Goal: Contribute content: Contribute content

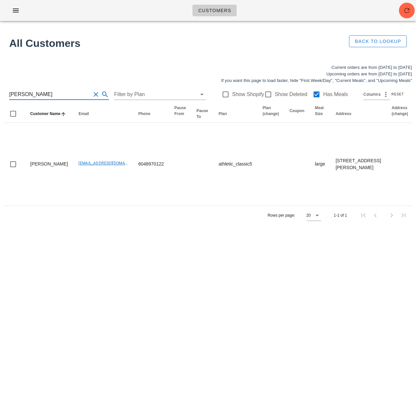
scroll to position [0, 0]
drag, startPoint x: 50, startPoint y: 96, endPoint x: -40, endPoint y: 94, distance: 90.2
click at [0, 94] on html "Customers Found 1 customer All Customers Back to Lookup Current orders are from…" at bounding box center [208, 197] width 416 height 394
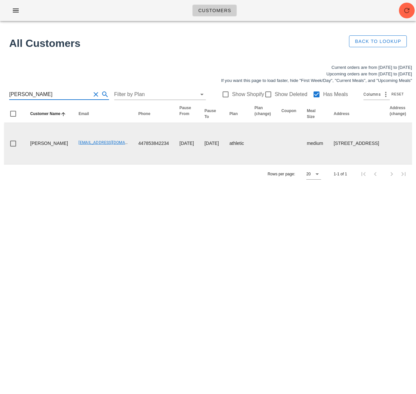
type input "Anu Chandy"
drag, startPoint x: 116, startPoint y: 165, endPoint x: 153, endPoint y: 165, distance: 37.1
click at [153, 164] on td "447853842234" at bounding box center [153, 143] width 41 height 41
drag, startPoint x: 58, startPoint y: 160, endPoint x: 108, endPoint y: 160, distance: 50.2
click at [108, 160] on td "anuchandy@hotmail.co.uk" at bounding box center [103, 143] width 60 height 41
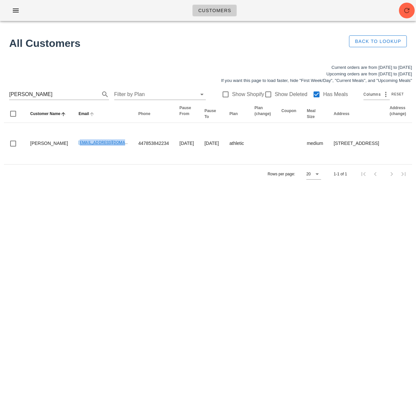
copy link "anuchandy@hotmail.co.uk"
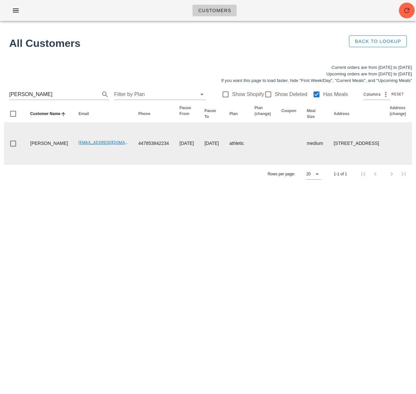
drag, startPoint x: 72, startPoint y: 186, endPoint x: 65, endPoint y: 170, distance: 17.2
click at [73, 164] on td "anuchandy@hotmail.co.uk" at bounding box center [103, 143] width 60 height 41
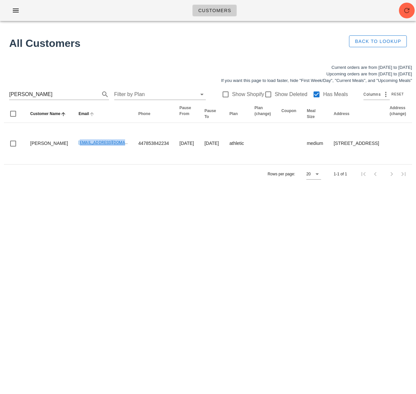
drag, startPoint x: 55, startPoint y: 165, endPoint x: 70, endPoint y: 112, distance: 54.3
click at [107, 164] on td "anuchandy@hotmail.co.uk" at bounding box center [103, 143] width 60 height 41
copy link "anuchandy@hotmail.co.uk"
drag, startPoint x: 178, startPoint y: 255, endPoint x: 168, endPoint y: 241, distance: 16.9
click at [176, 252] on div "Customers Found 1 customer All Customers Back to Lookup Current orders are from…" at bounding box center [208, 197] width 416 height 394
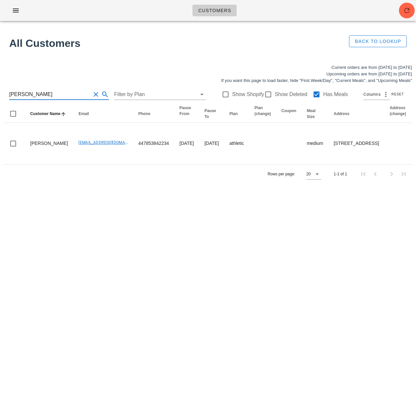
click at [36, 94] on input "Anu Chandy" at bounding box center [49, 94] width 81 height 10
drag, startPoint x: 38, startPoint y: 95, endPoint x: -12, endPoint y: 93, distance: 49.6
click at [0, 93] on html "Customers Found 1 customer All Customers Back to Lookup Current orders are from…" at bounding box center [208, 197] width 416 height 394
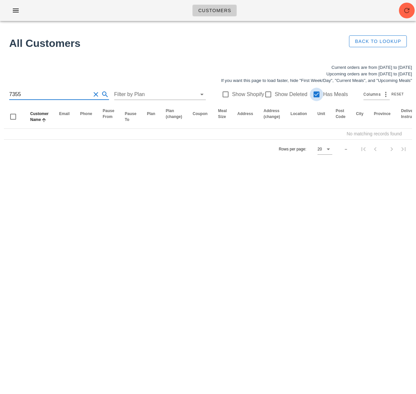
type input "7355"
click at [312, 95] on div at bounding box center [316, 94] width 11 height 11
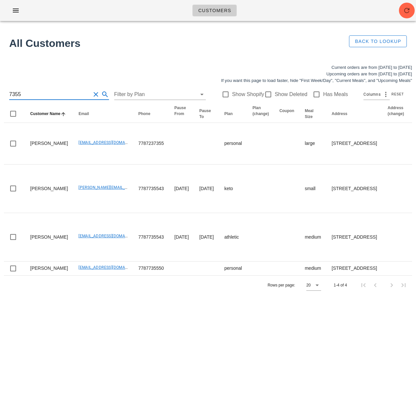
drag, startPoint x: 26, startPoint y: 93, endPoint x: -9, endPoint y: 92, distance: 34.1
click at [0, 92] on html "Customers Found 1 customer All Customers Back to Lookup Current orders are from…" at bounding box center [208, 197] width 416 height 394
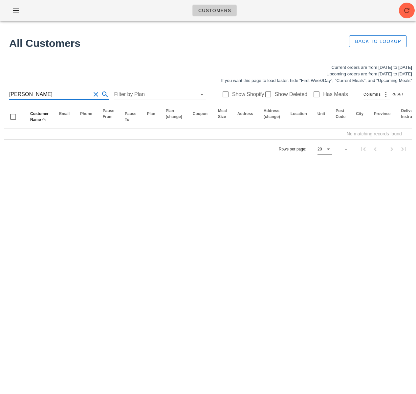
drag, startPoint x: 36, startPoint y: 96, endPoint x: -27, endPoint y: 93, distance: 63.1
click at [0, 93] on html "Customers Found 1 customer All Customers Back to Lookup Current orders are from…" at bounding box center [208, 197] width 416 height 394
type input "lana reeve"
click at [406, 10] on icon "button" at bounding box center [407, 11] width 8 height 8
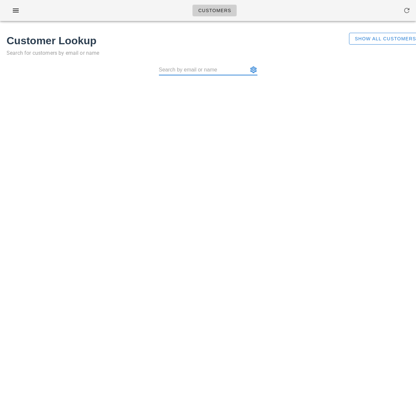
click at [185, 70] on input "text" at bounding box center [203, 70] width 89 height 10
click at [169, 71] on input "lana reeve" at bounding box center [203, 70] width 89 height 10
click at [195, 72] on input "lana reeve" at bounding box center [203, 70] width 89 height 10
drag, startPoint x: 185, startPoint y: 71, endPoint x: 172, endPoint y: 71, distance: 12.5
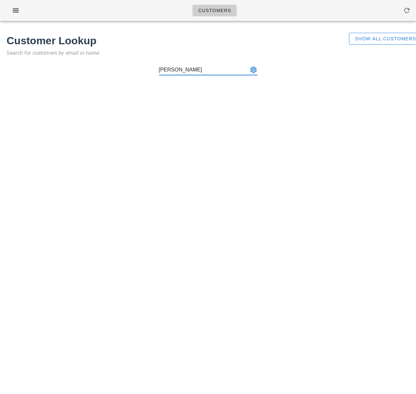
click at [173, 71] on input "lana reeve" at bounding box center [203, 70] width 89 height 10
click at [169, 72] on input "lana reeve" at bounding box center [203, 70] width 89 height 10
type input "lana reeve"
click at [372, 41] on span "Show All Customers" at bounding box center [385, 38] width 62 height 5
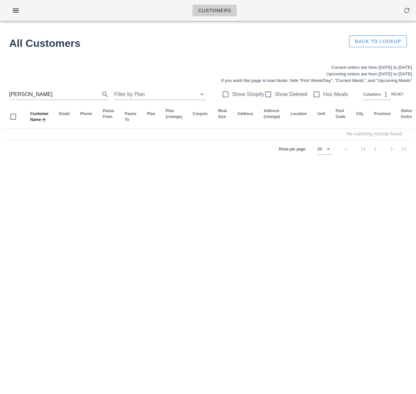
click at [9, 95] on div "lana reeve Filter by Plan Show Shopify Show Deleted Has Meals Columns Reset" at bounding box center [208, 94] width 408 height 21
click at [10, 96] on input "lana reeve" at bounding box center [49, 94] width 81 height 10
click at [23, 96] on input "alana reeve" at bounding box center [49, 94] width 81 height 10
drag, startPoint x: 85, startPoint y: 93, endPoint x: 69, endPoint y: 95, distance: 15.5
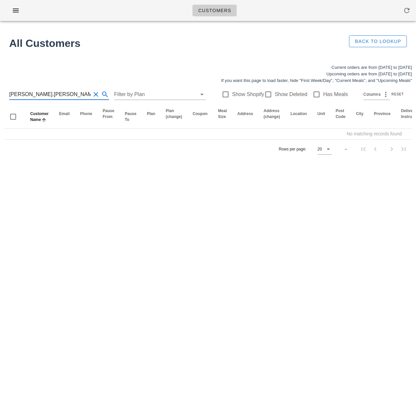
click at [85, 93] on div "alana.reeve" at bounding box center [59, 94] width 100 height 10
click at [43, 96] on input "alana.reeve" at bounding box center [49, 94] width 81 height 10
drag, startPoint x: 39, startPoint y: 96, endPoint x: -6, endPoint y: 93, distance: 45.4
click at [0, 93] on html "Customers No customers found for your search. All Customers Back to Lookup Curr…" at bounding box center [208, 197] width 416 height 394
click at [67, 95] on input "alana.reeve" at bounding box center [49, 94] width 81 height 10
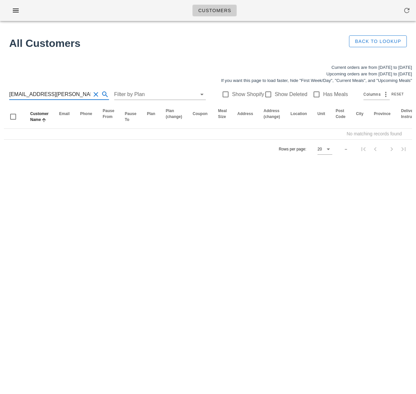
scroll to position [0, 0]
drag, startPoint x: 72, startPoint y: 94, endPoint x: -6, endPoint y: 94, distance: 77.4
click at [0, 94] on html "Customers No customers found for your search. All Customers Back to Lookup Curr…" at bounding box center [208, 197] width 416 height 394
type input "alana.reeve@gmail.com"
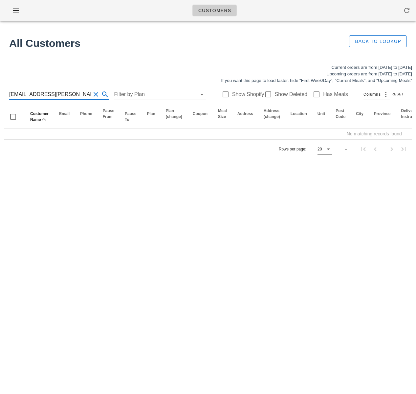
click at [75, 95] on input "alana.reeve@gmail.com" at bounding box center [49, 94] width 81 height 10
drag, startPoint x: 36, startPoint y: 95, endPoint x: -15, endPoint y: 93, distance: 50.6
click at [0, 93] on html "Customers No customers found for your search. All Customers Back to Lookup Curr…" at bounding box center [208, 197] width 416 height 394
click at [70, 92] on input "alana.reeve@gmail.com" at bounding box center [49, 94] width 81 height 10
drag, startPoint x: 36, startPoint y: 95, endPoint x: 7, endPoint y: 95, distance: 28.5
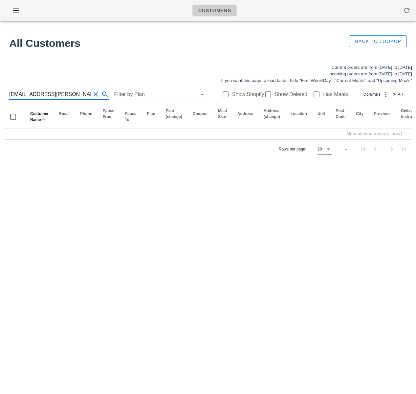
click at [0, 94] on html "Customers No customers found for your search. All Customers Back to Lookup Curr…" at bounding box center [208, 197] width 416 height 394
drag, startPoint x: 66, startPoint y: 95, endPoint x: -5, endPoint y: 97, distance: 71.2
click at [0, 97] on html "Customers No customers found for your search. All Customers Back to Lookup Curr…" at bounding box center [208, 197] width 416 height 394
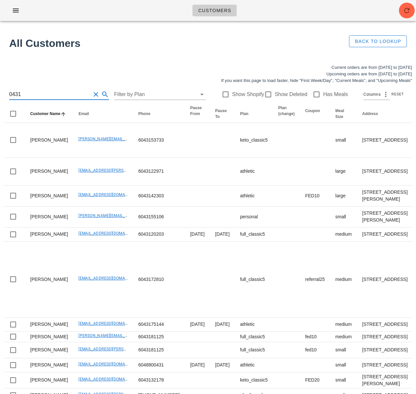
type input "0431"
drag, startPoint x: 27, startPoint y: 93, endPoint x: -2, endPoint y: 93, distance: 29.2
click at [0, 93] on html "Customers No customers found for your search. All Customers Back to Lookup Curr…" at bounding box center [208, 288] width 416 height 576
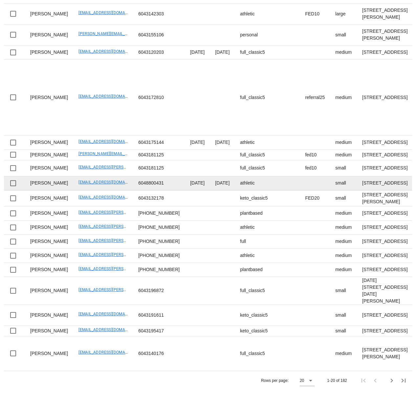
scroll to position [208, 0]
drag, startPoint x: 67, startPoint y: 276, endPoint x: 54, endPoint y: 269, distance: 14.2
click at [73, 191] on td "arongoldberg@hotmail.com" at bounding box center [103, 183] width 60 height 14
drag, startPoint x: 59, startPoint y: 267, endPoint x: 114, endPoint y: 268, distance: 55.1
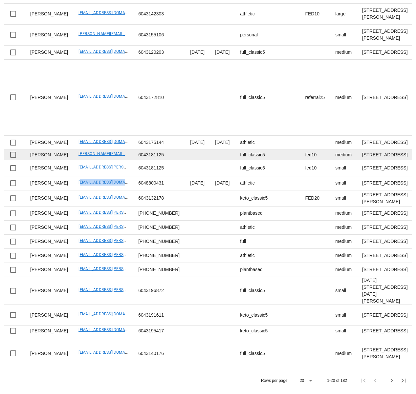
copy link "arongoldberg@hotmail.com"
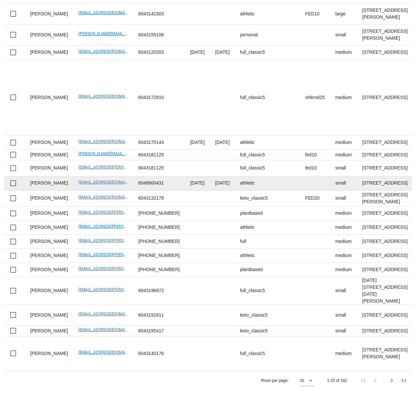
click at [73, 191] on td "arongoldberg@hotmail.com" at bounding box center [103, 183] width 60 height 14
drag, startPoint x: 57, startPoint y: 268, endPoint x: 114, endPoint y: 269, distance: 57.7
click at [114, 191] on td "arongoldberg@hotmail.com" at bounding box center [103, 183] width 60 height 14
copy link "arongoldberg@hotmail.com"
drag, startPoint x: 129, startPoint y: 271, endPoint x: 148, endPoint y: 272, distance: 18.7
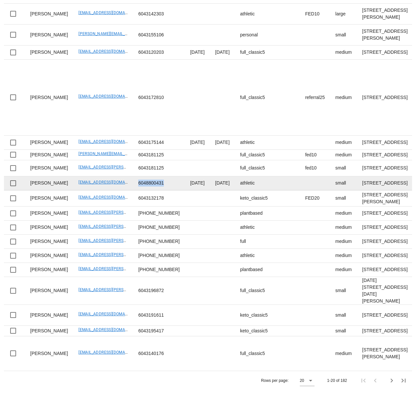
click at [148, 191] on td "6048800431" at bounding box center [159, 183] width 52 height 14
copy td "6048800431"
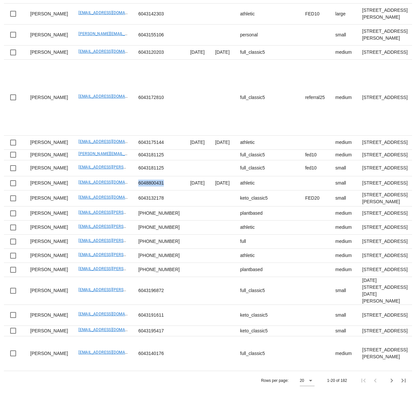
scroll to position [286, 0]
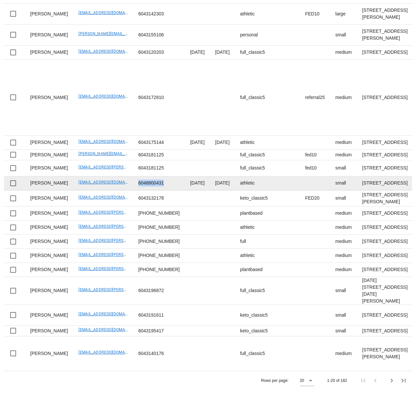
click at [145, 191] on td "6048800431" at bounding box center [159, 183] width 52 height 14
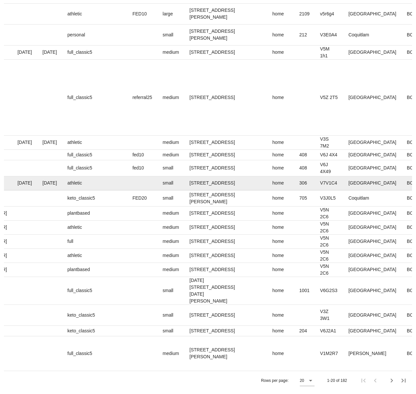
scroll to position [0, 484]
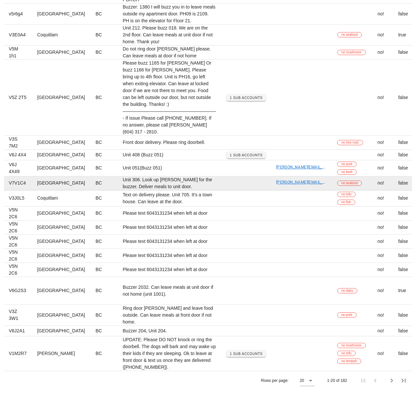
click at [276, 185] on link "Clynch.rn@nseyes.ca" at bounding box center [324, 182] width 97 height 5
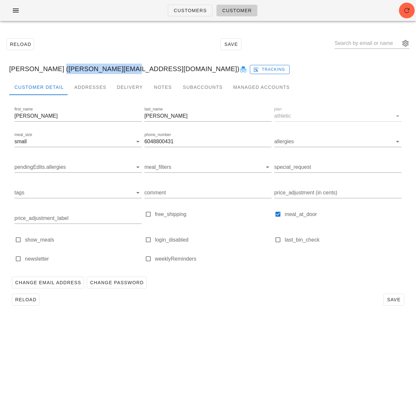
drag, startPoint x: 49, startPoint y: 69, endPoint x: 110, endPoint y: 69, distance: 61.3
click at [110, 69] on div "Carol Lynch (Clynch.rn@nseyes.ca) Tracking" at bounding box center [208, 68] width 408 height 21
copy div "Clynch.rn@nseyes.ca"
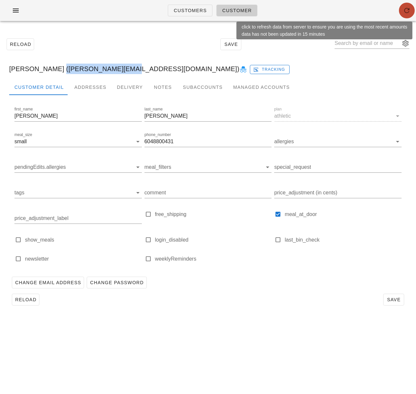
drag, startPoint x: 404, startPoint y: 10, endPoint x: 397, endPoint y: 1, distance: 10.7
click at [404, 9] on icon "button" at bounding box center [407, 11] width 8 height 8
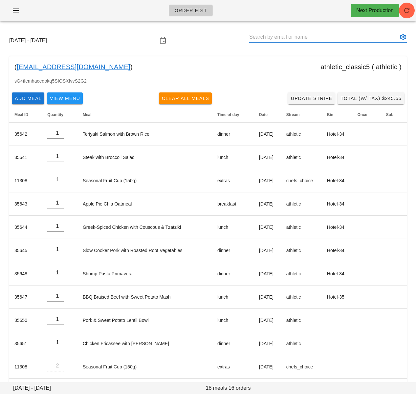
click at [277, 36] on input "text" at bounding box center [323, 37] width 148 height 10
paste input "[EMAIL_ADDRESS][DOMAIN_NAME]"
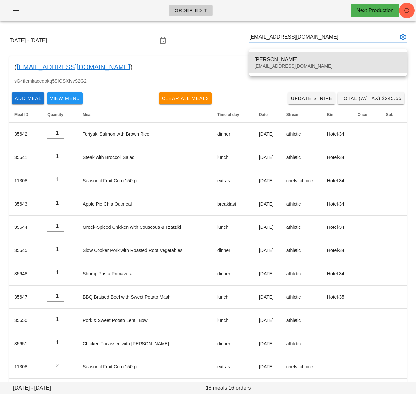
click at [271, 61] on div "Aron Goldberg" at bounding box center [327, 59] width 147 height 6
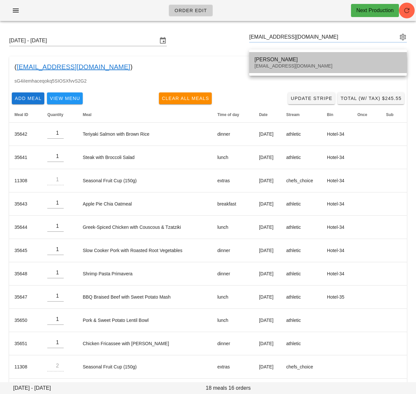
type input "Aron Goldberg (arongoldberg@hotmail.com)"
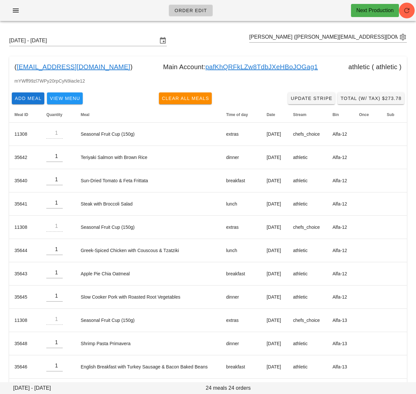
click at [230, 66] on link "pafKhQRFkLZw8TdbJXeHBoJOGag1" at bounding box center [261, 67] width 113 height 10
click at [107, 86] on div "mYWff99zl7WPy20rpCyN9iacle12" at bounding box center [207, 83] width 397 height 12
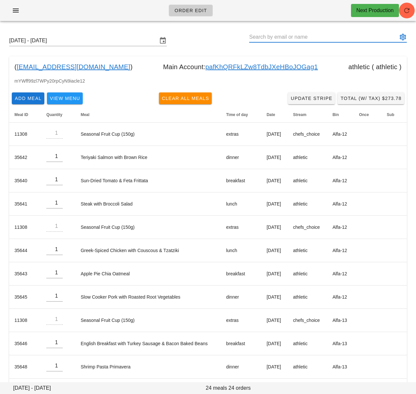
drag, startPoint x: 272, startPoint y: 38, endPoint x: 281, endPoint y: 38, distance: 8.5
click at [273, 38] on input "text" at bounding box center [323, 37] width 148 height 10
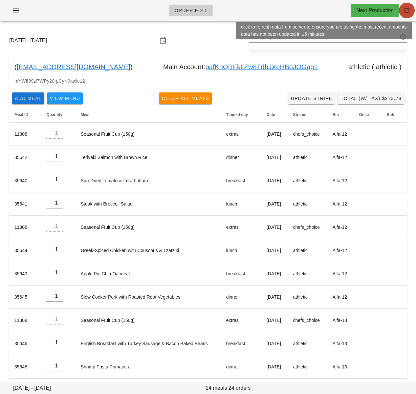
click at [404, 9] on icon "button" at bounding box center [407, 11] width 8 height 8
click at [410, 10] on span "button" at bounding box center [407, 11] width 16 height 8
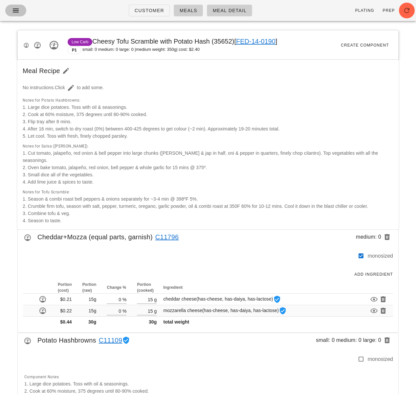
click at [17, 9] on icon "button" at bounding box center [16, 11] width 8 height 8
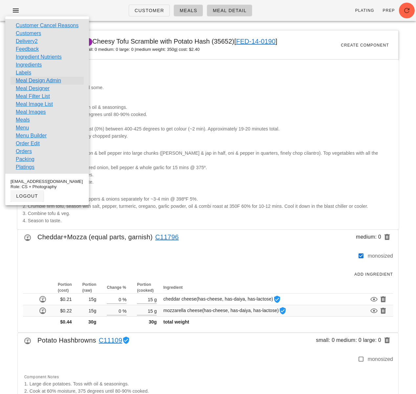
click at [46, 82] on link "Meal Design Admin" at bounding box center [38, 81] width 45 height 8
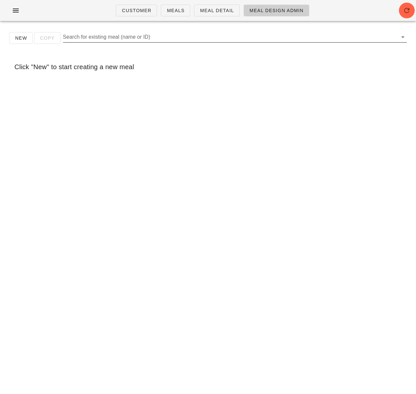
click at [144, 38] on input "Search for existing meal (name or ID)" at bounding box center [229, 37] width 333 height 10
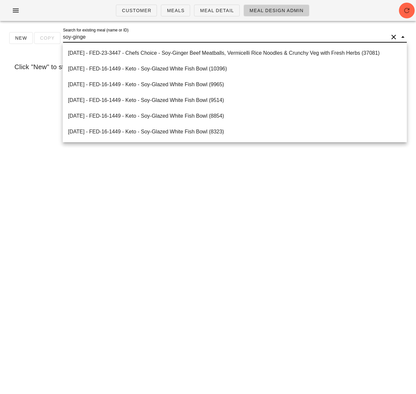
type input "soy-ginger"
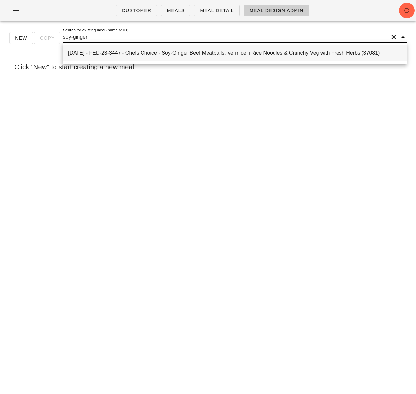
click at [200, 54] on div "2025-01-05 - FED-23-3447 - Chefs Choice - Soy-Ginger Beef Meatballs, Vermicelli…" at bounding box center [234, 53] width 333 height 6
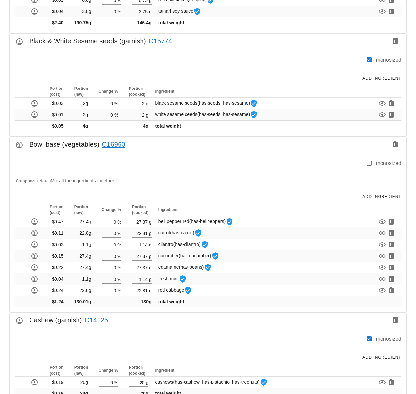
scroll to position [562, 0]
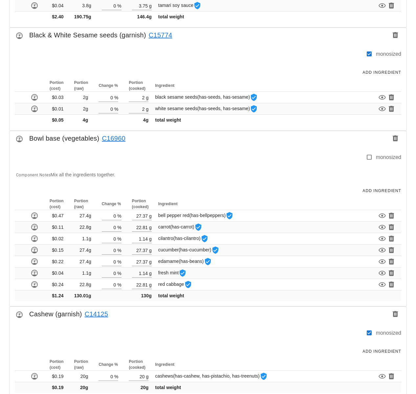
click at [113, 139] on link "C16960" at bounding box center [112, 138] width 26 height 10
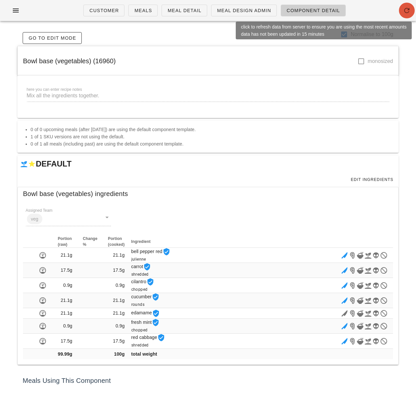
click at [406, 12] on icon "button" at bounding box center [407, 11] width 8 height 8
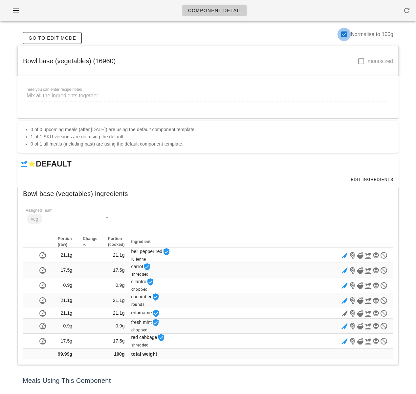
click at [341, 36] on div at bounding box center [343, 34] width 11 height 11
checkbox input "false"
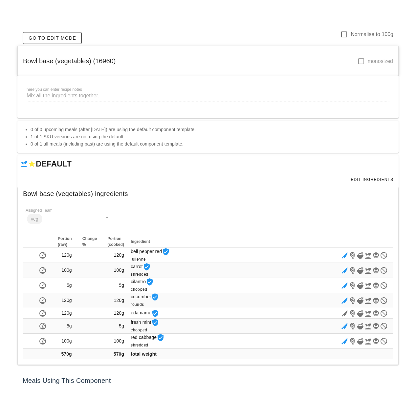
scroll to position [60, 0]
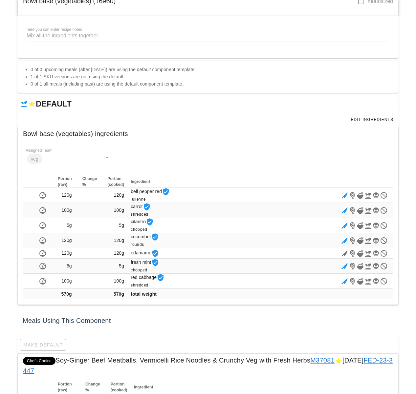
click at [221, 313] on div "Meals Using This Component" at bounding box center [207, 320] width 381 height 21
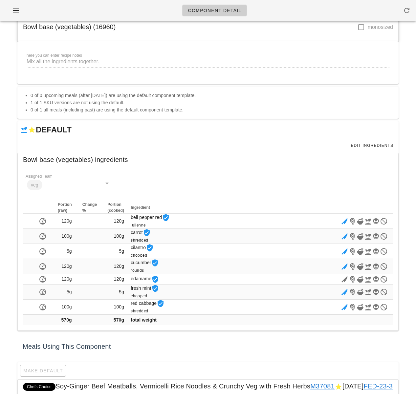
scroll to position [0, 0]
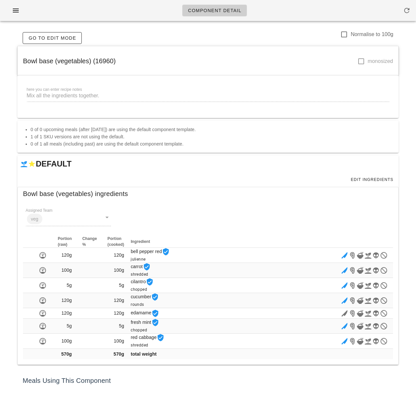
click at [232, 201] on div "Assigned Team veg" at bounding box center [208, 219] width 378 height 39
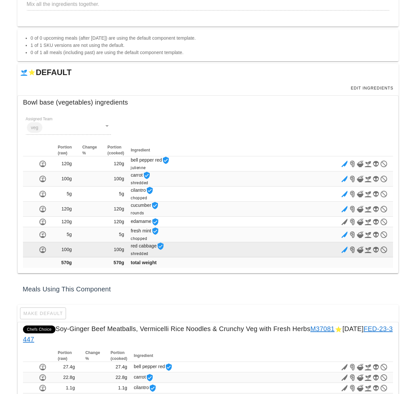
scroll to position [158, 0]
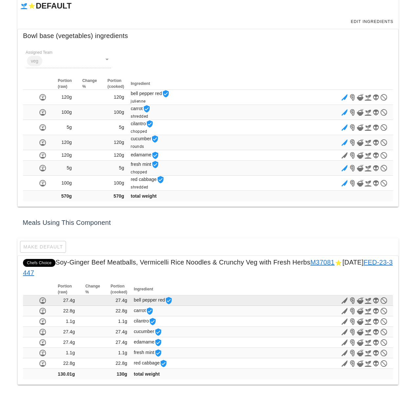
click at [344, 300] on icon at bounding box center [344, 301] width 8 height 8
click at [344, 301] on icon at bounding box center [344, 301] width 8 height 8
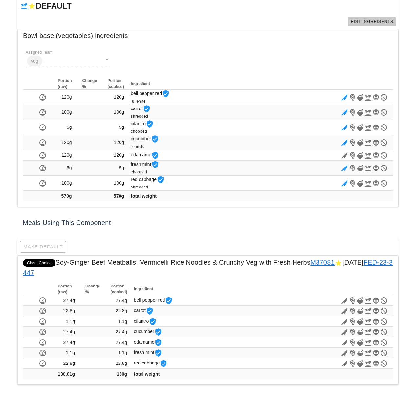
click at [370, 20] on span "Edit Ingredients" at bounding box center [371, 21] width 43 height 5
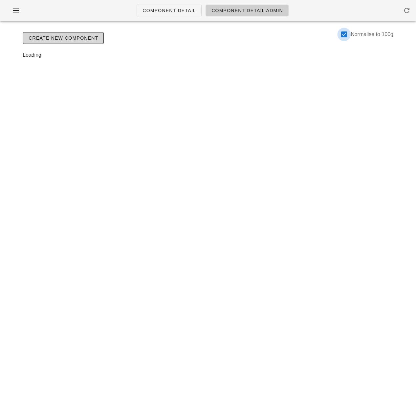
click at [343, 34] on div at bounding box center [343, 34] width 11 height 11
checkbox input "false"
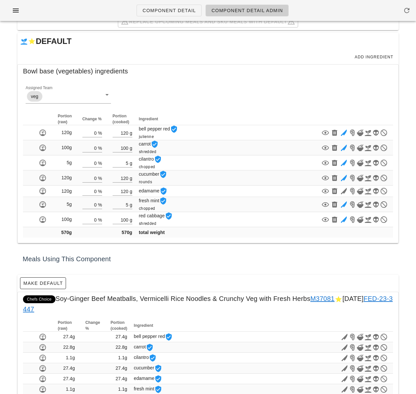
scroll to position [86, 0]
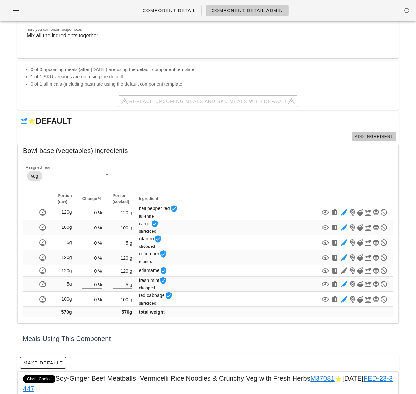
click at [370, 134] on span "Add Ingredient" at bounding box center [373, 136] width 39 height 5
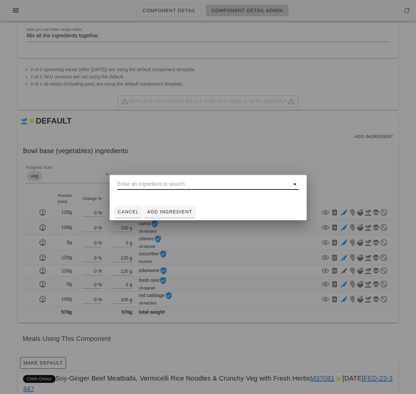
click at [186, 185] on input "text" at bounding box center [203, 184] width 172 height 10
type input "g"
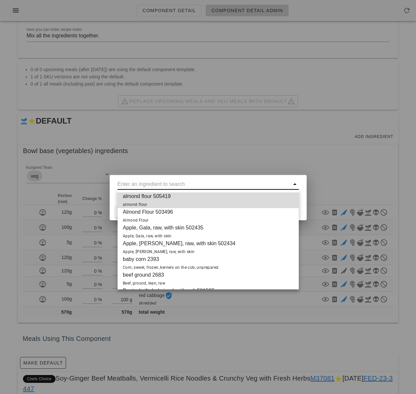
type input "e"
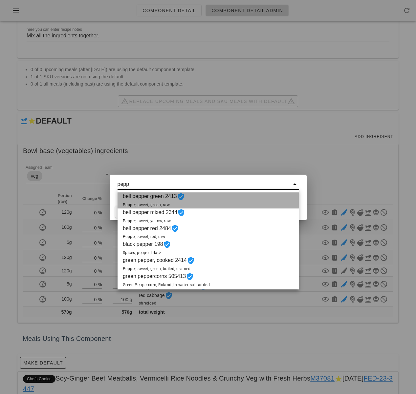
click at [164, 201] on span "bell pepper green [STREET_ADDRESS]" at bounding box center [154, 201] width 62 height 16
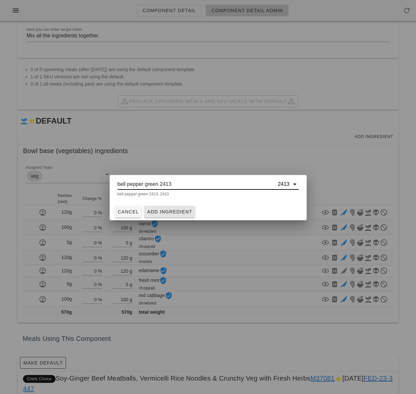
type input "bell pepper green 2413"
click at [166, 210] on span "Add Ingredient" at bounding box center [170, 211] width 46 height 5
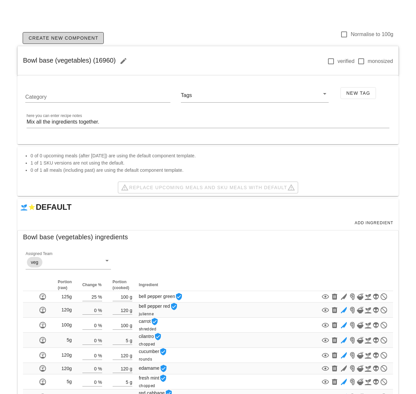
scroll to position [98, 0]
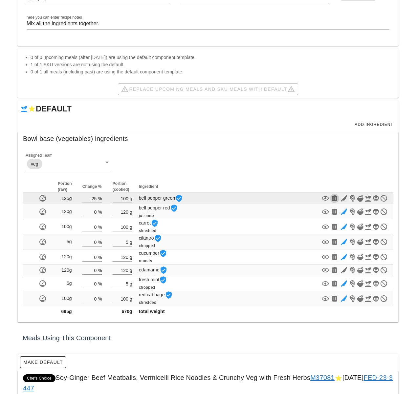
click at [336, 198] on icon "button" at bounding box center [334, 199] width 8 height 8
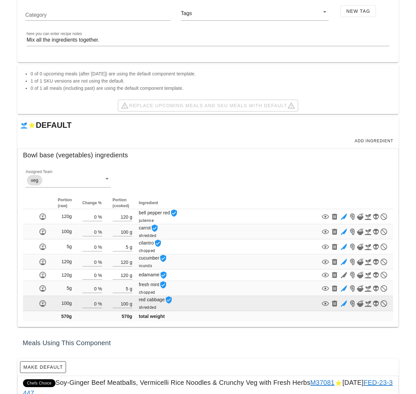
scroll to position [97, 0]
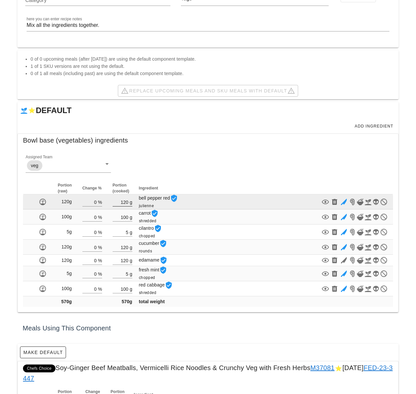
click at [126, 202] on input "120" at bounding box center [121, 202] width 16 height 9
click at [127, 203] on input "120" at bounding box center [121, 202] width 16 height 9
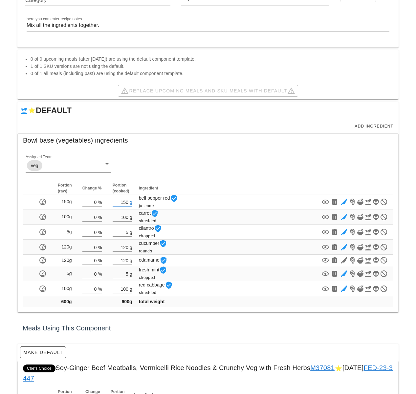
type input "150"
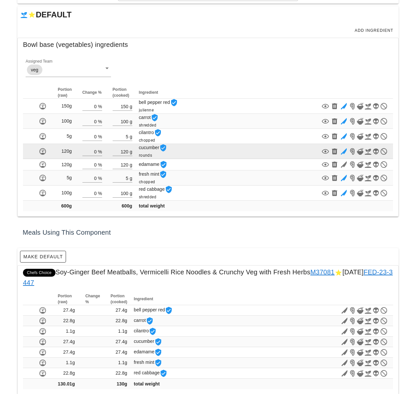
scroll to position [112, 0]
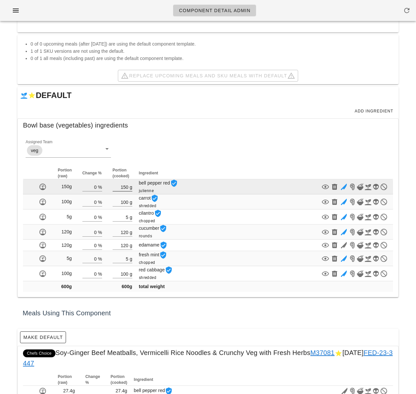
click at [127, 185] on input "150" at bounding box center [121, 187] width 16 height 9
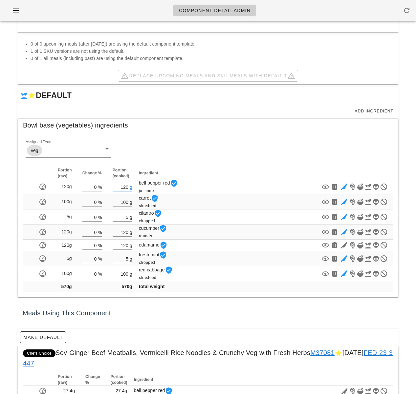
type input "120"
click at [185, 144] on div "Assigned Team veg" at bounding box center [208, 151] width 378 height 39
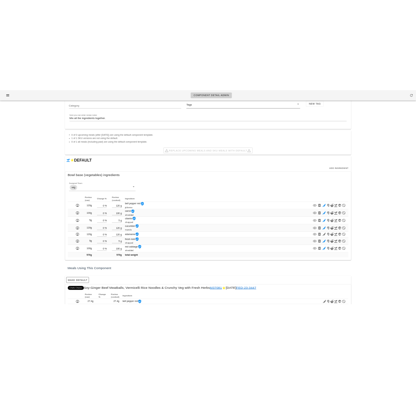
scroll to position [0, 0]
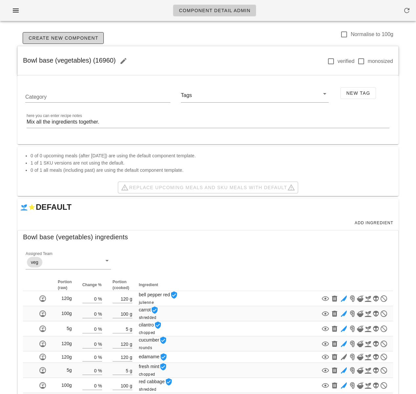
drag, startPoint x: 31, startPoint y: 60, endPoint x: 114, endPoint y: 64, distance: 83.7
click at [114, 64] on span "Bowl base (vegetables) (16960)" at bounding box center [77, 60] width 108 height 7
copy span "Bowl base (vegetables) (16960)"
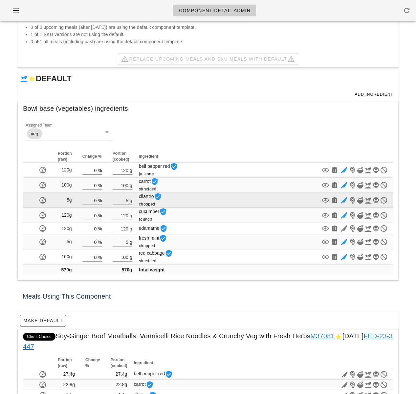
scroll to position [117, 0]
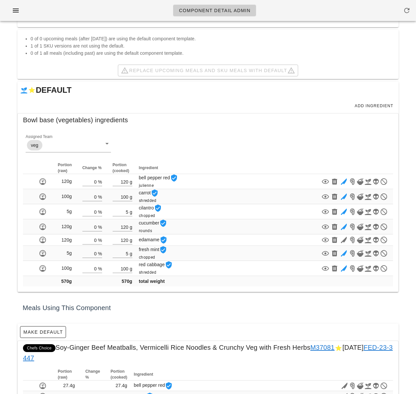
click at [198, 311] on div "Meals Using This Component" at bounding box center [207, 308] width 381 height 21
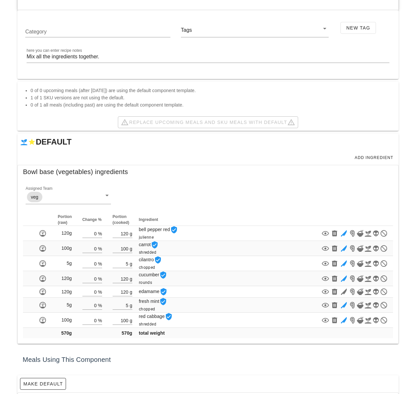
scroll to position [202, 0]
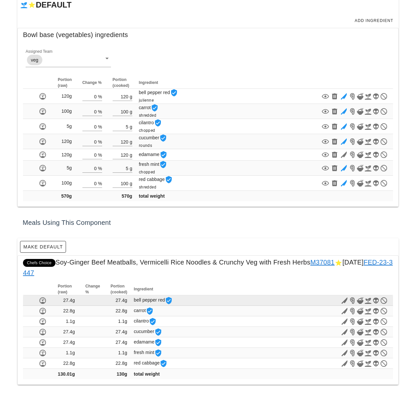
click at [344, 300] on icon at bounding box center [344, 301] width 8 height 8
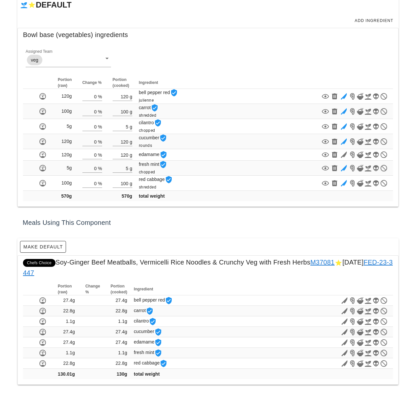
click at [331, 262] on link "M37081" at bounding box center [322, 262] width 24 height 7
click at [47, 273] on link "FED-23-3447" at bounding box center [207, 268] width 369 height 18
click at [321, 259] on link "M37081" at bounding box center [322, 262] width 24 height 7
click at [239, 242] on div "Make Default" at bounding box center [207, 246] width 381 height 17
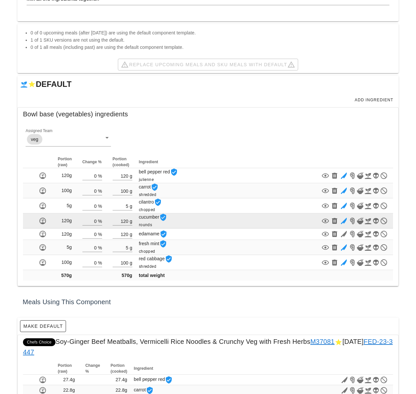
scroll to position [6, 0]
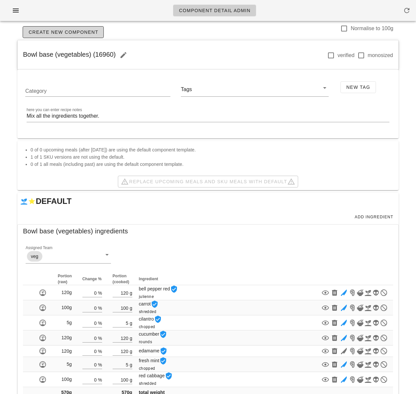
click at [185, 181] on div "Replace Upcoming Meals and SKU Meals with DEFAULT" at bounding box center [207, 181] width 381 height 17
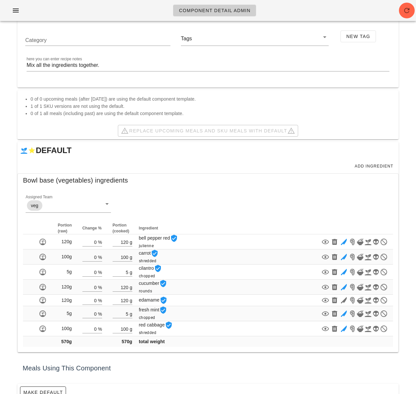
scroll to position [0, 0]
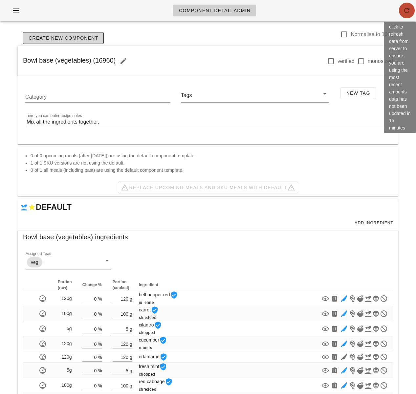
click at [411, 10] on span "button" at bounding box center [407, 11] width 16 height 8
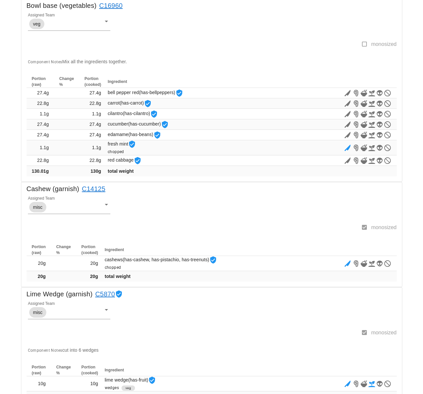
scroll to position [568, 0]
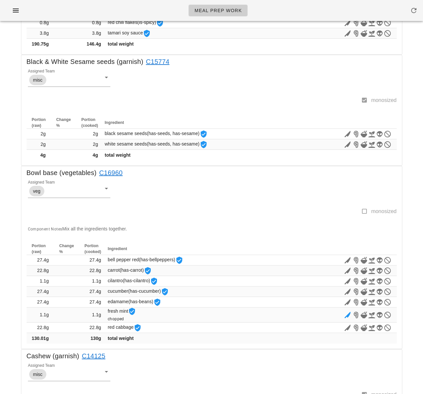
scroll to position [385, 0]
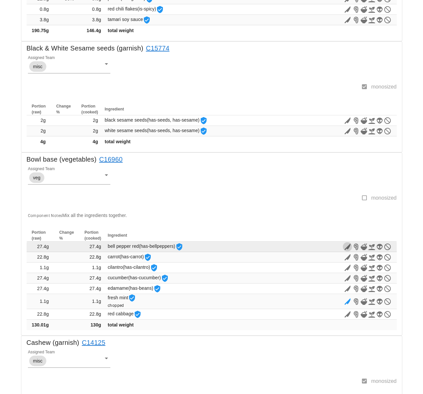
click at [346, 248] on icon "button" at bounding box center [347, 247] width 8 height 8
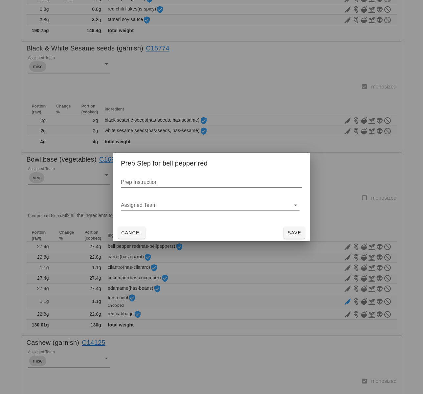
click at [154, 185] on input "Prep Instruction" at bounding box center [211, 182] width 181 height 10
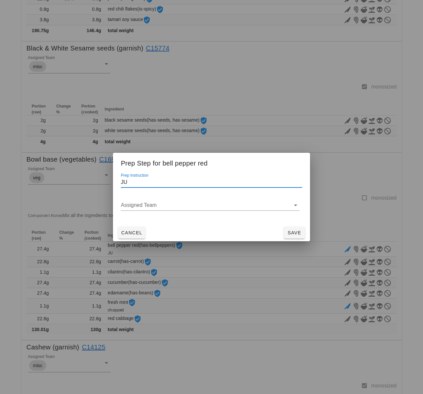
type input "J"
type input "julienne"
click at [290, 235] on span "Save" at bounding box center [294, 232] width 16 height 5
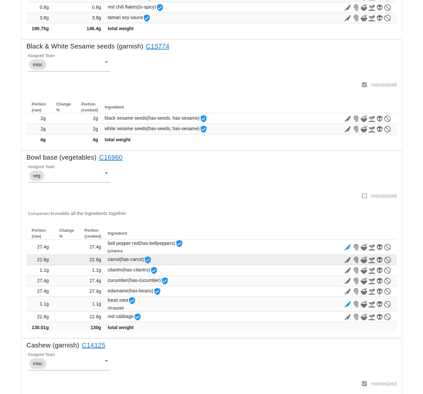
scroll to position [387, 0]
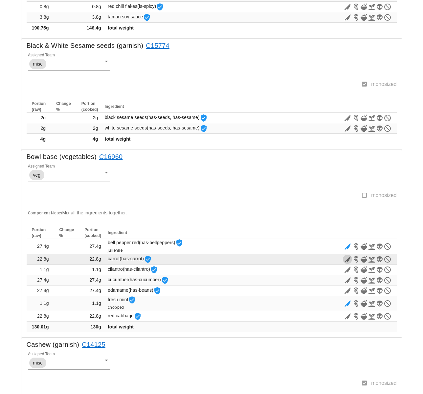
click at [346, 259] on icon "button" at bounding box center [347, 260] width 8 height 8
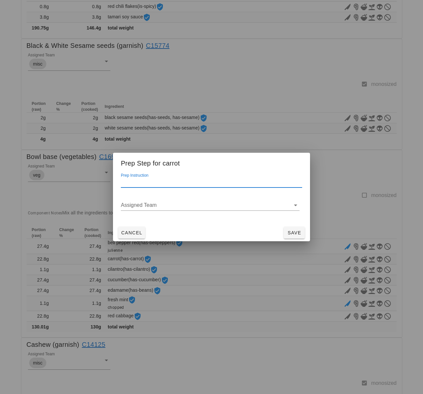
click at [237, 183] on input "Prep Instruction" at bounding box center [211, 182] width 181 height 10
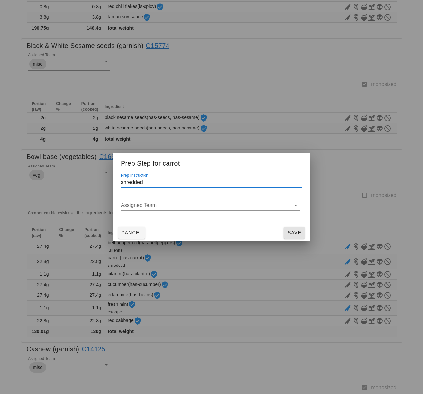
type input "shredded"
click at [298, 235] on span "Save" at bounding box center [294, 232] width 16 height 5
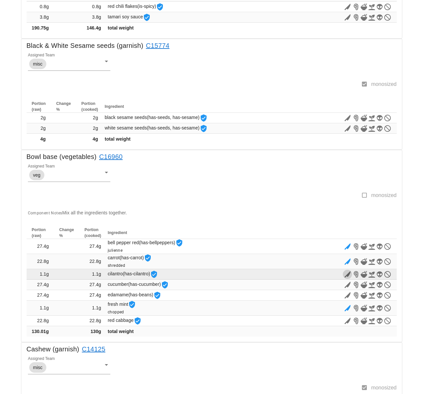
click at [344, 274] on icon "button" at bounding box center [347, 275] width 8 height 8
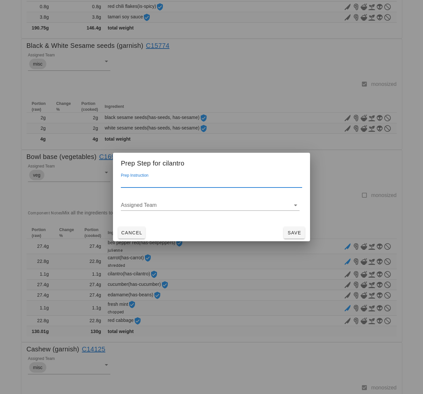
click at [195, 184] on input "Prep Instruction" at bounding box center [211, 182] width 181 height 10
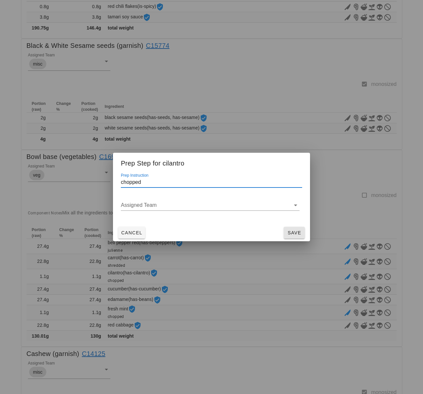
type input "chopped"
click at [293, 232] on span "Save" at bounding box center [294, 232] width 16 height 5
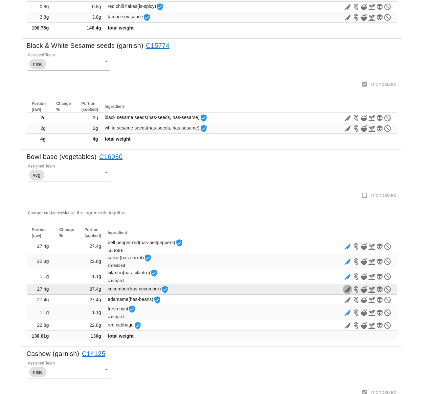
click at [346, 289] on icon "button" at bounding box center [347, 290] width 8 height 8
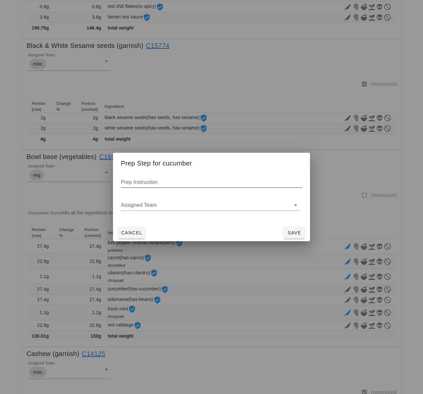
click at [155, 183] on input "Prep Instruction" at bounding box center [211, 182] width 181 height 10
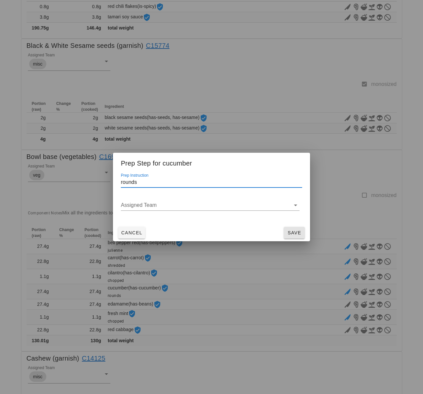
type input "rounds"
click at [298, 228] on button "Save" at bounding box center [293, 233] width 21 height 12
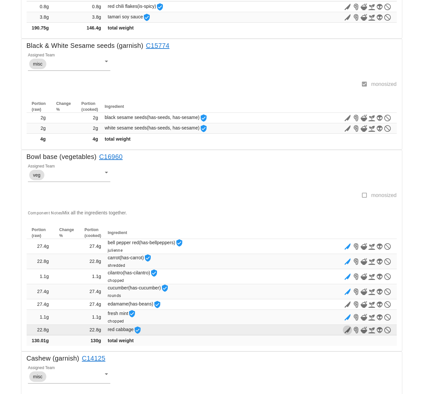
click at [345, 331] on icon "button" at bounding box center [347, 330] width 8 height 8
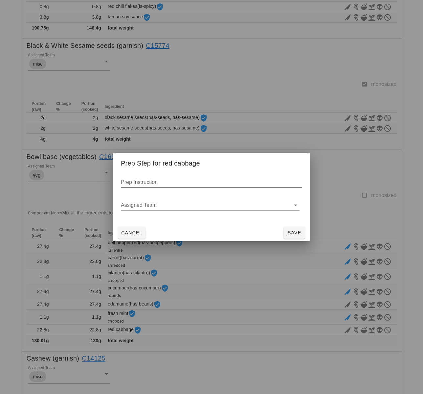
click at [149, 181] on div "Prep Instruction" at bounding box center [211, 182] width 181 height 10
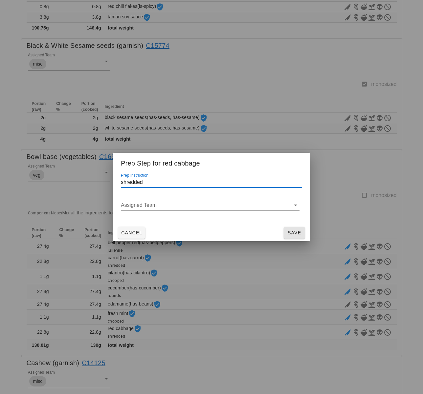
type input "shredded"
click at [290, 237] on button "Save" at bounding box center [293, 233] width 21 height 12
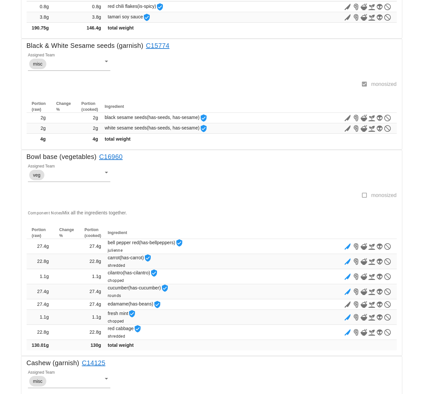
click at [245, 375] on div "Assigned Team misc" at bounding box center [210, 384] width 372 height 28
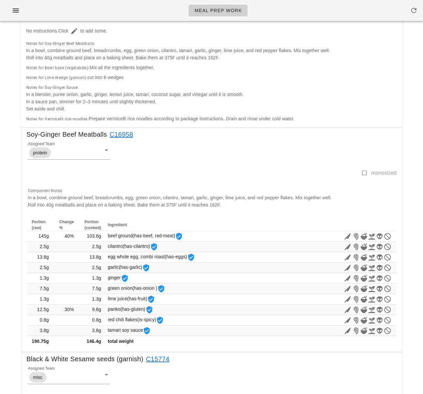
scroll to position [0, 0]
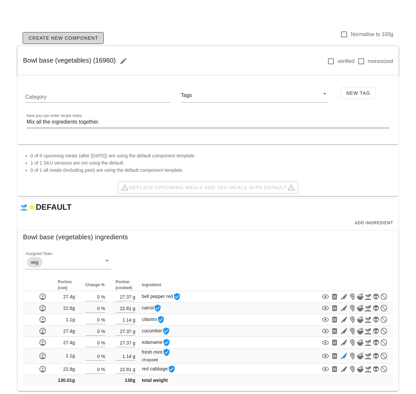
scroll to position [212, 0]
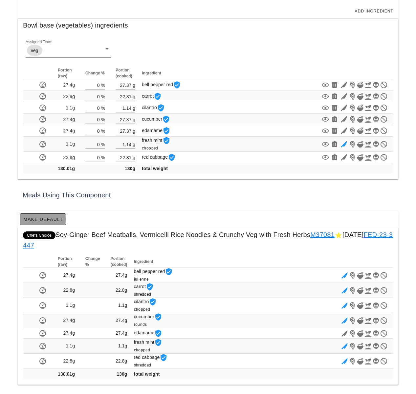
click at [41, 220] on span "Make Default" at bounding box center [43, 219] width 40 height 5
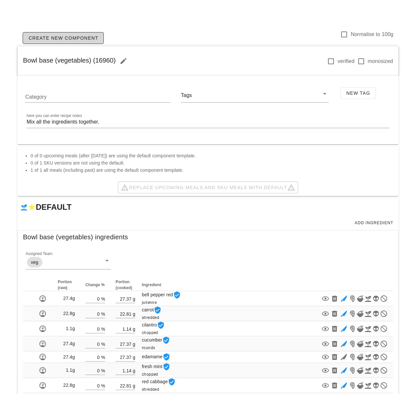
scroll to position [106, 0]
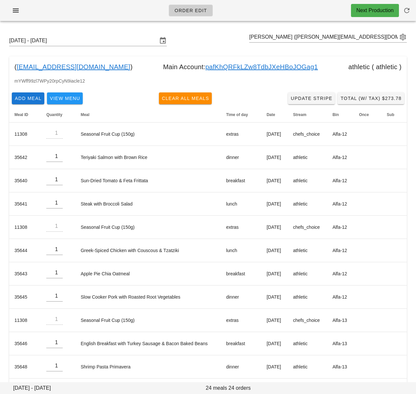
click at [270, 63] on link "pafKhQRFkLZw8TdbJXeHBoJOGag1" at bounding box center [261, 67] width 113 height 10
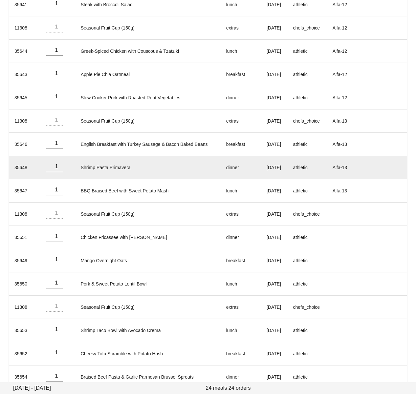
scroll to position [203, 0]
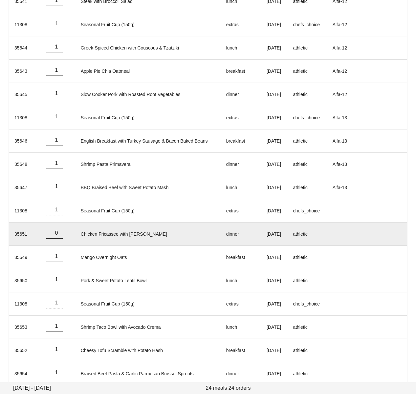
type input "0"
click at [60, 235] on input "0" at bounding box center [54, 233] width 16 height 10
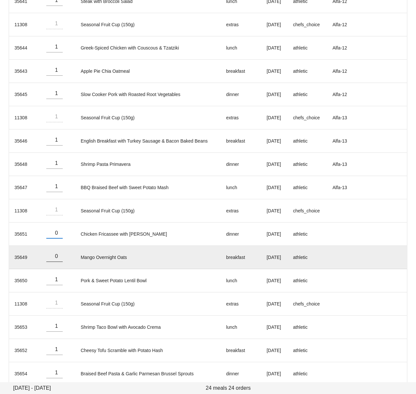
type input "0"
click at [60, 258] on input "0" at bounding box center [54, 256] width 16 height 10
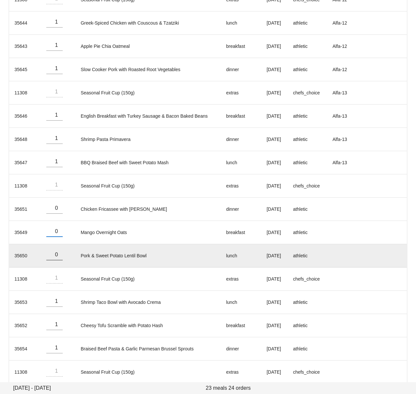
type input "0"
click at [60, 256] on input "0" at bounding box center [54, 255] width 16 height 10
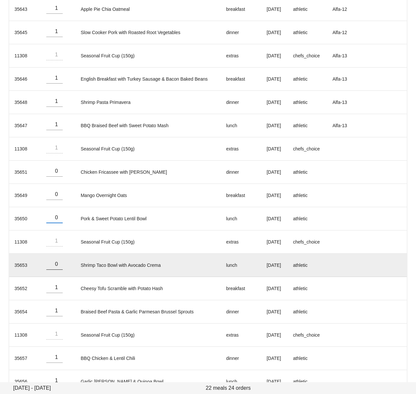
type input "0"
click at [59, 266] on input "0" at bounding box center [54, 264] width 16 height 10
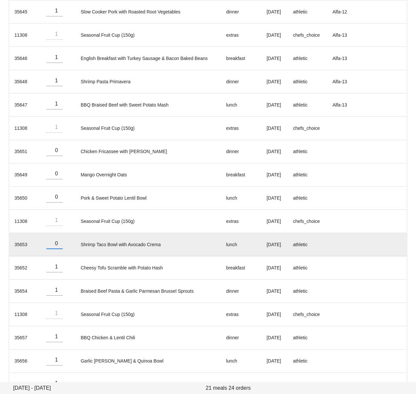
scroll to position [289, 0]
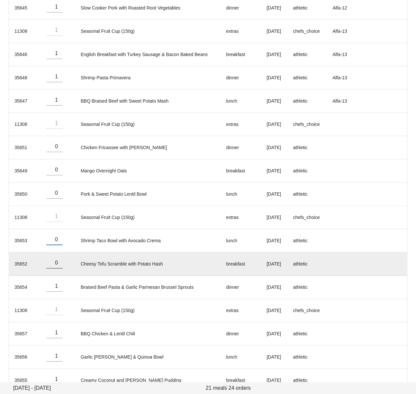
type input "0"
click at [58, 265] on input "0" at bounding box center [54, 263] width 16 height 10
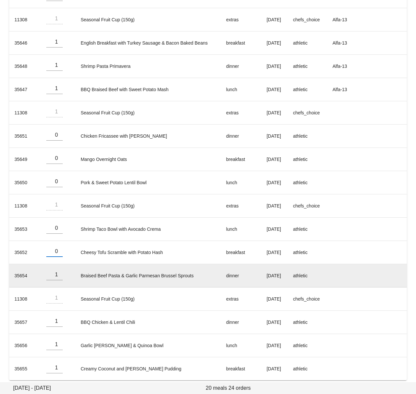
scroll to position [301, 0]
type input "0"
click at [59, 277] on input "0" at bounding box center [54, 274] width 16 height 10
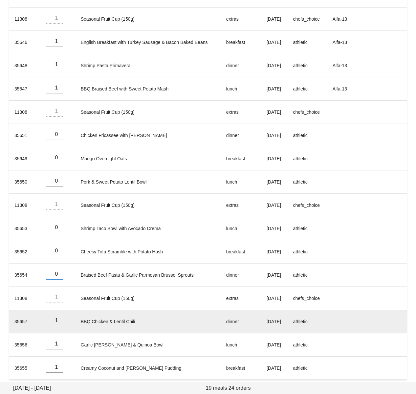
scroll to position [307, 0]
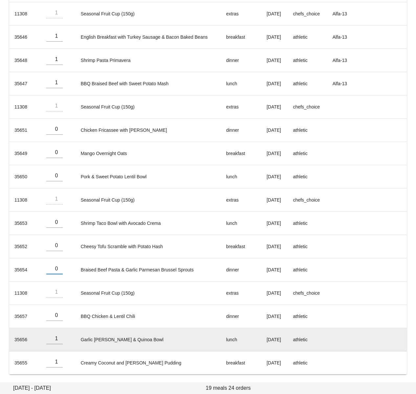
drag, startPoint x: 58, startPoint y: 317, endPoint x: 66, endPoint y: 340, distance: 23.9
type input "0"
click at [58, 317] on input "0" at bounding box center [54, 315] width 16 height 10
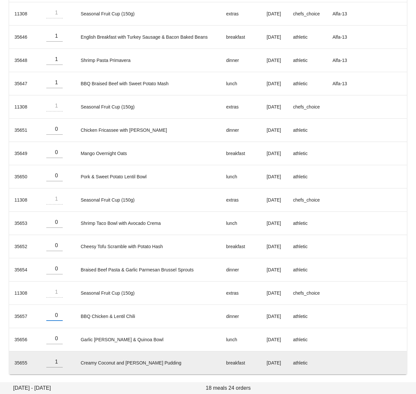
drag, startPoint x: 60, startPoint y: 340, endPoint x: 66, endPoint y: 360, distance: 20.2
type input "0"
click at [60, 341] on input "0" at bounding box center [54, 339] width 16 height 10
type input "0"
click at [59, 363] on input "0" at bounding box center [54, 362] width 16 height 10
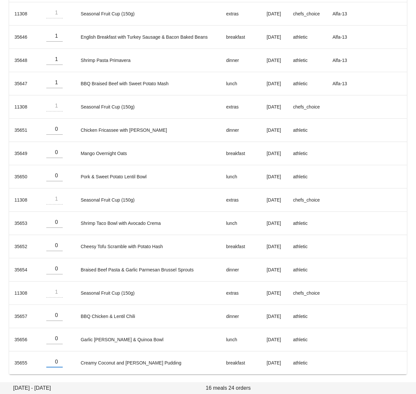
click at [6, 364] on div "Sunday September 14 - Saturday September 20 Aron Goldberg (arongoldberg@hotmail…" at bounding box center [208, 52] width 416 height 664
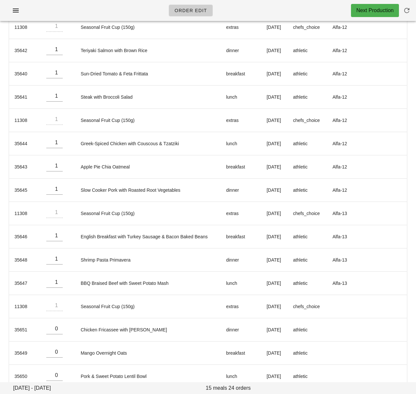
scroll to position [0, 0]
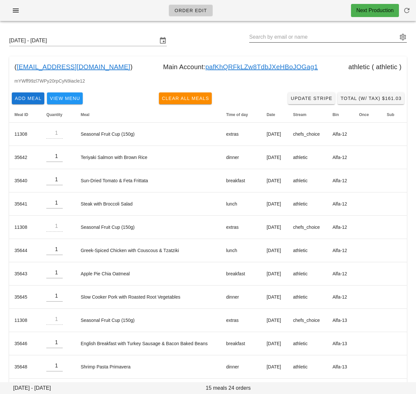
drag, startPoint x: 309, startPoint y: 36, endPoint x: 304, endPoint y: 36, distance: 4.6
click at [309, 36] on input "text" at bounding box center [323, 37] width 148 height 10
click at [301, 37] on input "text" at bounding box center [323, 37] width 148 height 10
drag, startPoint x: 223, startPoint y: 40, endPoint x: 233, endPoint y: 39, distance: 9.8
click at [223, 39] on div "Sunday September 14 - Saturday September 20" at bounding box center [208, 40] width 408 height 21
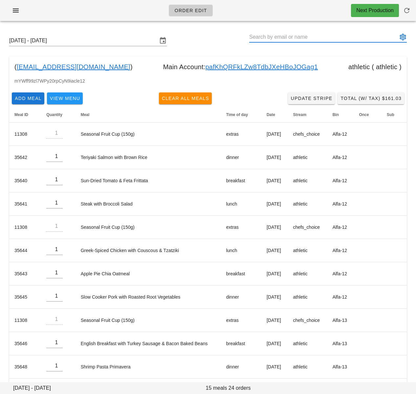
click at [266, 37] on input "text" at bounding box center [323, 37] width 148 height 10
click at [222, 41] on div "Sunday September 14 - Saturday September 20" at bounding box center [208, 40] width 408 height 21
click at [265, 38] on input "text" at bounding box center [323, 37] width 148 height 10
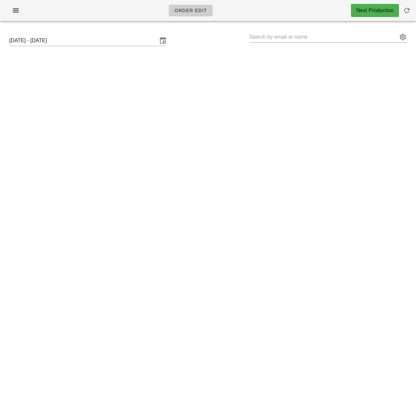
type input "[PERSON_NAME] ([PERSON_NAME][EMAIL_ADDRESS][DOMAIN_NAME])"
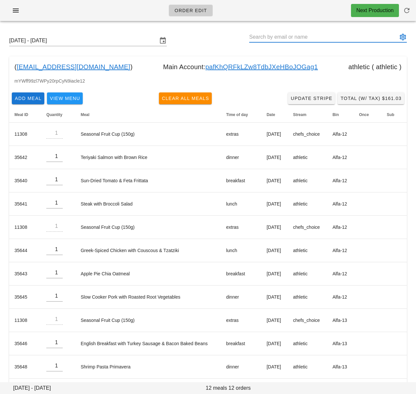
click at [304, 38] on input "text" at bounding box center [323, 37] width 148 height 10
click at [190, 38] on div "[DATE] - [DATE]" at bounding box center [208, 40] width 408 height 21
click at [274, 38] on input "text" at bounding box center [323, 37] width 148 height 10
paste input "[PERSON_NAME][EMAIL_ADDRESS][DOMAIN_NAME]"
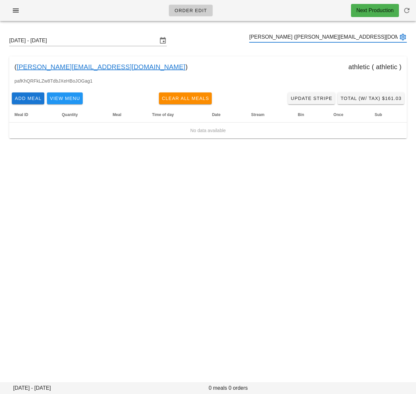
type input "[PERSON_NAME] ([PERSON_NAME][EMAIL_ADDRESS][DOMAIN_NAME])"
click at [272, 37] on input "text" at bounding box center [323, 37] width 148 height 10
paste input "[EMAIL_ADDRESS][PERSON_NAME][DOMAIN_NAME]"
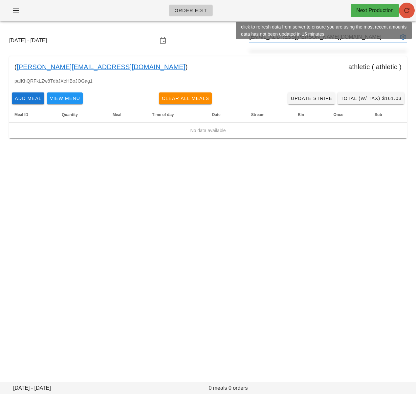
click at [405, 12] on icon "button" at bounding box center [407, 11] width 8 height 8
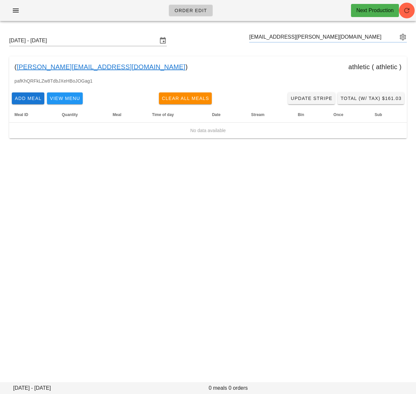
type input "[PERSON_NAME] ([PERSON_NAME][EMAIL_ADDRESS][PERSON_NAME][DOMAIN_NAME])"
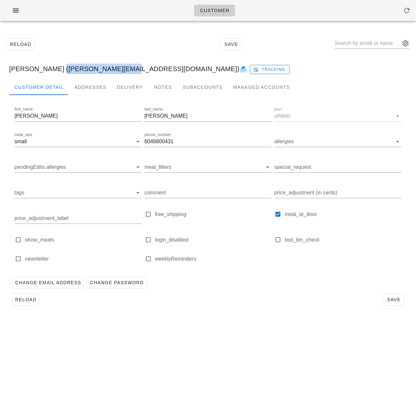
drag, startPoint x: 48, startPoint y: 69, endPoint x: 110, endPoint y: 65, distance: 61.8
click at [112, 71] on div "[PERSON_NAME] ([PERSON_NAME][EMAIL_ADDRESS][DOMAIN_NAME]) Tracking" at bounding box center [208, 68] width 408 height 21
copy div "[PERSON_NAME][EMAIL_ADDRESS][DOMAIN_NAME]"
click at [208, 86] on div "Subaccounts" at bounding box center [202, 87] width 50 height 16
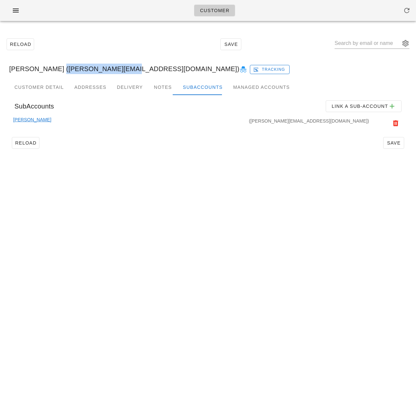
click at [40, 119] on link "[PERSON_NAME]" at bounding box center [32, 123] width 38 height 14
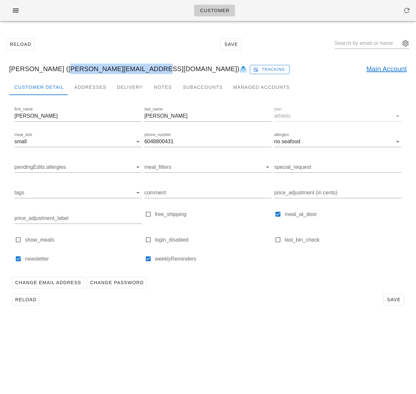
drag, startPoint x: 58, startPoint y: 70, endPoint x: 141, endPoint y: 71, distance: 83.3
click at [141, 71] on div "[PERSON_NAME] ([PERSON_NAME][EMAIL_ADDRESS][DOMAIN_NAME]) Tracking Main Account" at bounding box center [208, 68] width 408 height 21
copy div "arongoldberg@hotmail.com"
click at [90, 84] on div "Addresses" at bounding box center [90, 87] width 43 height 16
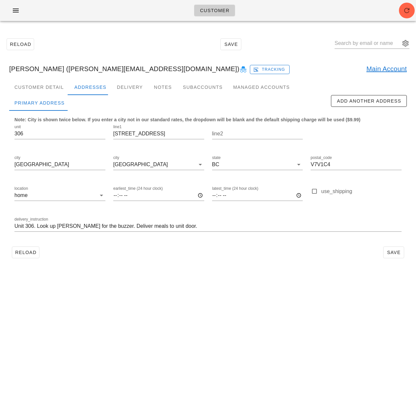
drag, startPoint x: 164, startPoint y: 265, endPoint x: 134, endPoint y: 245, distance: 35.9
click at [164, 265] on div "Customer Detail Addresses Delivery Notes Subaccounts Managed Accounts first_nam…" at bounding box center [208, 172] width 408 height 187
drag, startPoint x: 178, startPoint y: 44, endPoint x: 67, endPoint y: 25, distance: 113.1
click at [178, 44] on div "Reload Save" at bounding box center [208, 44] width 408 height 28
click at [17, 10] on icon "button" at bounding box center [16, 11] width 8 height 8
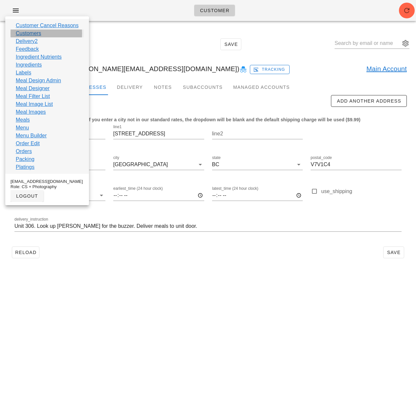
click at [26, 35] on link "Customers" at bounding box center [28, 34] width 25 height 8
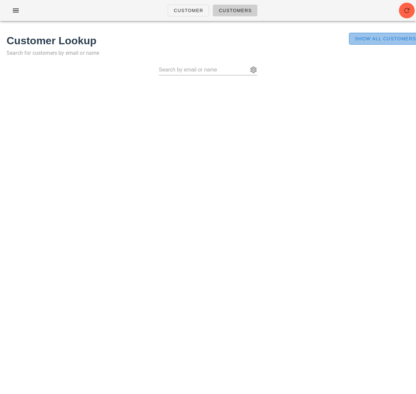
click at [377, 40] on span "Show All Customers" at bounding box center [385, 38] width 62 height 5
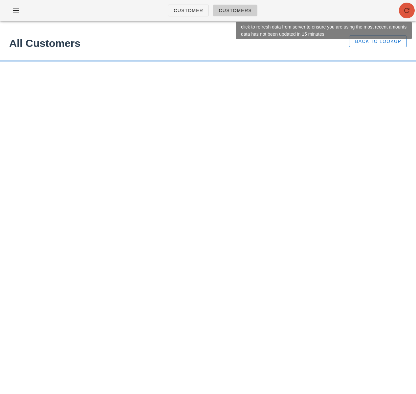
click at [406, 10] on icon "button" at bounding box center [407, 11] width 8 height 8
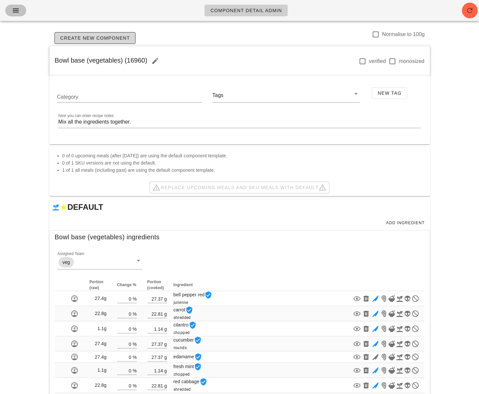
click at [8, 10] on button "button" at bounding box center [15, 11] width 21 height 12
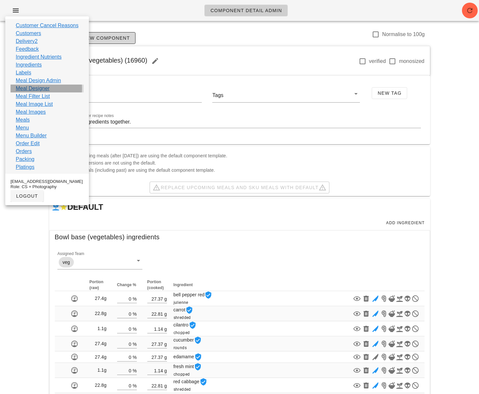
click at [51, 91] on div "Meal Designer" at bounding box center [46, 89] width 73 height 8
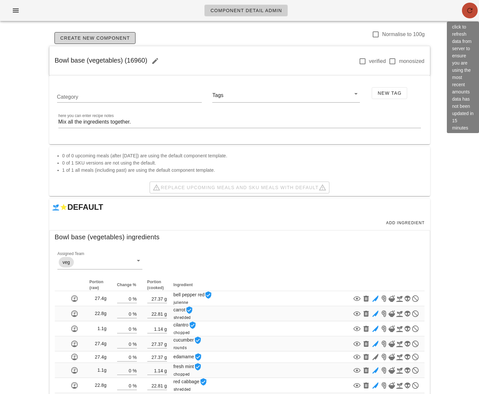
click at [415, 9] on icon "button" at bounding box center [470, 11] width 8 height 8
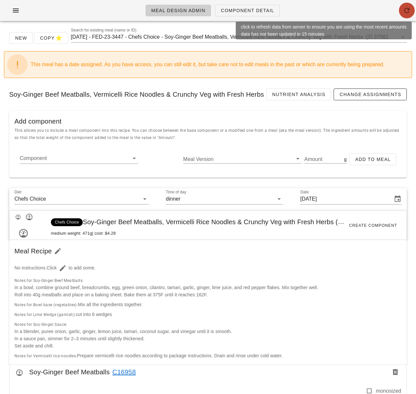
click at [405, 10] on icon "button" at bounding box center [407, 11] width 8 height 8
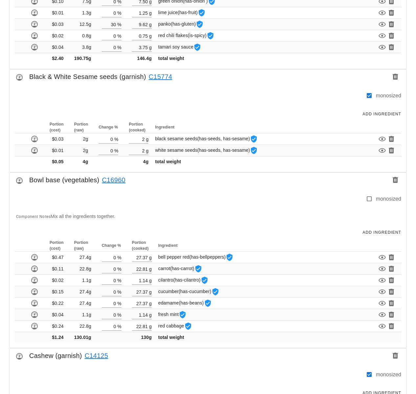
scroll to position [600, 0]
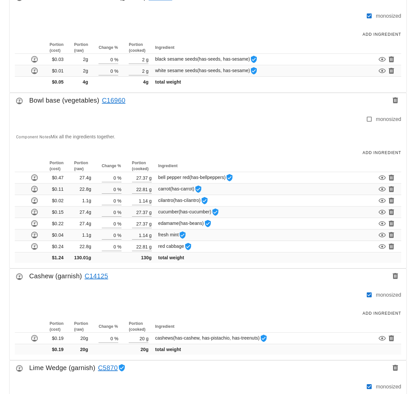
click at [113, 100] on link "C16960" at bounding box center [112, 100] width 26 height 10
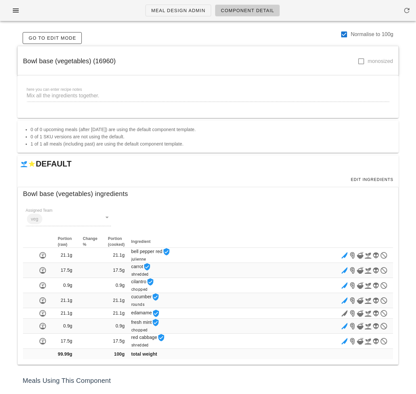
scroll to position [61, 0]
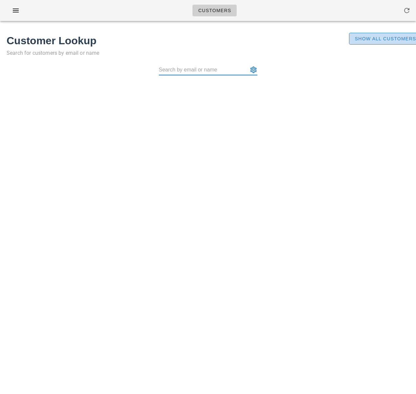
click at [363, 39] on span "Show All Customers" at bounding box center [385, 38] width 62 height 5
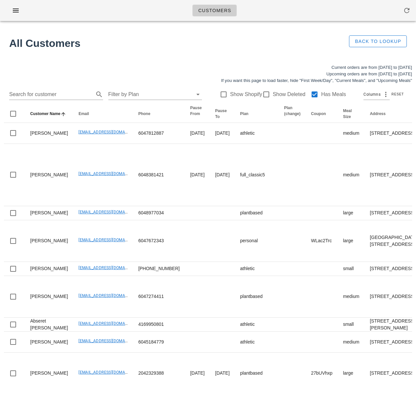
click at [165, 48] on h1 "All Customers" at bounding box center [174, 43] width 330 height 16
click at [48, 93] on input "Search for customer" at bounding box center [50, 94] width 83 height 10
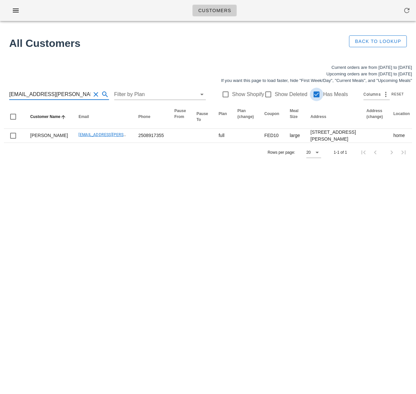
type input "[EMAIL_ADDRESS][PERSON_NAME][DOMAIN_NAME]"
click at [311, 95] on div at bounding box center [316, 94] width 11 height 11
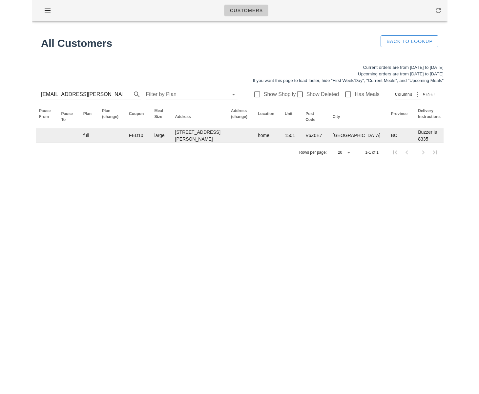
scroll to position [0, 398]
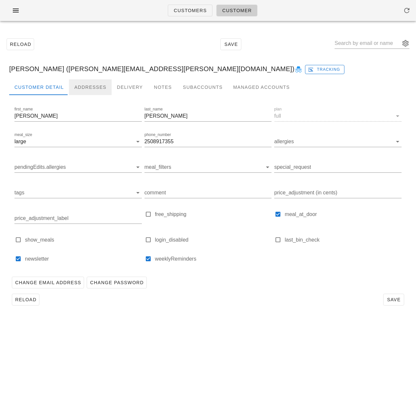
click at [78, 87] on div "Addresses" at bounding box center [90, 87] width 43 height 16
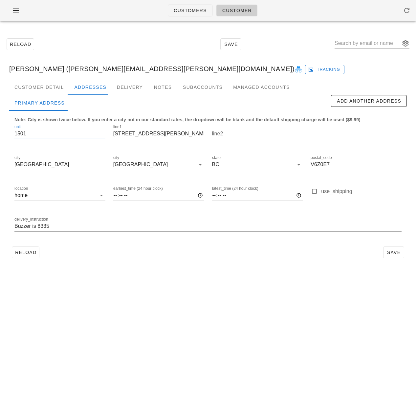
drag, startPoint x: 27, startPoint y: 134, endPoint x: -5, endPoint y: 132, distance: 31.6
click at [0, 132] on html "Customers Customer Reload Save Alana Reeve (alana.reeve@gmail.com) Tracking Cus…" at bounding box center [208, 197] width 416 height 394
click at [56, 226] on input "Buzzer is 8335" at bounding box center [207, 226] width 387 height 10
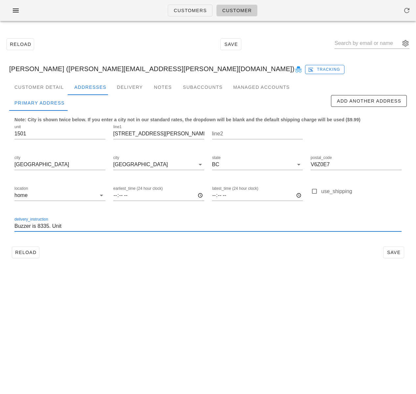
paste input "1501"
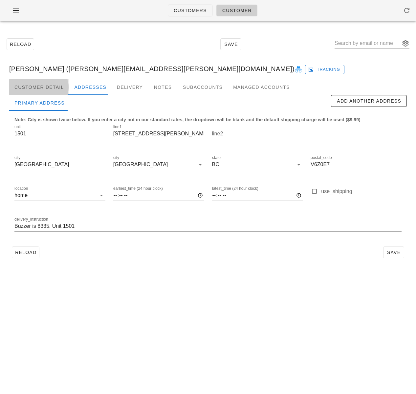
click at [34, 89] on div "Customer Detail" at bounding box center [39, 87] width 60 height 16
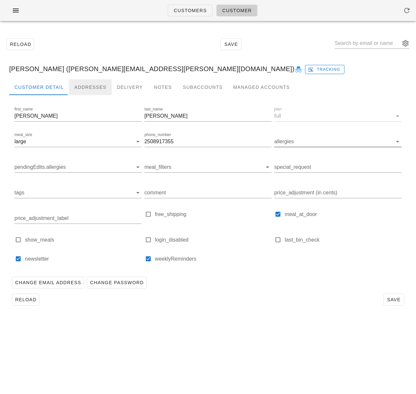
drag, startPoint x: 91, startPoint y: 89, endPoint x: 101, endPoint y: 140, distance: 52.8
click at [92, 89] on div "Addresses" at bounding box center [90, 87] width 43 height 16
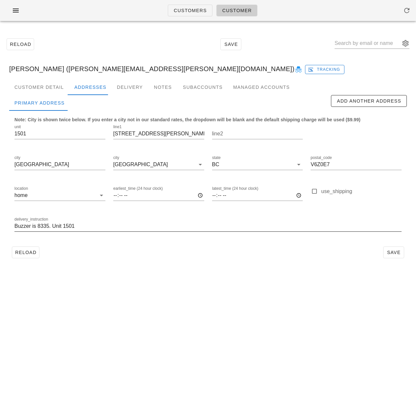
click at [53, 225] on input "Buzzer is 8335. Unit 1501" at bounding box center [207, 226] width 387 height 10
type input "Buzzer is 8335. Leave at unit 1501"
click at [386, 253] on span "Save" at bounding box center [393, 252] width 15 height 5
click at [81, 227] on input "Buzzer is 8335. Leave at unit 1501" at bounding box center [207, 226] width 387 height 10
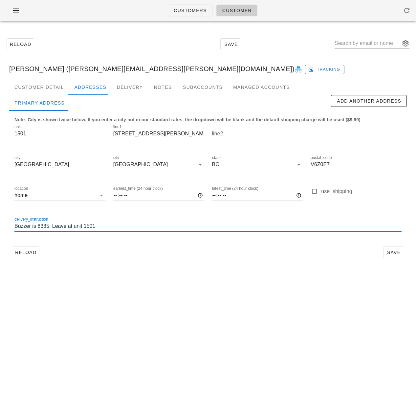
click at [81, 227] on input "Buzzer is 8335. Leave at unit 1501" at bounding box center [207, 226] width 387 height 10
click at [29, 251] on span "Reload" at bounding box center [26, 252] width 22 height 5
click at [75, 223] on input "Buzzer is 8335" at bounding box center [207, 226] width 387 height 10
click at [74, 224] on input "Buzzer is 8335" at bounding box center [207, 226] width 387 height 10
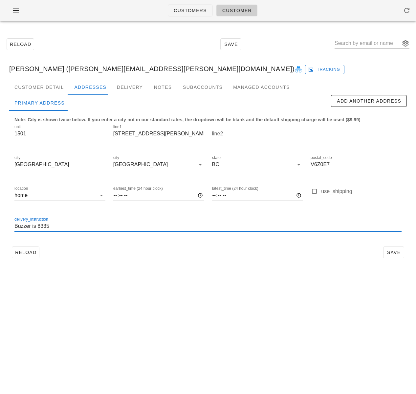
click at [74, 224] on input "Buzzer is 8335" at bounding box center [207, 226] width 387 height 10
paste input ". Leave at unit 1501"
type input "Buzzer is 8335. Leave at unit 1501"
click at [398, 252] on span "Save" at bounding box center [393, 252] width 15 height 5
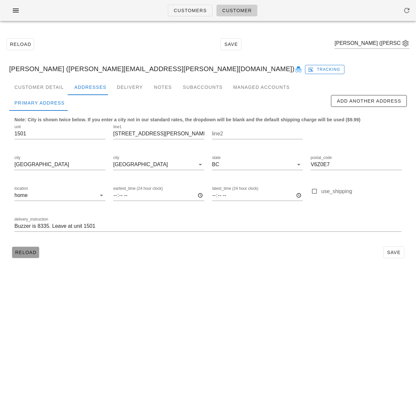
click at [32, 251] on span "Reload" at bounding box center [26, 252] width 22 height 5
click at [283, 328] on div "Customers Customer Reload Save Alana Reeve (alana.reeve@gmail.com) Tracking Cus…" at bounding box center [208, 197] width 416 height 394
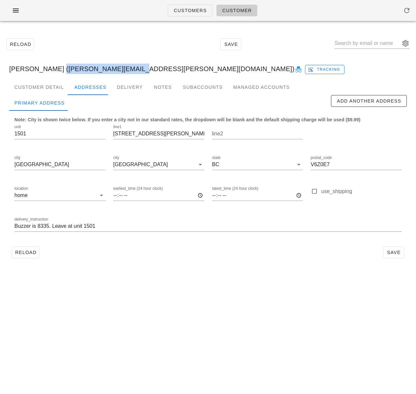
drag, startPoint x: 52, startPoint y: 69, endPoint x: 120, endPoint y: 69, distance: 67.9
click at [120, 69] on div "Alana Reeve (alana.reeve@gmail.com) Tracking" at bounding box center [208, 68] width 408 height 21
copy div "alana.reeve@gmail.com"
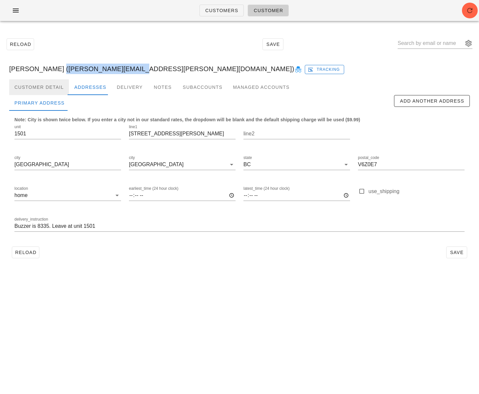
click at [43, 87] on div "Customer Detail" at bounding box center [39, 87] width 60 height 16
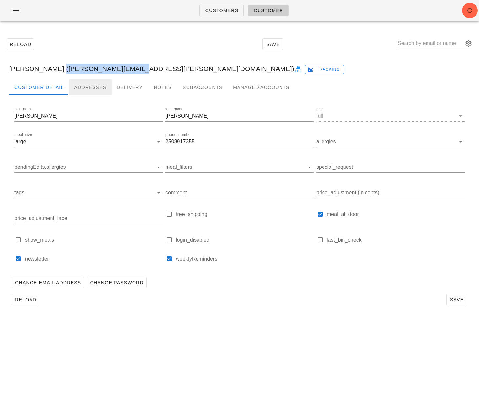
click at [85, 83] on div "Addresses" at bounding box center [90, 87] width 43 height 16
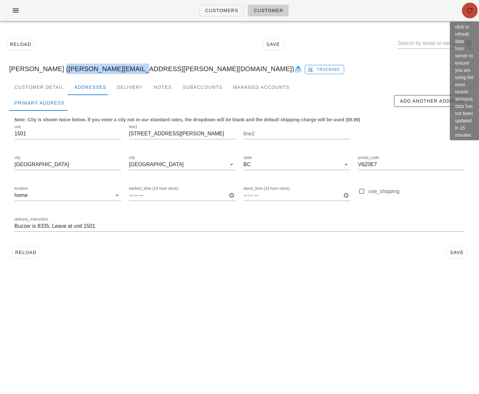
click at [415, 8] on icon "button" at bounding box center [470, 11] width 8 height 8
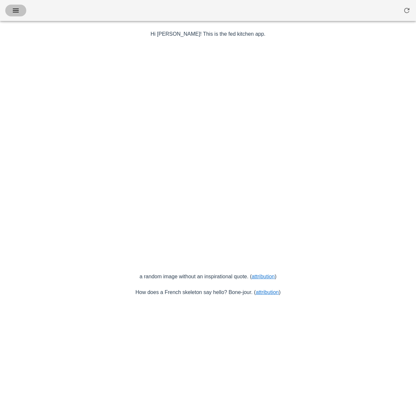
click at [14, 10] on icon "button" at bounding box center [16, 11] width 8 height 8
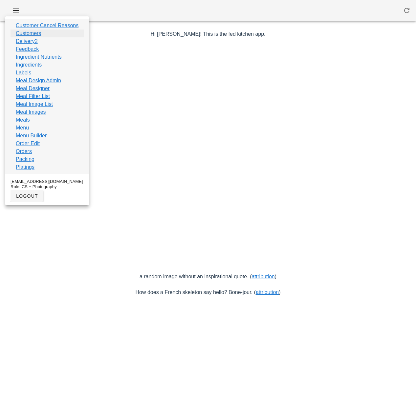
click at [21, 32] on link "Customers" at bounding box center [28, 34] width 25 height 8
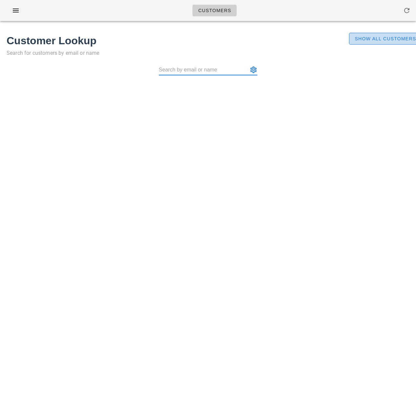
click at [371, 36] on span "Show All Customers" at bounding box center [385, 38] width 62 height 5
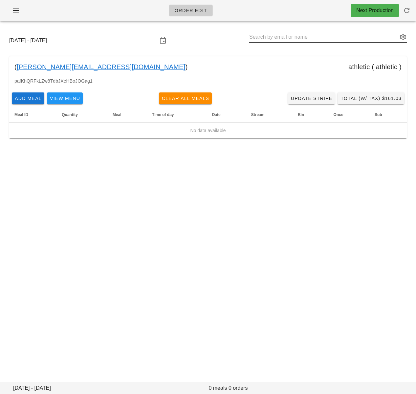
click at [298, 33] on input "text" at bounding box center [323, 37] width 148 height 10
paste input "[EMAIL_ADDRESS][PERSON_NAME][DOMAIN_NAME]"
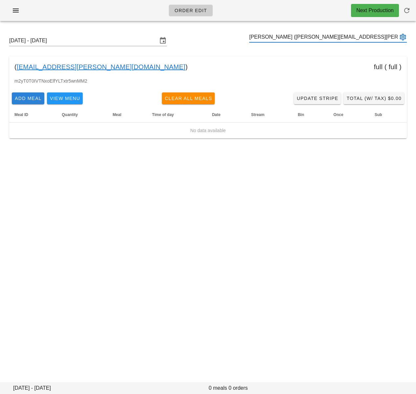
type input "[PERSON_NAME] ([PERSON_NAME][EMAIL_ADDRESS][PERSON_NAME][DOMAIN_NAME])"
click at [31, 96] on span "Add Meal" at bounding box center [27, 98] width 27 height 5
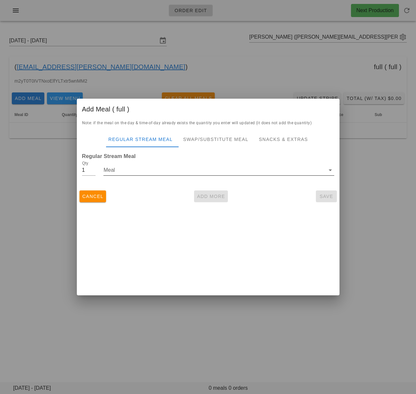
click at [193, 173] on input "Meal" at bounding box center [213, 170] width 221 height 10
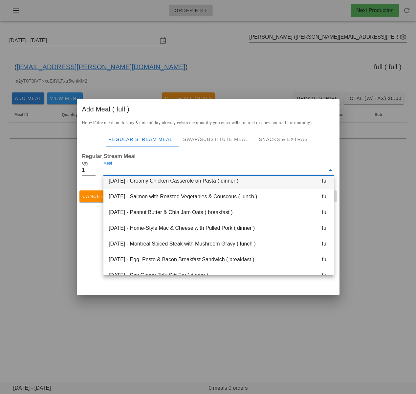
scroll to position [117, 0]
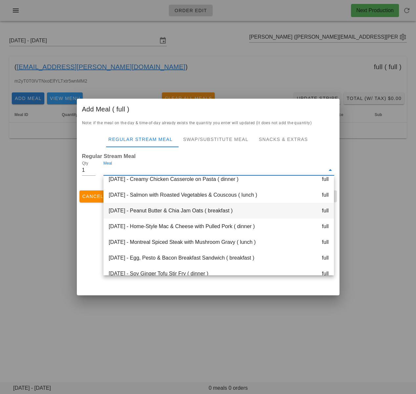
click at [195, 215] on div "Thursday Sep 18 - Peanut Butter & Chia Jam Oats ( breakfast ) full" at bounding box center [218, 211] width 230 height 16
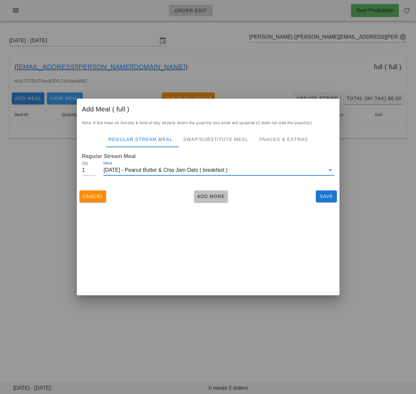
click at [213, 195] on span "Add More" at bounding box center [210, 196] width 29 height 5
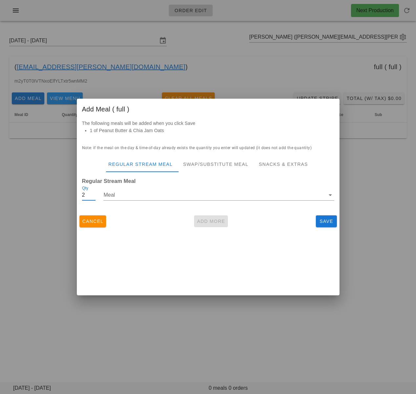
click at [93, 194] on input "2" at bounding box center [89, 195] width 14 height 10
click at [116, 195] on input "Meal" at bounding box center [213, 195] width 221 height 10
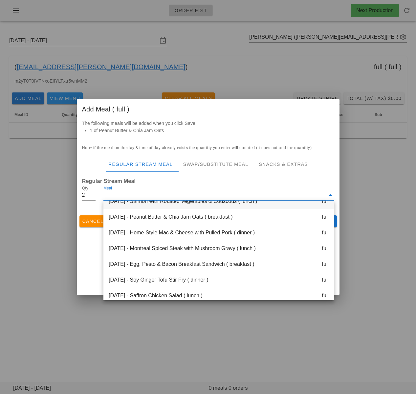
scroll to position [148, 0]
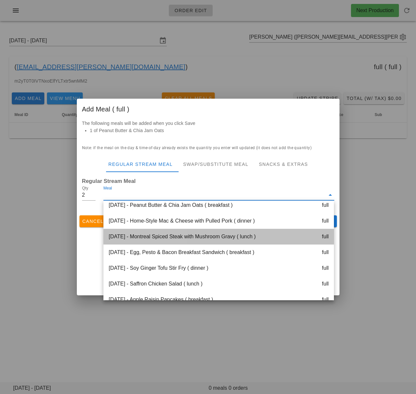
click at [155, 233] on div "Thursday Sep 18 - Montreal Spiced Steak with Mushroom Gravy ( lunch ) full" at bounding box center [218, 237] width 230 height 16
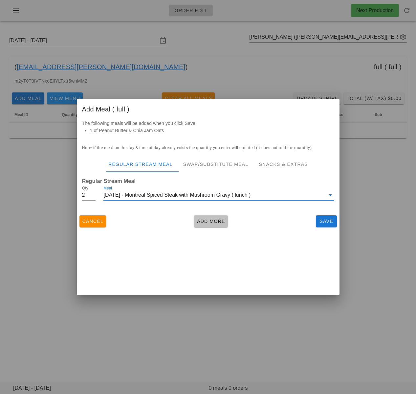
click at [203, 219] on span "Add More" at bounding box center [210, 221] width 29 height 5
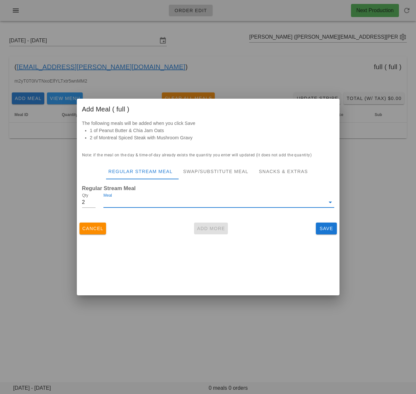
click at [126, 204] on input "Meal" at bounding box center [213, 202] width 221 height 10
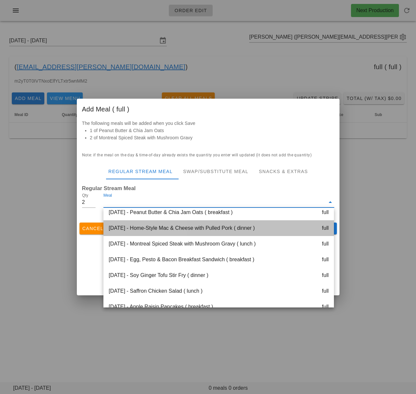
click at [168, 230] on div "Thursday Sep 18 - Home-Style Mac & Cheese with Pulled Pork ( dinner ) full" at bounding box center [218, 228] width 230 height 16
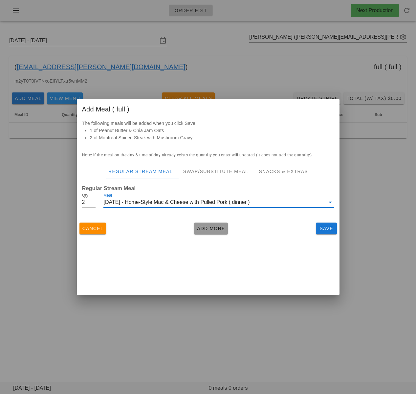
click at [208, 230] on span "Add More" at bounding box center [210, 228] width 29 height 5
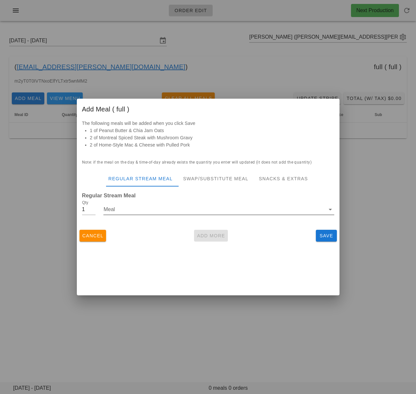
drag, startPoint x: 93, startPoint y: 210, endPoint x: 143, endPoint y: 209, distance: 49.9
click at [93, 210] on input "1" at bounding box center [89, 209] width 14 height 10
click at [143, 209] on input "Meal" at bounding box center [213, 209] width 221 height 10
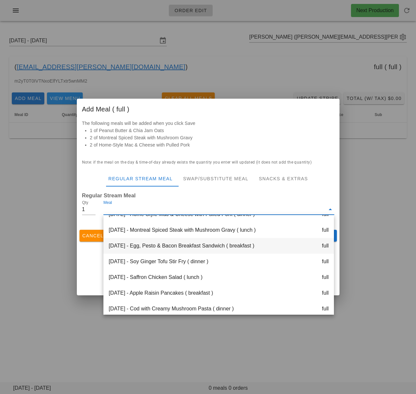
scroll to position [172, 0]
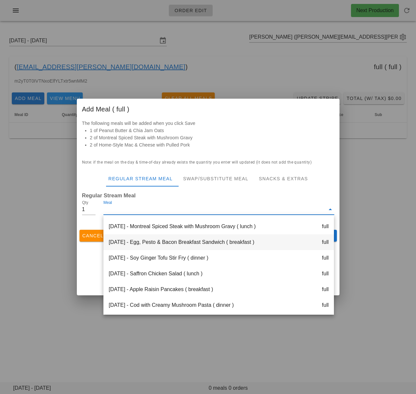
click at [168, 244] on div "Friday Sep 19 - Egg, Pesto & Bacon Breakfast Sandwich ( breakfast ) full" at bounding box center [218, 243] width 230 height 16
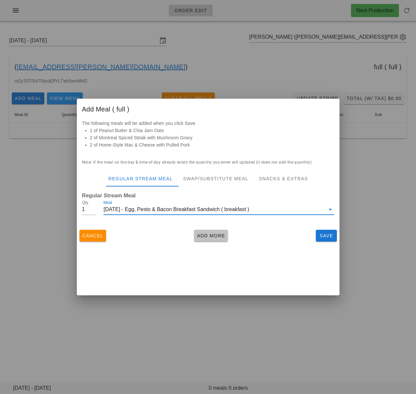
click at [210, 237] on span "Add More" at bounding box center [210, 235] width 29 height 5
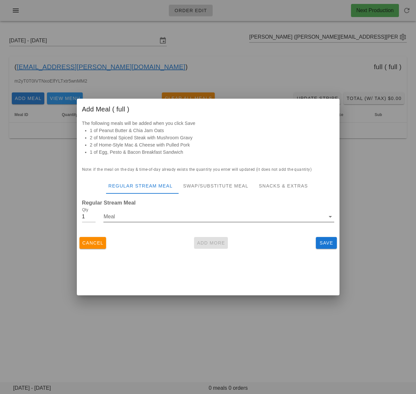
click at [166, 221] on input "Meal" at bounding box center [213, 217] width 221 height 10
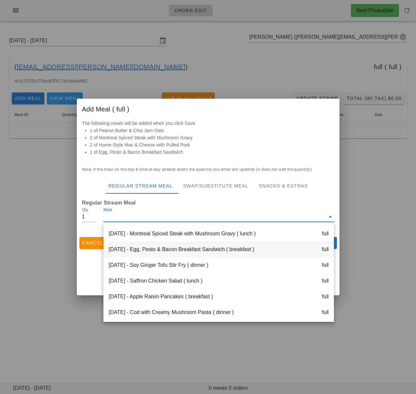
scroll to position [189, 0]
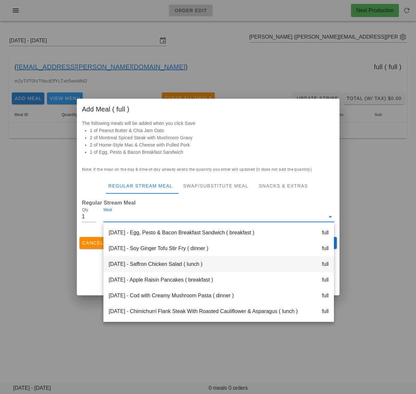
click at [171, 263] on div "Friday Sep 19 - Saffron Chicken Salad ( lunch ) full" at bounding box center [218, 265] width 230 height 16
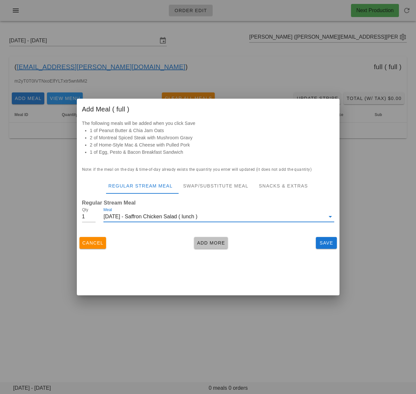
click at [217, 245] on span "Add More" at bounding box center [210, 242] width 29 height 5
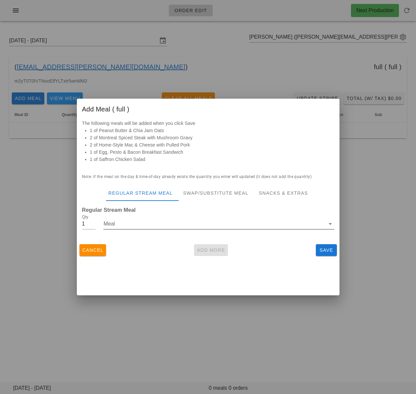
click at [196, 225] on input "Meal" at bounding box center [213, 224] width 221 height 10
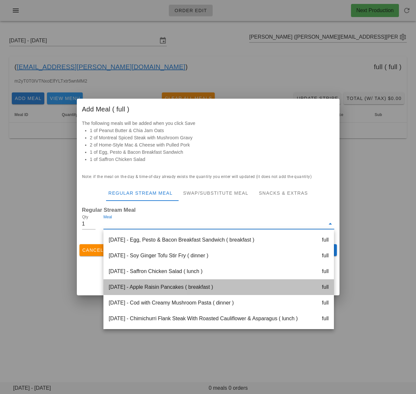
click at [200, 288] on div "Saturday Sep 20 - Apple Raisin Pancakes ( breakfast ) full" at bounding box center [218, 287] width 230 height 16
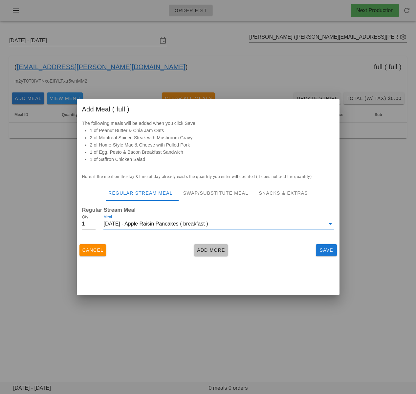
click at [211, 249] on span "Add More" at bounding box center [210, 250] width 29 height 5
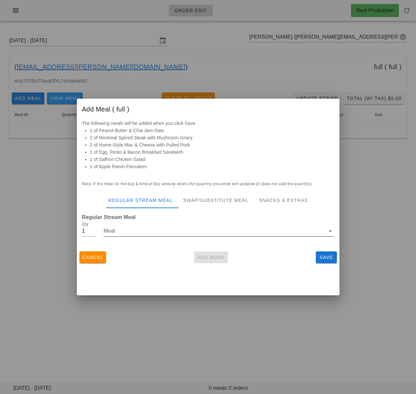
click at [184, 234] on input "Meal" at bounding box center [213, 231] width 221 height 10
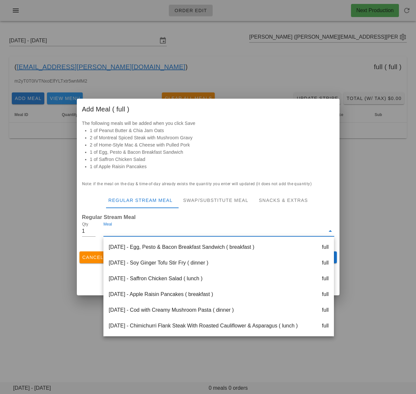
drag, startPoint x: 167, startPoint y: 328, endPoint x: 193, endPoint y: 289, distance: 46.9
click at [167, 327] on div "Saturday Sep 20 - Chimichurri Flank Steak With Roasted Cauliflower & Asparagus …" at bounding box center [218, 326] width 230 height 16
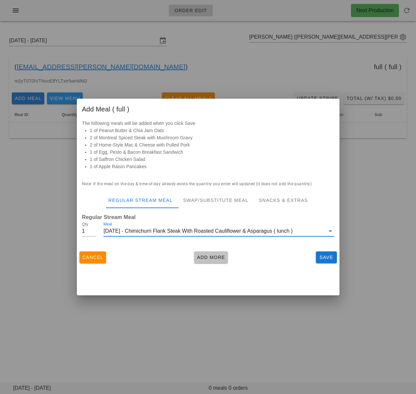
click at [200, 260] on span "Add More" at bounding box center [210, 257] width 29 height 5
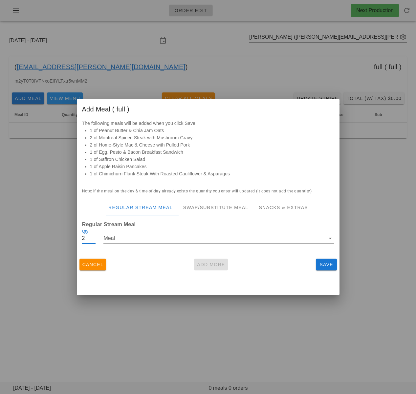
drag, startPoint x: 93, startPoint y: 236, endPoint x: 117, endPoint y: 239, distance: 24.5
type input "2"
click at [93, 236] on input "2" at bounding box center [89, 238] width 14 height 10
click at [123, 240] on input "Meal" at bounding box center [213, 238] width 221 height 10
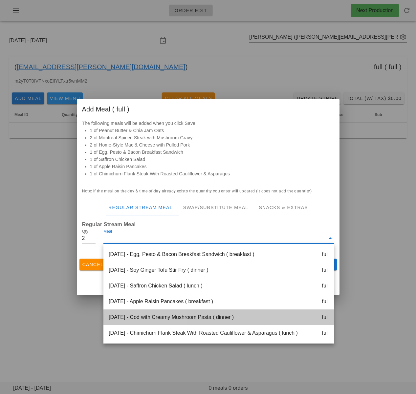
click at [167, 316] on div "Saturday Sep 20 - Cod with Creamy Mushroom Pasta ( dinner ) full" at bounding box center [218, 318] width 230 height 16
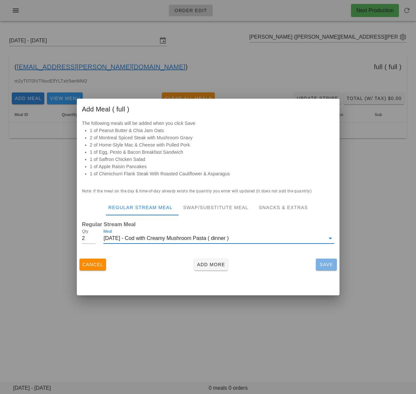
click at [323, 264] on span "Save" at bounding box center [326, 264] width 16 height 5
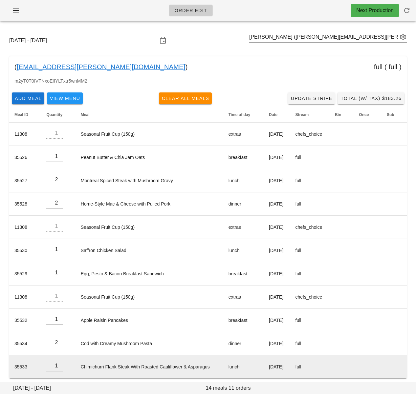
scroll to position [4, 0]
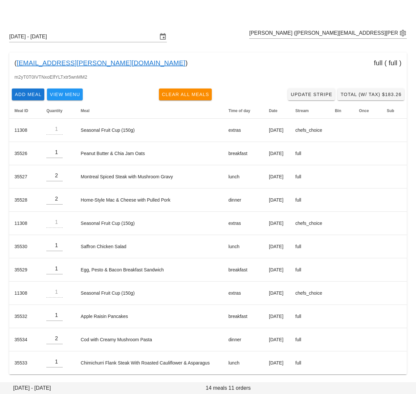
click at [229, 69] on div "( alana.reeve@gmail.com ) full ( full )" at bounding box center [207, 62] width 397 height 21
click at [288, 33] on input "text" at bounding box center [323, 33] width 148 height 10
click at [211, 38] on div "Sunday September 14 - Saturday September 20" at bounding box center [208, 36] width 408 height 21
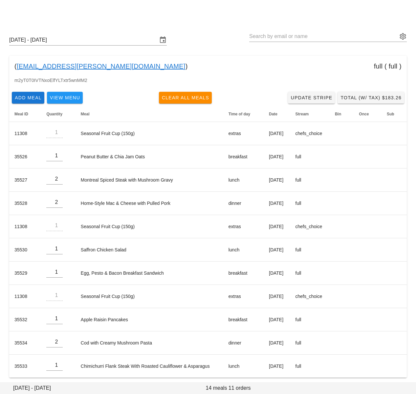
scroll to position [0, 0]
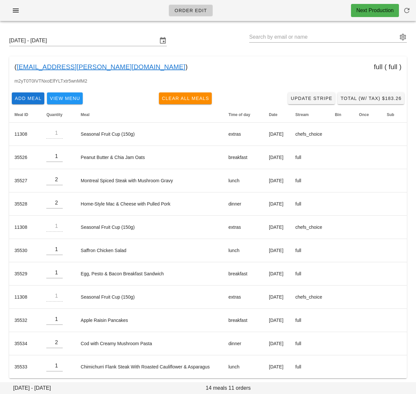
drag, startPoint x: 95, startPoint y: 67, endPoint x: 16, endPoint y: 67, distance: 79.1
click at [16, 67] on div "( alana.reeve@gmail.com ) full ( full )" at bounding box center [207, 66] width 397 height 21
copy div "alana.reeve@gmail.com )"
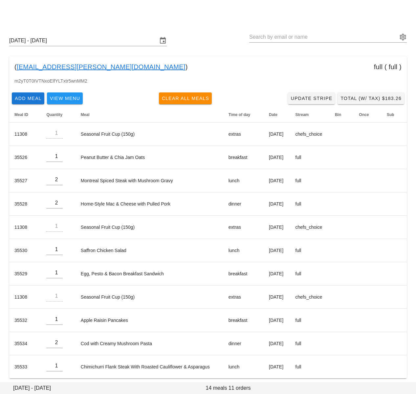
drag, startPoint x: 318, startPoint y: 74, endPoint x: 343, endPoint y: 82, distance: 26.9
click at [318, 74] on div "( alana.reeve@gmail.com ) full ( full )" at bounding box center [207, 66] width 397 height 21
click at [382, 100] on span "Total (w/ Tax) $183.26" at bounding box center [370, 98] width 61 height 5
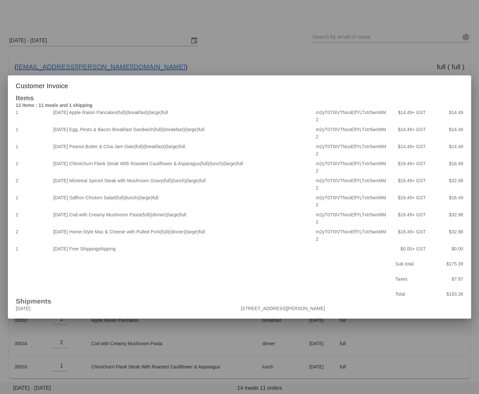
click at [314, 83] on div at bounding box center [239, 197] width 479 height 394
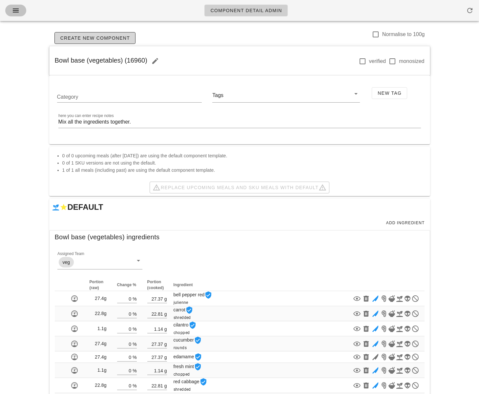
drag, startPoint x: 19, startPoint y: 10, endPoint x: 21, endPoint y: 14, distance: 4.0
click at [19, 10] on icon "button" at bounding box center [16, 11] width 8 height 8
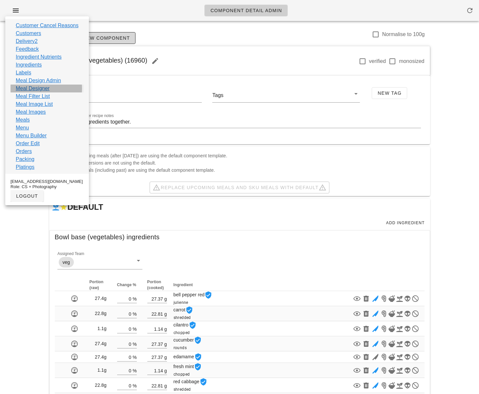
click at [47, 88] on link "Meal Designer" at bounding box center [33, 89] width 34 height 8
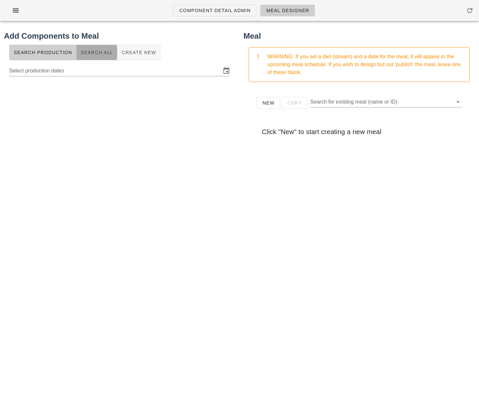
click at [104, 54] on span "Search All" at bounding box center [96, 52] width 33 height 5
click at [102, 75] on div at bounding box center [119, 74] width 221 height 18
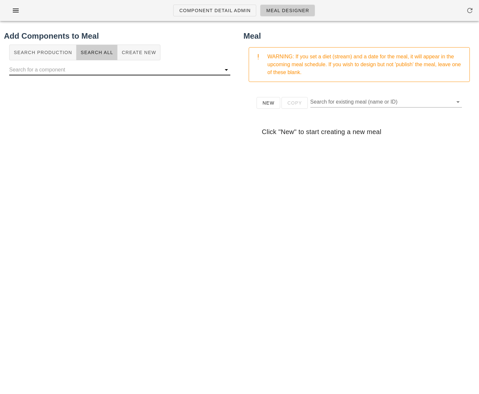
click at [103, 71] on input "text" at bounding box center [114, 70] width 211 height 10
paste input "Vegan Irish Stew"
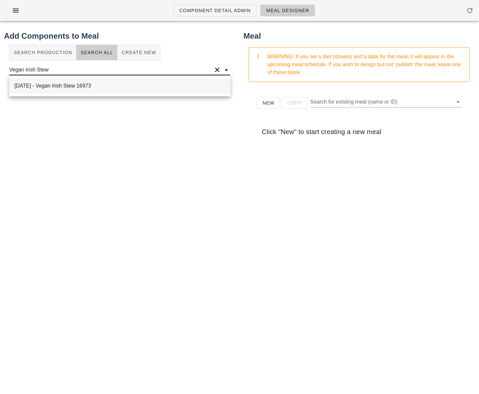
click at [107, 84] on div "[DATE] - Vegan Irish Stew 16973" at bounding box center [119, 86] width 221 height 16
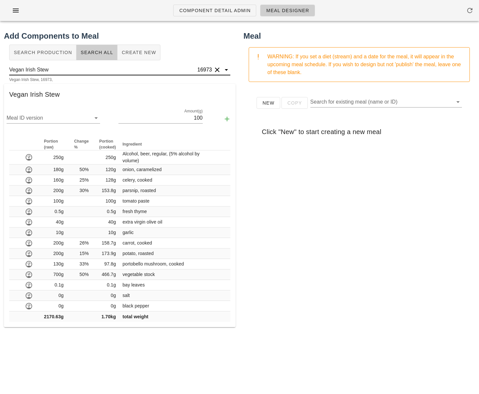
type input "Vegan Irish Stew"
click at [267, 104] on span "New" at bounding box center [268, 102] width 12 height 5
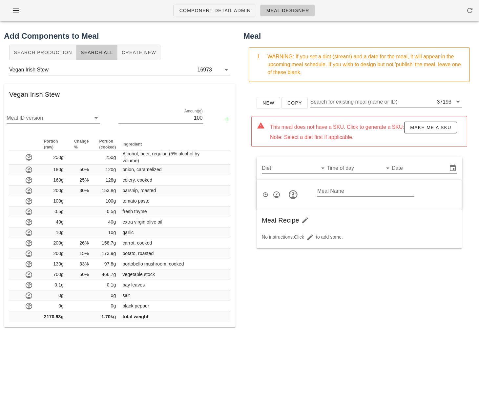
drag, startPoint x: 75, startPoint y: 94, endPoint x: 9, endPoint y: 96, distance: 66.6
click at [9, 96] on div "Vegan Irish Stew" at bounding box center [120, 94] width 232 height 21
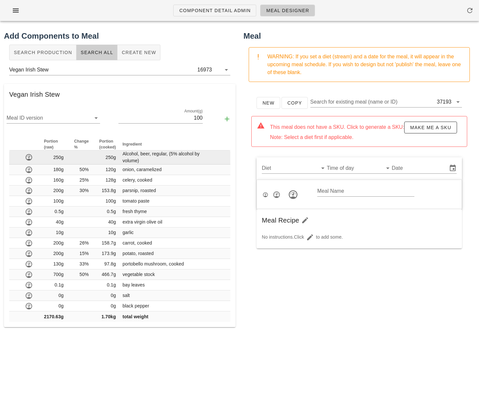
copy div "Vegan Irish Stew"
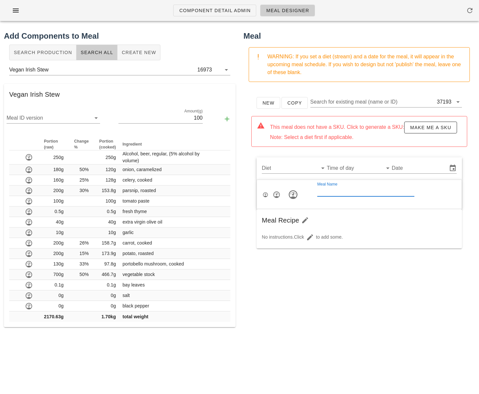
click at [358, 194] on input "Meal Name" at bounding box center [365, 191] width 97 height 10
paste input "Vegan Irish Stew"
type input "Vegan Irish Stew"
click at [280, 168] on input "Diet" at bounding box center [289, 168] width 54 height 10
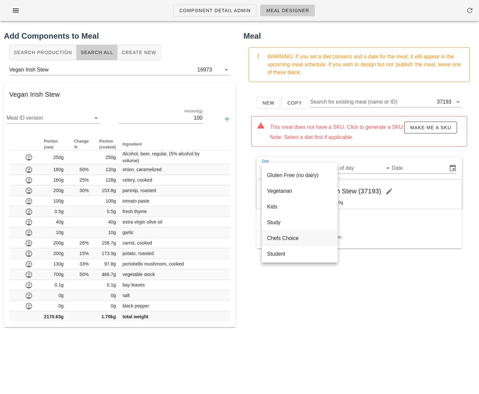
scroll to position [96, 0]
click at [291, 236] on div "Chefs Choice" at bounding box center [299, 235] width 65 height 6
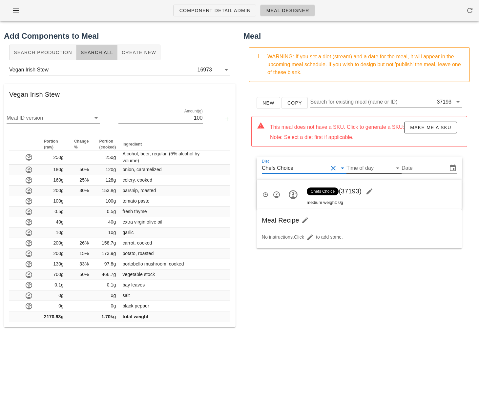
click at [366, 169] on input "Time of day" at bounding box center [368, 168] width 45 height 10
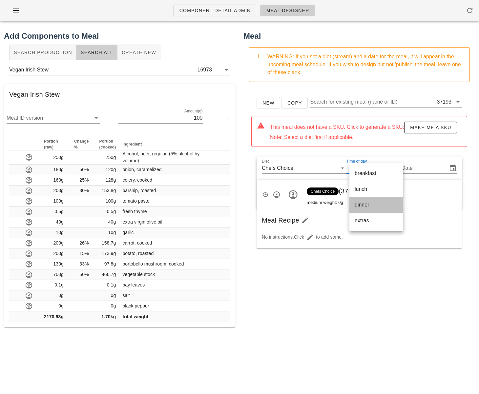
click at [373, 208] on div "dinner" at bounding box center [376, 205] width 43 height 6
click at [420, 167] on input "Date" at bounding box center [426, 168] width 40 height 10
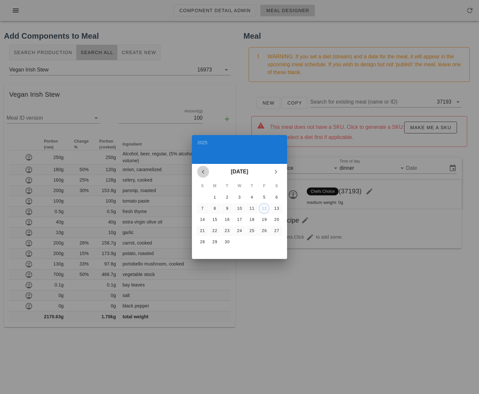
click at [201, 172] on icon "Previous month" at bounding box center [203, 172] width 8 height 8
click at [200, 172] on icon "Previous month" at bounding box center [203, 172] width 8 height 8
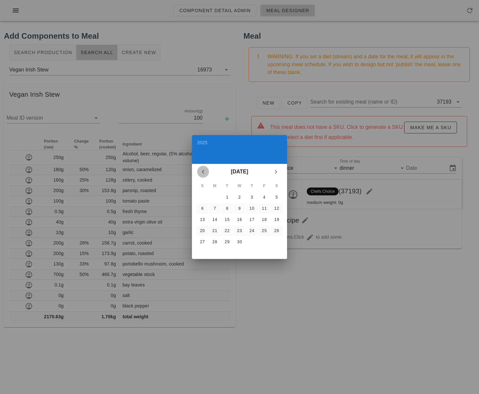
click at [200, 172] on icon "Previous month" at bounding box center [203, 172] width 8 height 8
click at [203, 208] on div "5" at bounding box center [202, 208] width 10 height 5
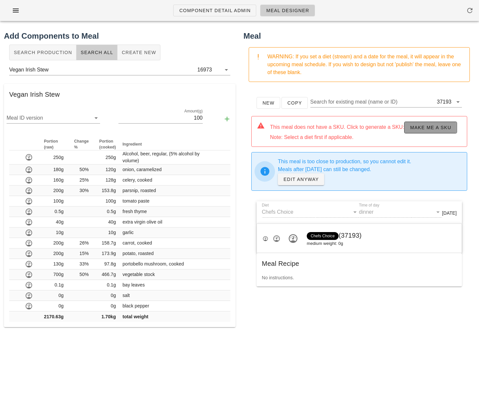
drag, startPoint x: 418, startPoint y: 127, endPoint x: 379, endPoint y: 146, distance: 43.3
click at [418, 127] on span "Make me a SKU" at bounding box center [430, 127] width 41 height 5
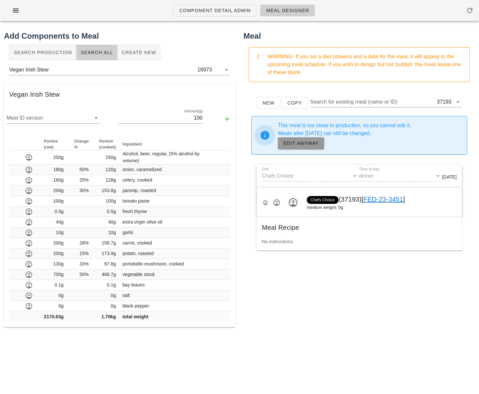
click at [310, 144] on span "EDIT ANYWAY" at bounding box center [301, 143] width 36 height 5
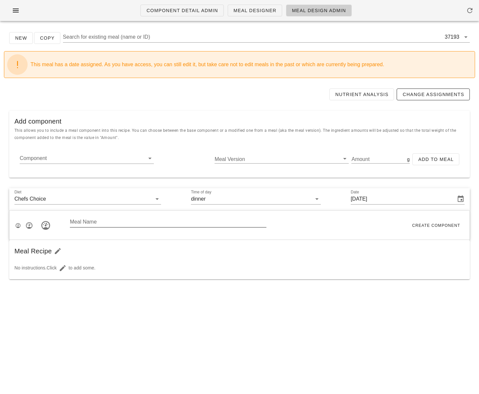
click at [104, 221] on input "Meal Name" at bounding box center [168, 222] width 196 height 10
paste input "Vegan Irish Stew"
type input "Vegan Irish Stew"
click at [51, 157] on input "Component" at bounding box center [82, 158] width 124 height 10
paste input "Vegan Irish Stew"
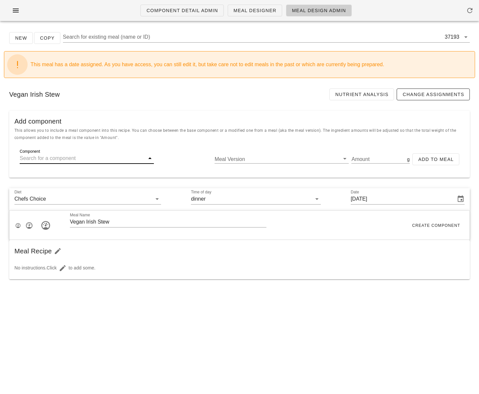
type input "Vegan Irish Stew"
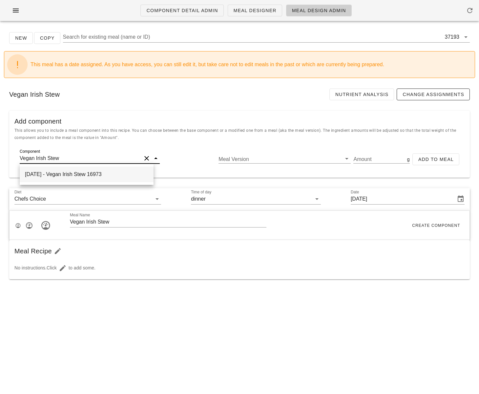
click at [84, 173] on div "2025-09-11 - Vegan Irish Stew 16973" at bounding box center [87, 175] width 134 height 16
type input "1699.52"
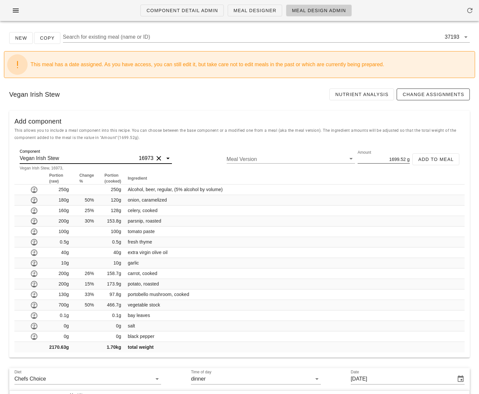
type input "Vegan Irish Stew"
click at [398, 157] on input "1699.52" at bounding box center [382, 159] width 48 height 9
click at [399, 157] on input "1699.52" at bounding box center [382, 159] width 48 height 9
type input "350"
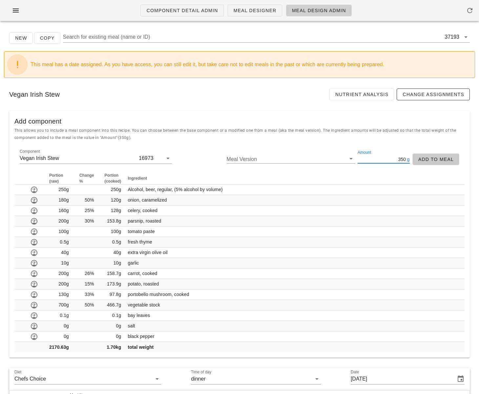
drag, startPoint x: 436, startPoint y: 157, endPoint x: 432, endPoint y: 156, distance: 3.3
click at [436, 157] on span "Add to Meal" at bounding box center [436, 159] width 36 height 5
type input "0"
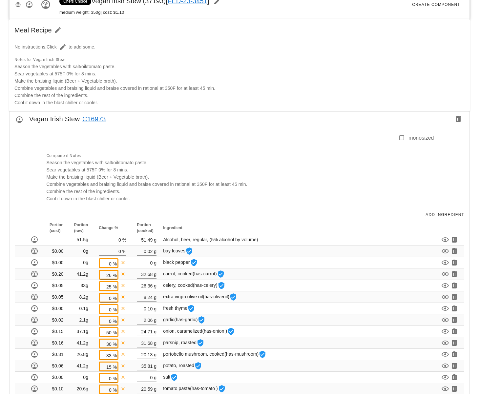
scroll to position [258, 0]
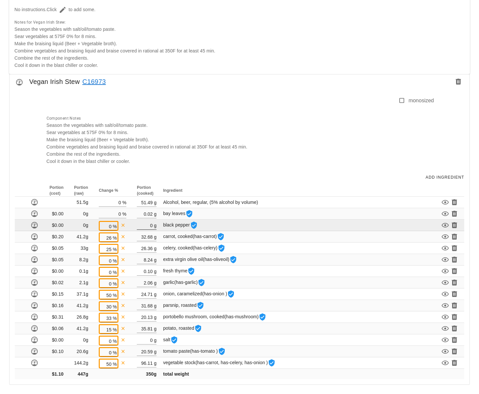
click at [152, 225] on input "0" at bounding box center [145, 225] width 16 height 9
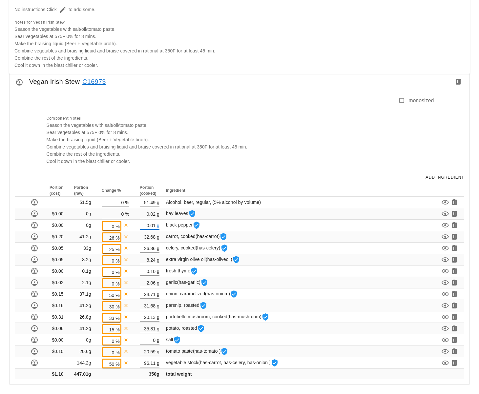
type input "0.01"
click at [275, 143] on div "Component Notes Season the vegetables with salt/oil/tomato paste. Sear vegetabl…" at bounding box center [238, 140] width 391 height 58
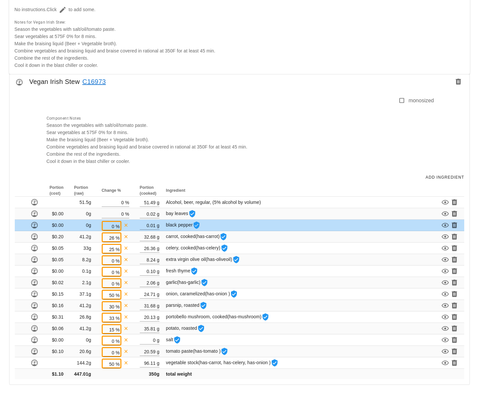
click at [88, 224] on td "0g" at bounding box center [83, 225] width 28 height 11
click at [126, 226] on icon "button" at bounding box center [126, 225] width 6 height 6
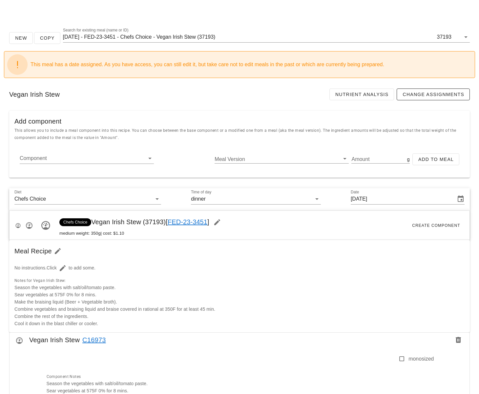
scroll to position [258, 0]
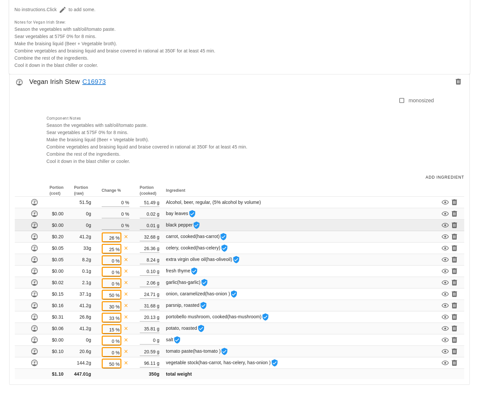
click at [89, 225] on td "0g" at bounding box center [83, 225] width 28 height 11
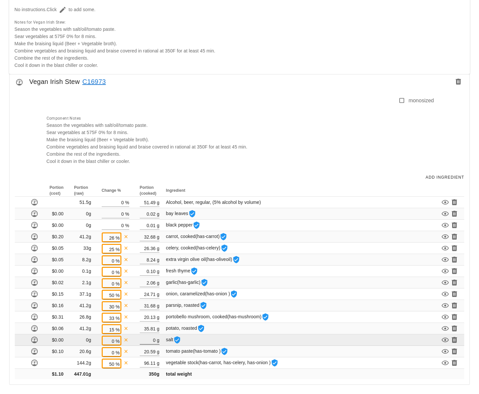
click at [155, 341] on input "0" at bounding box center [148, 340] width 16 height 9
type input "0.01"
click at [127, 340] on icon "button" at bounding box center [126, 340] width 6 height 6
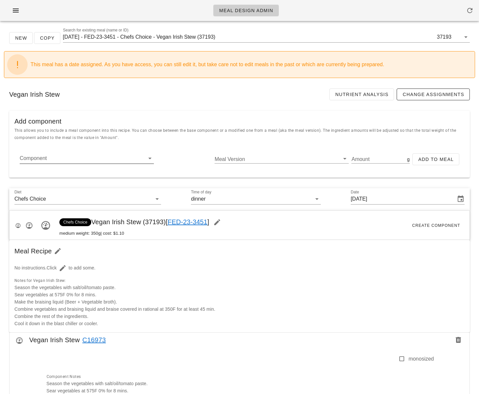
click at [78, 160] on input "Component" at bounding box center [82, 158] width 124 height 10
paste input "16031"
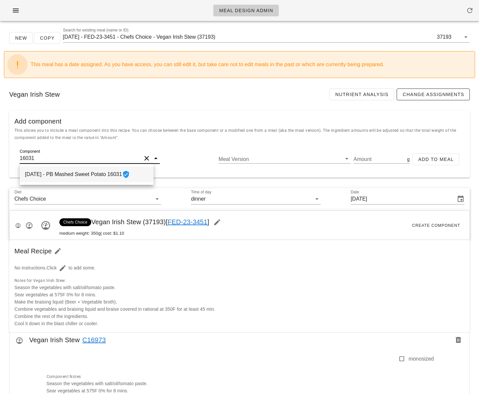
click at [89, 176] on div "2022-05-13 - PB Mashed Sweet Potato 16031" at bounding box center [87, 175] width 134 height 16
type input "PB Mashed Sweet Potato"
type input "120"
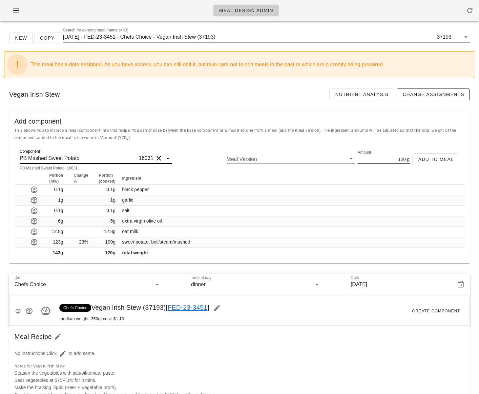
type input "PB Mashed Sweet Potato"
drag, startPoint x: 391, startPoint y: 161, endPoint x: 420, endPoint y: 159, distance: 29.0
click at [417, 160] on div "Component PB Mashed Sweet Potato 16031 PB Mashed Sweet Potato, 16031, Meal Vers…" at bounding box center [239, 162] width 450 height 21
type input "100"
click at [435, 158] on span "Add to Meal" at bounding box center [436, 159] width 36 height 5
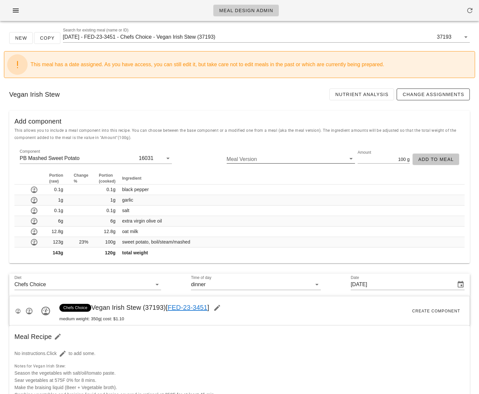
type input "0"
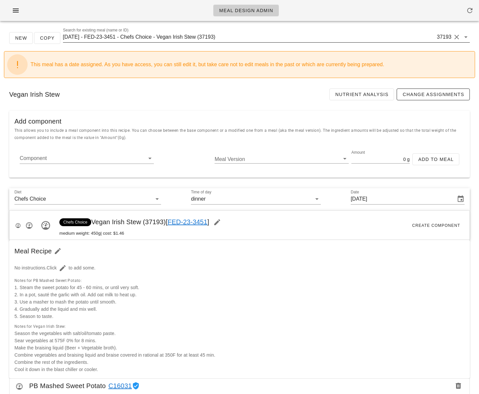
scroll to position [0, 0]
drag, startPoint x: 208, startPoint y: 37, endPoint x: 221, endPoint y: 37, distance: 13.4
click at [221, 37] on input "2025-01-05 - FED-23-3451 - Chefs Choice - Vegan Irish Stew (37193)" at bounding box center [249, 37] width 373 height 10
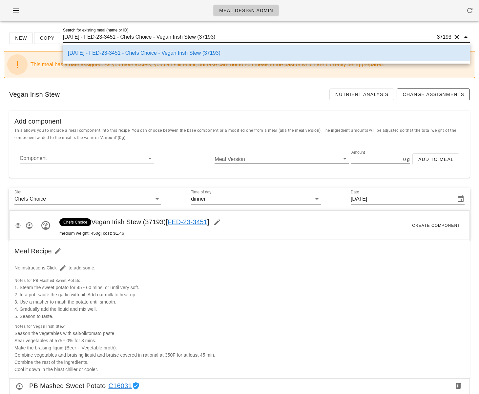
click at [221, 38] on input "2025-01-05 - FED-23-3451 - Chefs Choice - Vegan Irish Stew (37193)" at bounding box center [249, 37] width 373 height 10
drag, startPoint x: 217, startPoint y: 37, endPoint x: 248, endPoint y: 18, distance: 36.6
click at [207, 38] on input "2025-01-05 - FED-23-3451 - Chefs Choice - Vegan Irish Stew (37193)" at bounding box center [249, 37] width 373 height 10
click at [16, 12] on icon "button" at bounding box center [16, 11] width 8 height 8
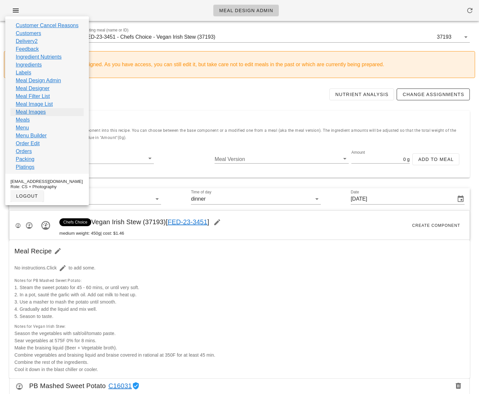
click at [39, 111] on link "Meal Images" at bounding box center [31, 112] width 30 height 8
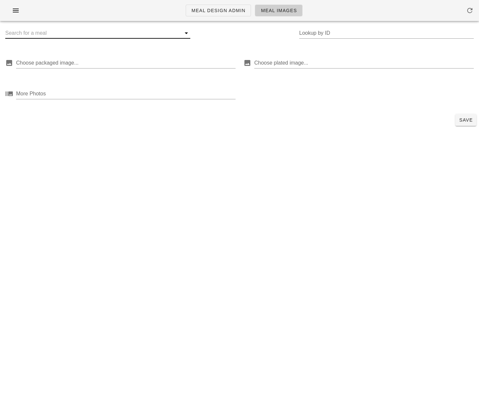
drag, startPoint x: 107, startPoint y: 33, endPoint x: 202, endPoint y: 37, distance: 95.2
click at [108, 33] on input "text" at bounding box center [92, 33] width 175 height 10
click at [317, 32] on div "Lookup by ID" at bounding box center [386, 33] width 175 height 10
paste input "16973"
drag, startPoint x: 321, startPoint y: 34, endPoint x: 250, endPoint y: 23, distance: 72.6
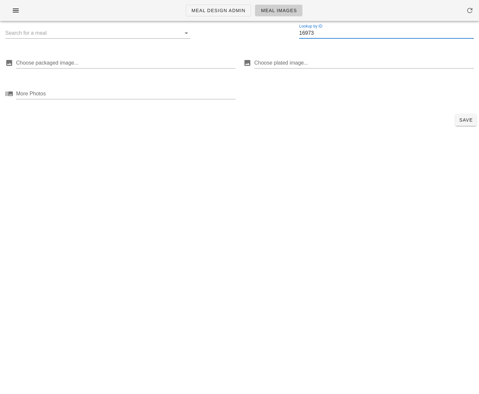
click at [269, 33] on div "Lookup by ID 16973" at bounding box center [239, 36] width 479 height 21
click at [318, 33] on input "16973" at bounding box center [386, 33] width 175 height 10
drag, startPoint x: 320, startPoint y: 33, endPoint x: 283, endPoint y: 32, distance: 36.1
click at [284, 33] on div "Lookup by ID 16973" at bounding box center [239, 36] width 479 height 21
paste input "3719"
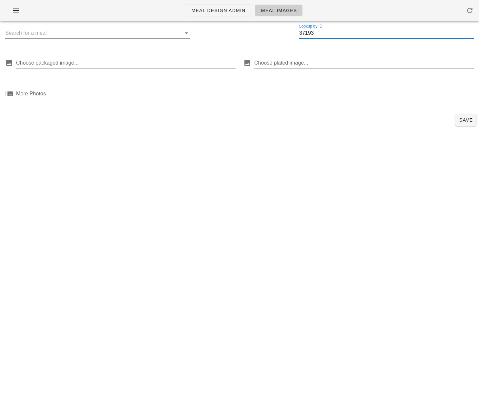
type input "37193"
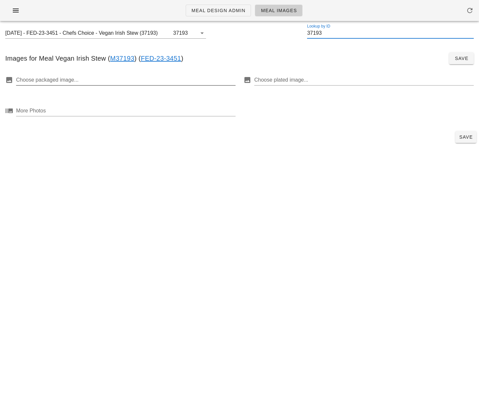
click at [162, 77] on div at bounding box center [125, 80] width 218 height 10
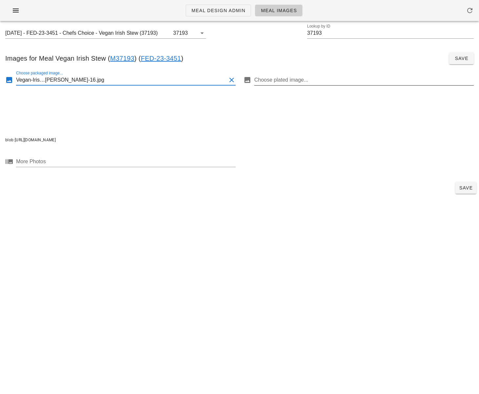
click at [306, 82] on div at bounding box center [363, 80] width 218 height 10
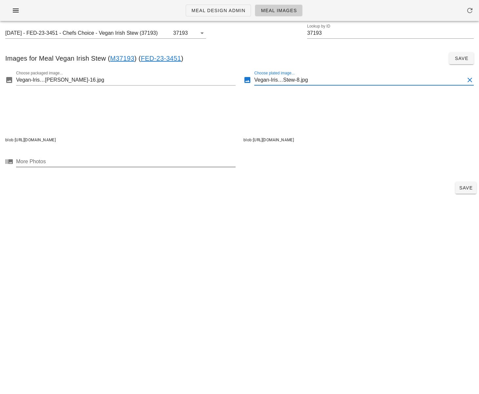
click at [154, 162] on div at bounding box center [125, 161] width 218 height 10
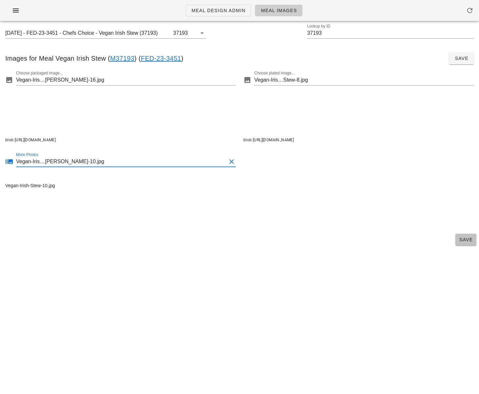
click at [466, 241] on span "Save" at bounding box center [466, 239] width 16 height 5
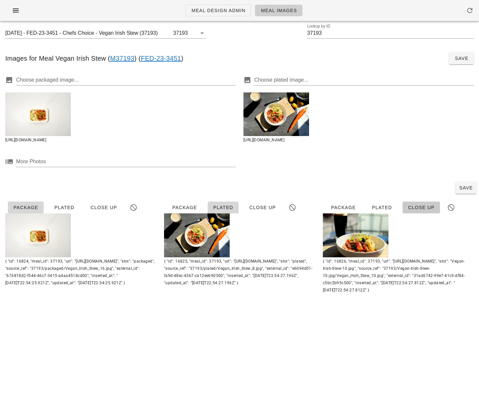
click at [410, 206] on span "Close Up" at bounding box center [421, 207] width 27 height 5
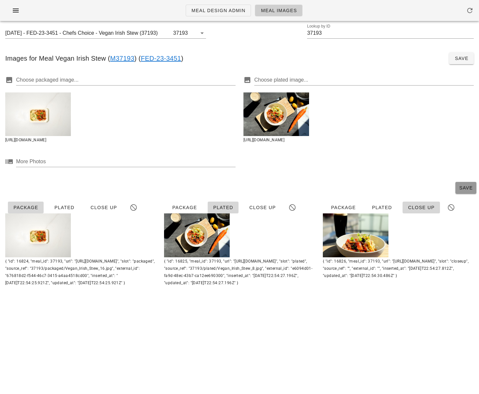
click at [459, 190] on span "Save" at bounding box center [466, 187] width 16 height 5
click at [317, 33] on input "37193" at bounding box center [390, 33] width 167 height 10
drag, startPoint x: 136, startPoint y: 9, endPoint x: 48, endPoint y: 20, distance: 88.9
click at [136, 9] on div "Meal Design Admin Meal Images" at bounding box center [239, 10] width 479 height 21
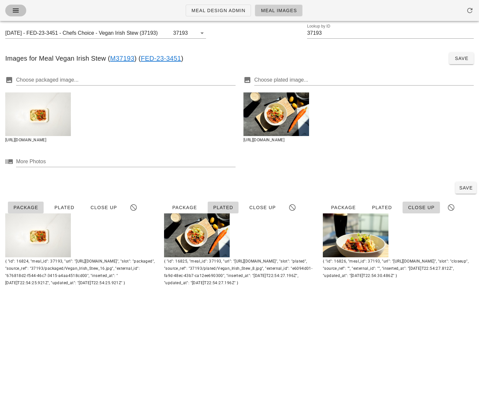
click at [16, 13] on icon "button" at bounding box center [16, 11] width 8 height 8
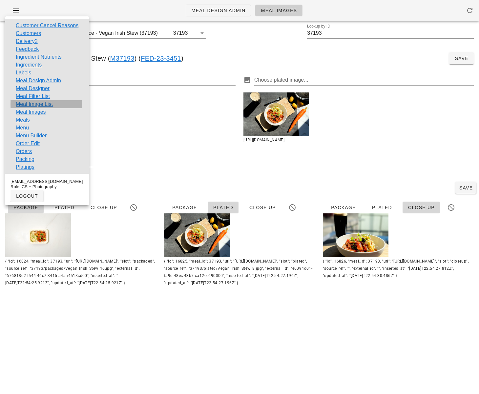
click at [41, 105] on link "Meal Image List" at bounding box center [34, 104] width 37 height 8
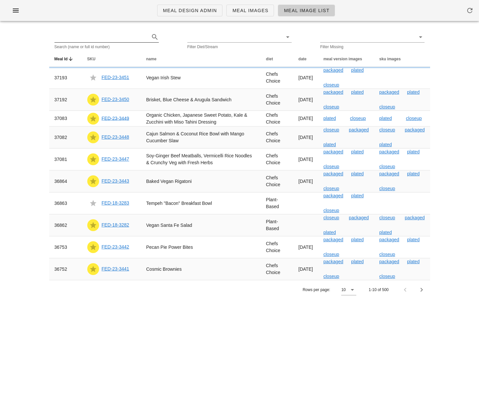
click at [120, 37] on input "text" at bounding box center [101, 37] width 94 height 10
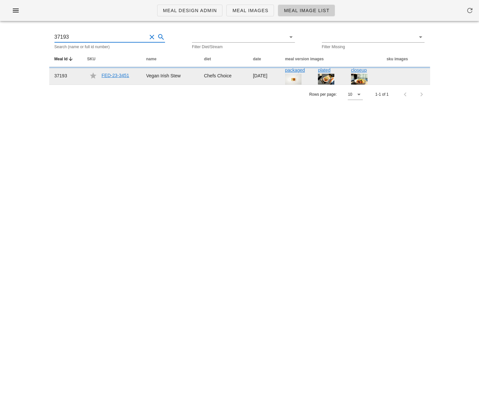
type input "37193"
click at [113, 76] on link "FED-23-3451" at bounding box center [116, 75] width 28 height 5
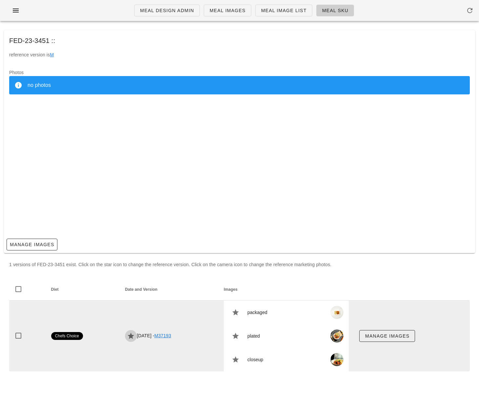
click at [125, 339] on span "button" at bounding box center [131, 336] width 12 height 8
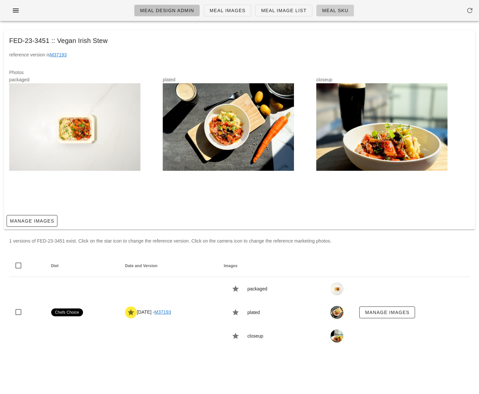
click at [182, 13] on span "Meal Design Admin" at bounding box center [167, 10] width 54 height 5
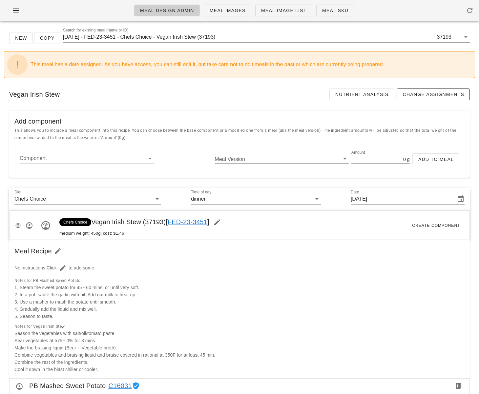
click at [243, 279] on div "Notes for PB Mashed Sweet Potato: 1. Steam the sweet potato for 45 - 60 mins, o…" at bounding box center [239, 299] width 453 height 46
click at [61, 164] on div "Component" at bounding box center [87, 162] width 134 height 18
click at [64, 160] on input "Component" at bounding box center [82, 158] width 124 height 10
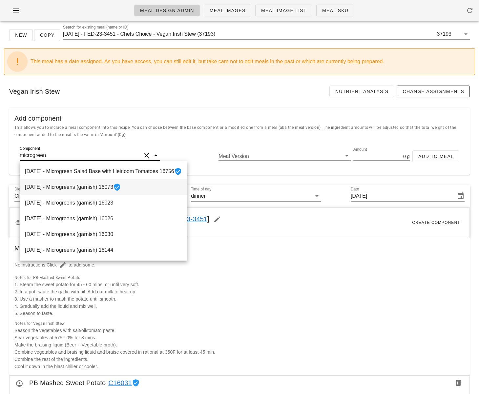
click at [113, 190] on div "2022-05-20 - Microgreens (garnish) 16073" at bounding box center [104, 187] width 168 height 16
type input "Microgreens (garnish)"
type input "1"
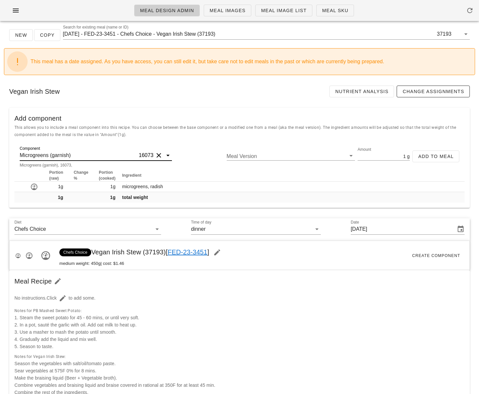
scroll to position [3, 0]
type input "Microgreens (garnish)"
click at [431, 156] on span "Add to Meal" at bounding box center [436, 156] width 36 height 5
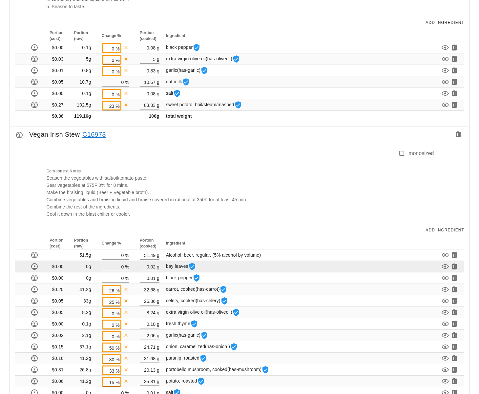
scroll to position [538, 0]
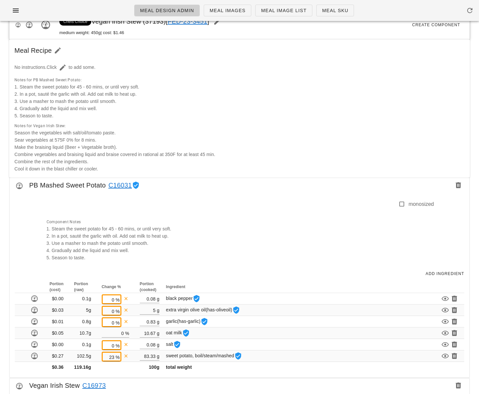
type input "0"
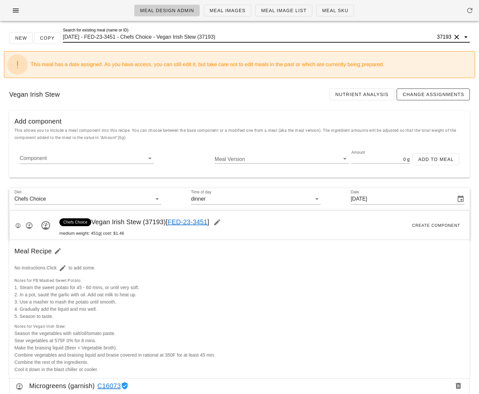
scroll to position [0, 0]
drag, startPoint x: 237, startPoint y: 34, endPoint x: 166, endPoint y: 40, distance: 71.4
click at [166, 40] on input "2025-01-05 - FED-23-3451 - Chefs Choice - Vegan Irish Stew (37193)" at bounding box center [249, 37] width 373 height 10
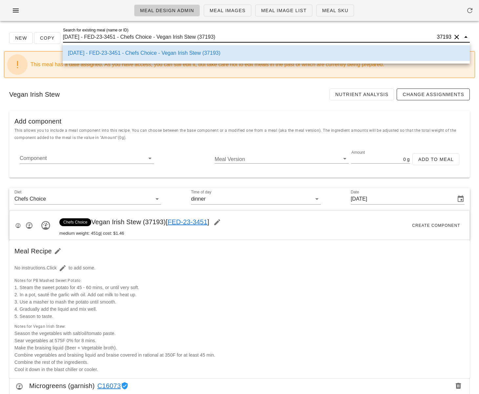
click at [168, 38] on input "2025-01-05 - FED-23-3451 - Chefs Choice - Vegan Irish Stew (37193)" at bounding box center [249, 37] width 373 height 10
drag, startPoint x: 165, startPoint y: 38, endPoint x: 238, endPoint y: 37, distance: 73.2
click at [238, 37] on input "2025-01-05 - FED-23-3451 - Chefs Choice - Vegan Irish Stew (37193)" at bounding box center [249, 37] width 373 height 10
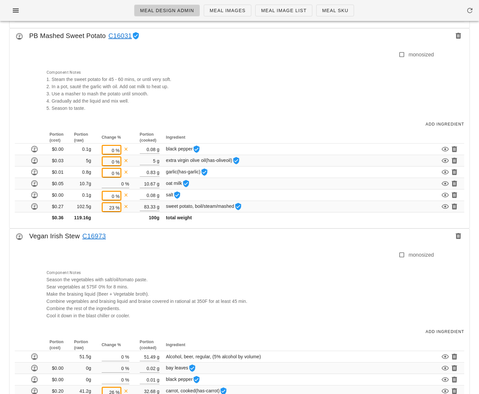
scroll to position [411, 0]
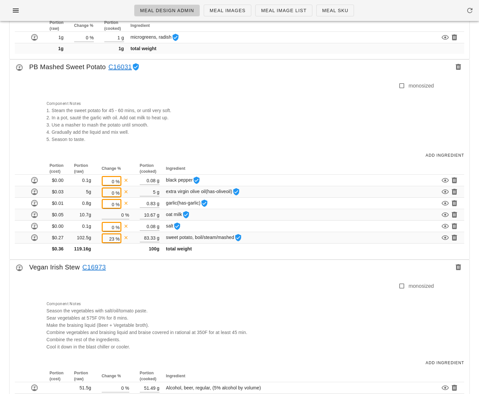
click at [97, 266] on link "C16973" at bounding box center [93, 267] width 26 height 10
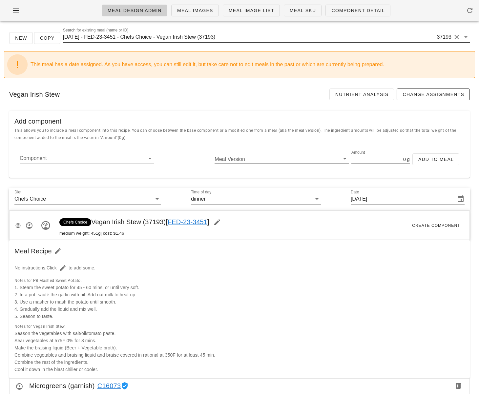
click at [147, 34] on input "2025-01-05 - FED-23-3451 - Chefs Choice - Vegan Irish Stew (37193)" at bounding box center [249, 37] width 373 height 10
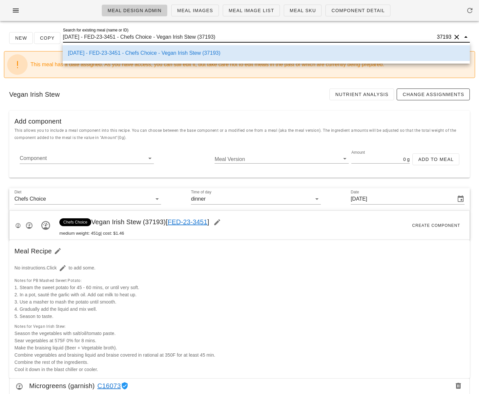
click at [143, 37] on input "2025-01-05 - FED-23-3451 - Chefs Choice - Vegan Irish Stew (37193)" at bounding box center [249, 37] width 373 height 10
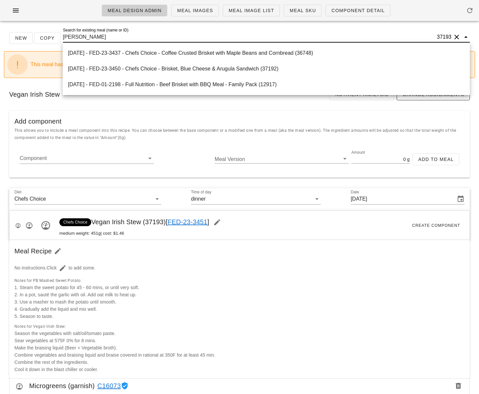
type input "brisket"
click at [201, 66] on div "[DATE] - FED-23-3450 - Chefs Choice - Brisket, Blue Cheese & Arugula Sandwich (…" at bounding box center [266, 69] width 397 height 6
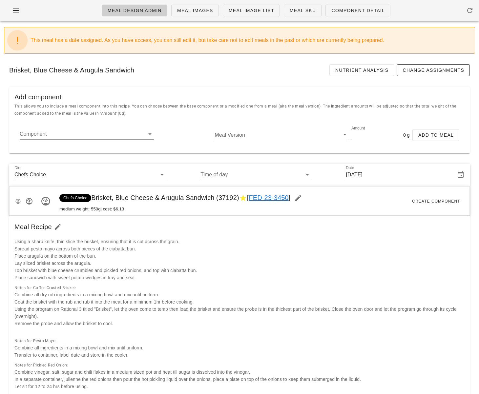
scroll to position [0, 0]
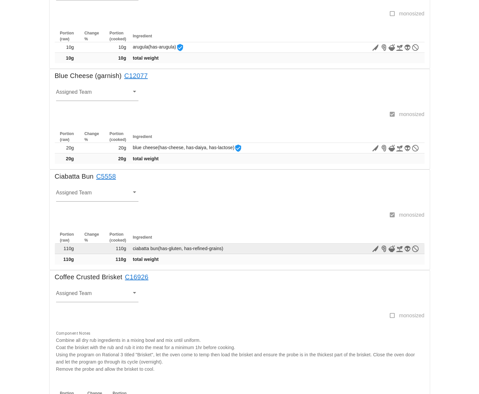
scroll to position [328, 0]
click at [375, 248] on icon "button" at bounding box center [375, 248] width 8 height 8
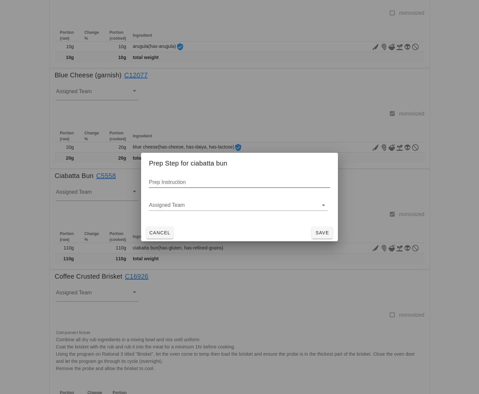
click at [182, 184] on input "Prep Instruction" at bounding box center [239, 182] width 181 height 10
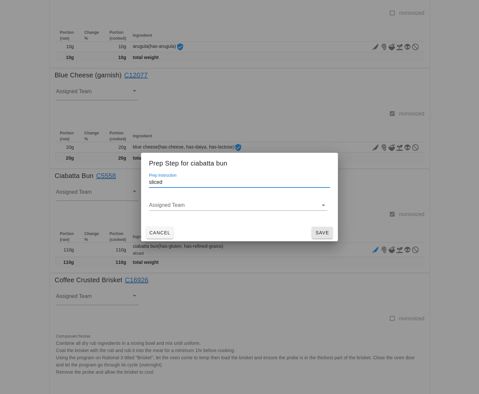
type input "sliced"
click at [320, 233] on span "Save" at bounding box center [322, 232] width 16 height 5
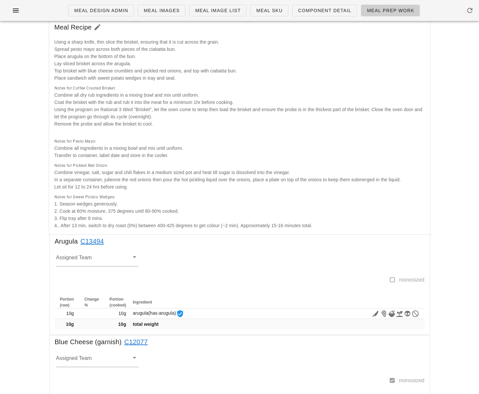
scroll to position [0, 0]
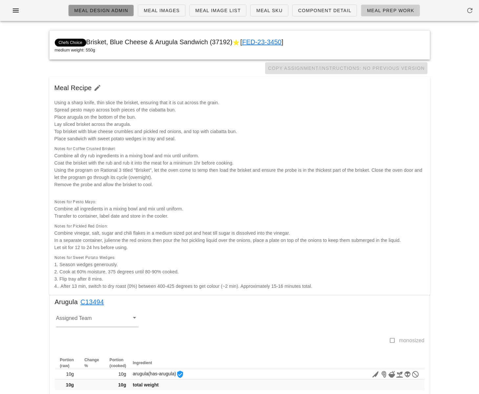
click at [100, 13] on span "Meal Design Admin" at bounding box center [101, 10] width 54 height 5
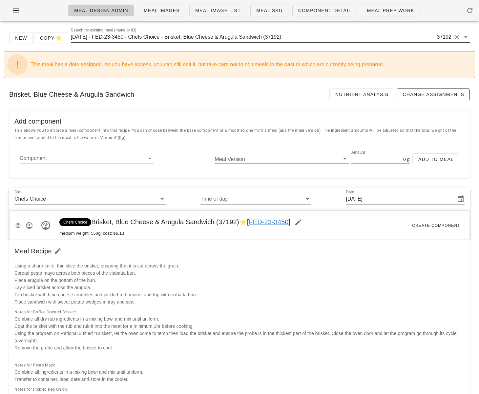
click at [180, 39] on input "[DATE] - FED-23-3450 - Chefs Choice - Brisket, Blue Cheese & Arugula Sandwich (…" at bounding box center [253, 37] width 365 height 10
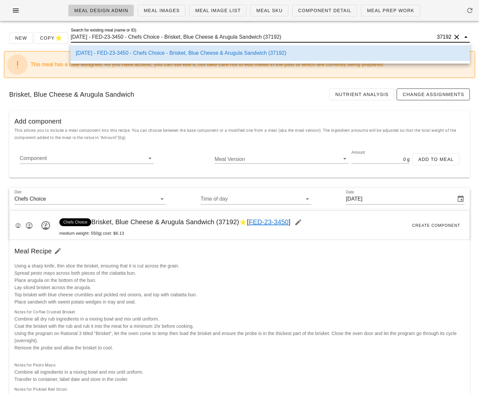
click at [180, 39] on input "[DATE] - FED-23-3450 - Chefs Choice - Brisket, Blue Cheese & Arugula Sandwich (…" at bounding box center [253, 37] width 365 height 10
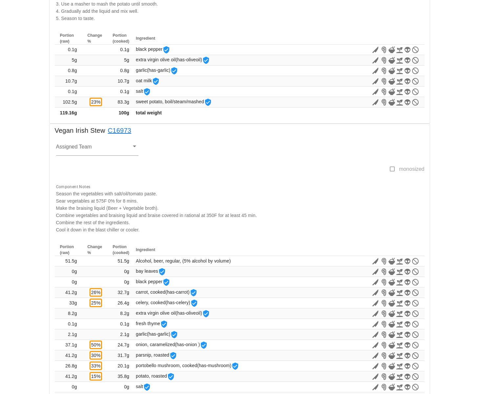
scroll to position [335, 0]
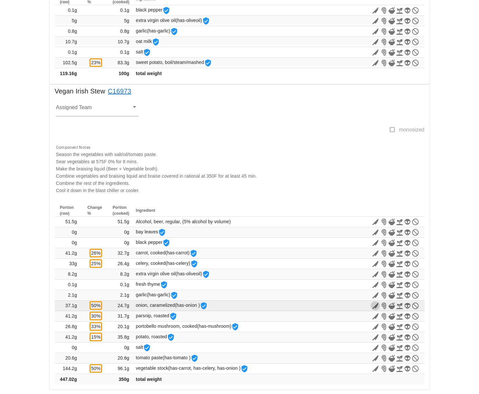
click at [375, 306] on icon "button" at bounding box center [375, 306] width 8 height 8
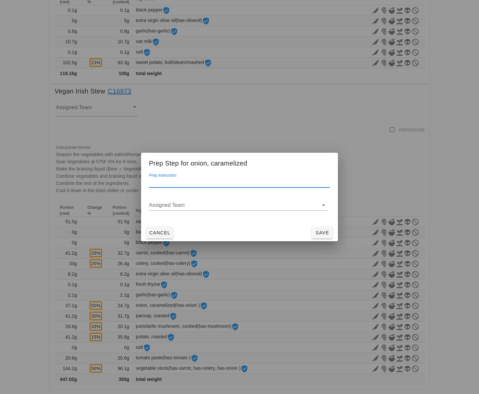
click at [196, 181] on input "Prep Instruction" at bounding box center [239, 182] width 181 height 10
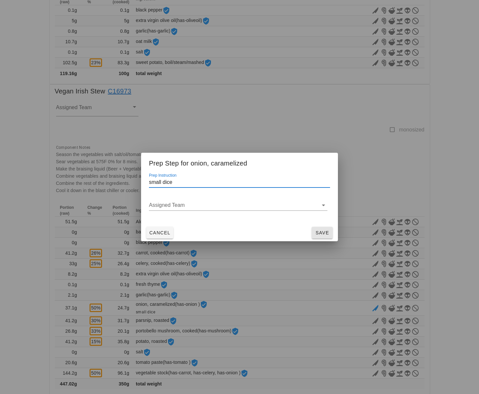
type input "small dice"
click at [319, 231] on span "Save" at bounding box center [322, 232] width 16 height 5
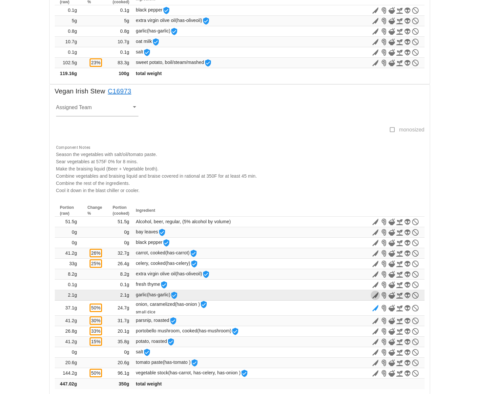
click at [374, 296] on icon "button" at bounding box center [375, 296] width 8 height 8
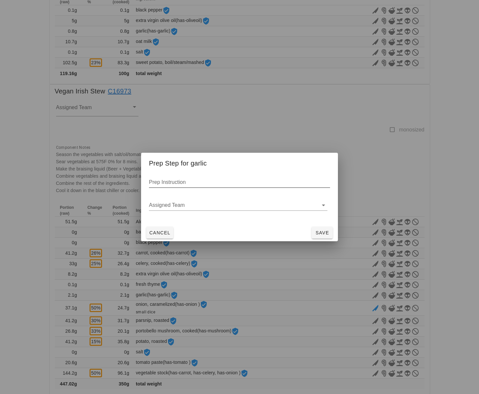
click at [167, 189] on div "Prep Instruction" at bounding box center [239, 186] width 181 height 18
click at [167, 185] on input "Prep Instruction" at bounding box center [239, 182] width 181 height 10
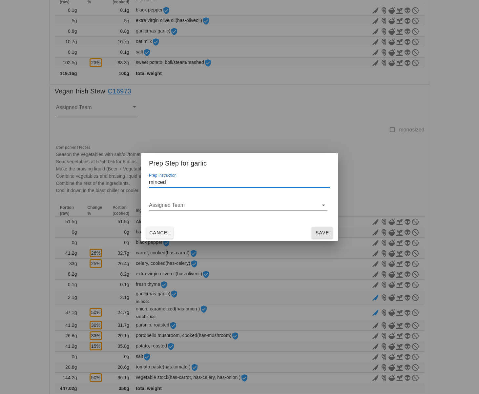
type input "minced"
click at [314, 230] on span "Save" at bounding box center [322, 232] width 16 height 5
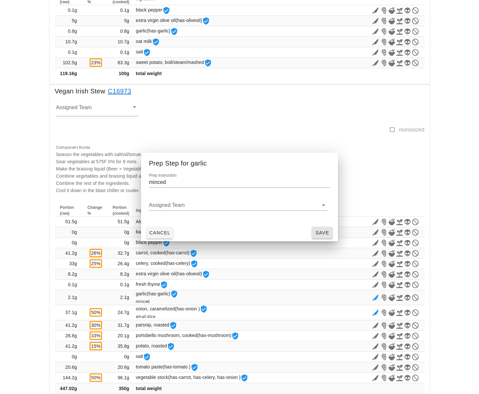
click at [320, 234] on td "bay leaves" at bounding box center [231, 232] width 194 height 10
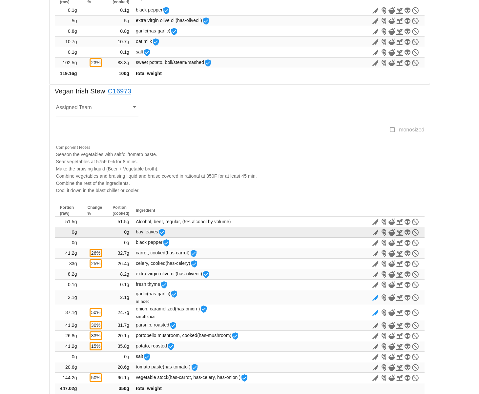
scroll to position [344, 0]
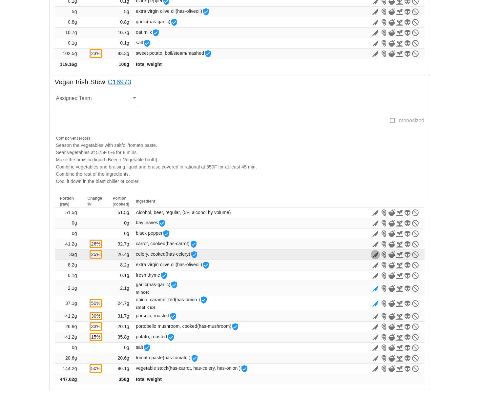
click at [375, 255] on icon "button" at bounding box center [375, 255] width 8 height 8
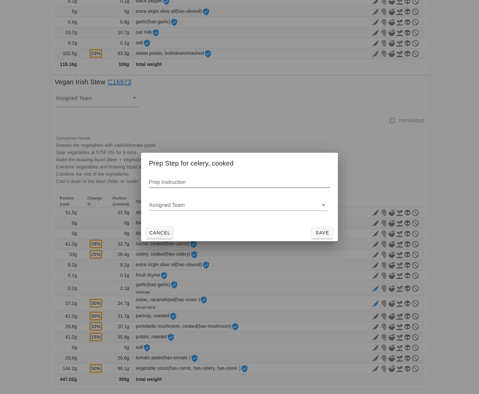
click at [176, 185] on input "Prep Instruction" at bounding box center [239, 182] width 181 height 10
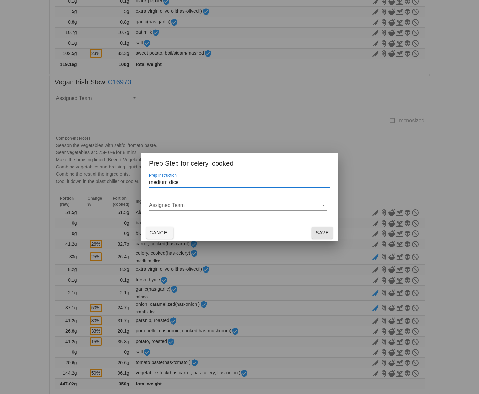
type input "medium dice"
click at [321, 234] on span "Save" at bounding box center [322, 232] width 16 height 5
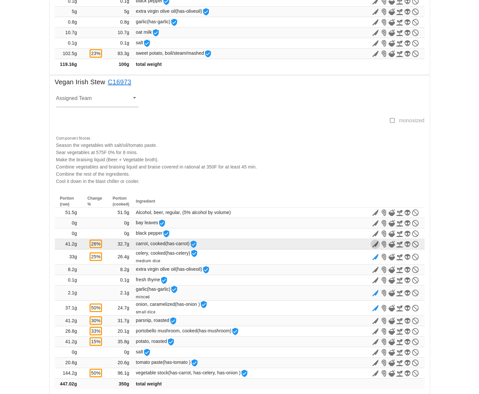
click at [375, 245] on icon "button" at bounding box center [375, 244] width 8 height 8
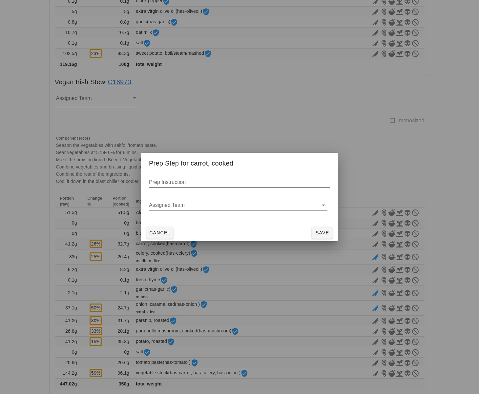
click at [202, 179] on input "Prep Instruction" at bounding box center [239, 182] width 181 height 10
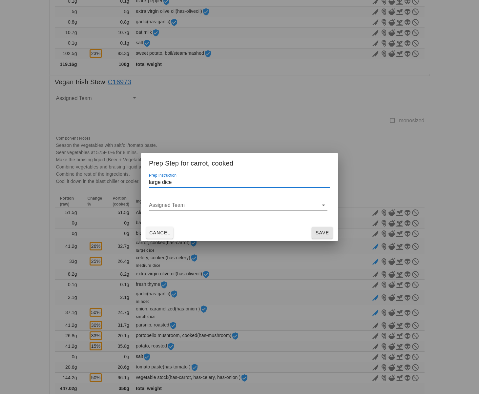
type input "large dice"
click at [323, 232] on span "Save" at bounding box center [322, 232] width 16 height 5
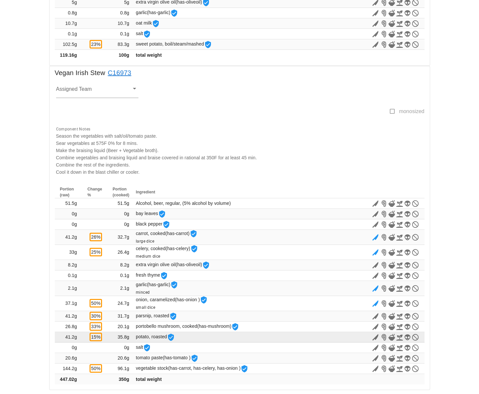
scroll to position [353, 0]
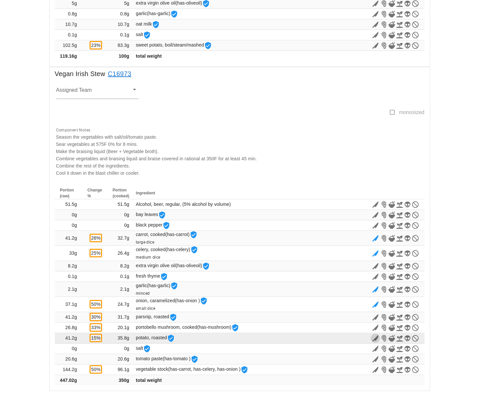
click at [375, 339] on icon "button" at bounding box center [375, 339] width 8 height 8
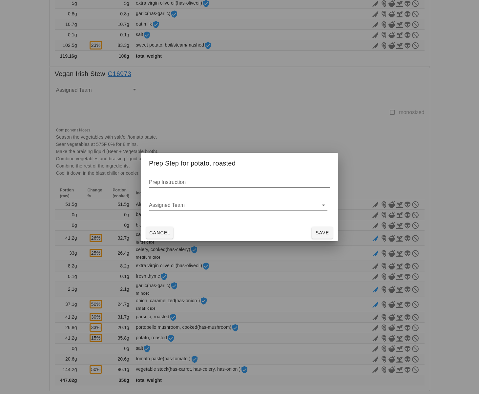
click at [210, 184] on input "Prep Instruction" at bounding box center [239, 182] width 181 height 10
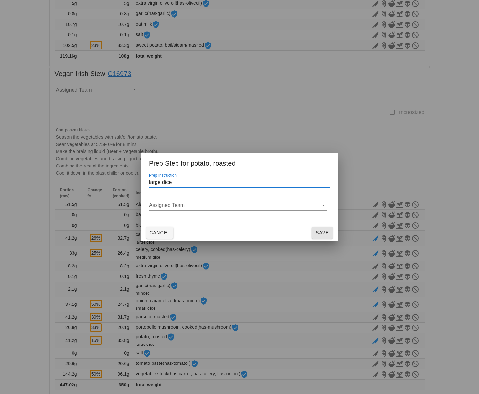
type input "large dice"
click at [322, 231] on span "Save" at bounding box center [322, 232] width 16 height 5
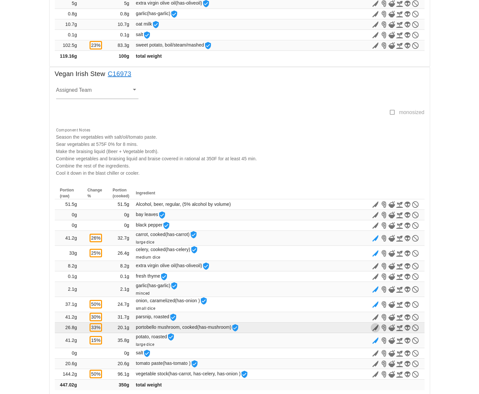
click at [376, 328] on icon "button" at bounding box center [375, 328] width 8 height 8
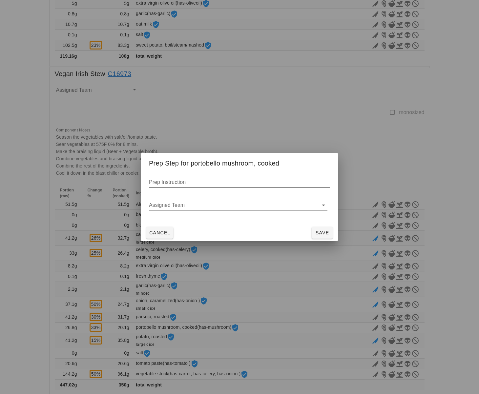
click at [195, 178] on input "Prep Instruction" at bounding box center [239, 182] width 181 height 10
paste input "q"
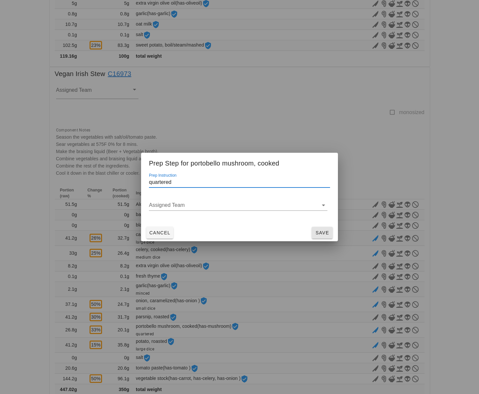
type input "quartered"
click at [319, 231] on span "Save" at bounding box center [322, 232] width 16 height 5
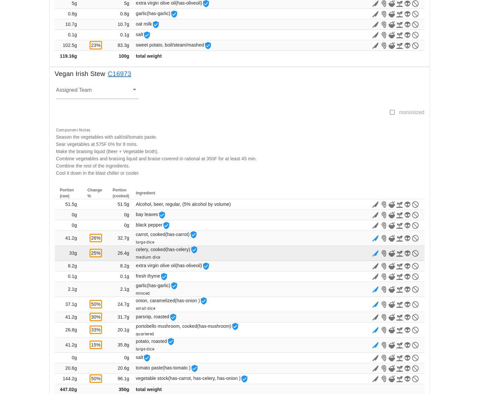
scroll to position [363, 0]
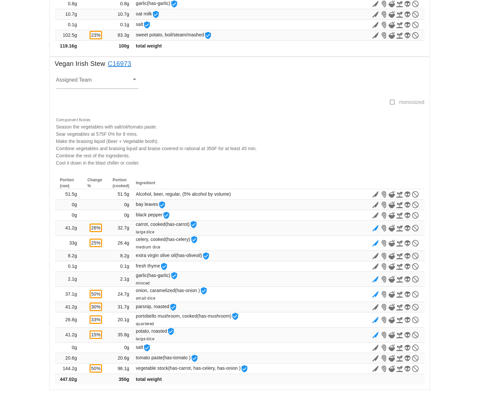
drag, startPoint x: 141, startPoint y: 65, endPoint x: 140, endPoint y: 59, distance: 5.9
click at [114, 65] on div "Vegan Irish Stew C16973" at bounding box center [240, 65] width 380 height 17
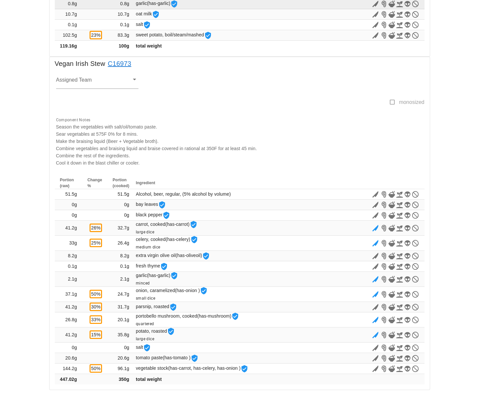
copy link "16973"
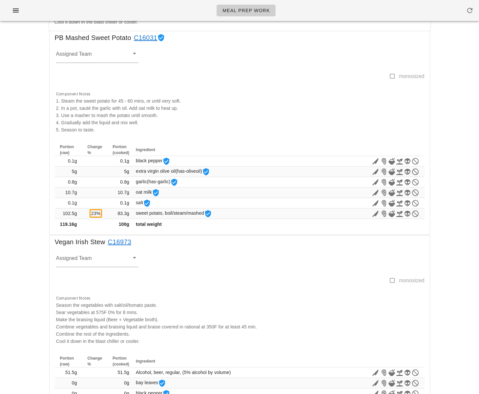
scroll to position [0, 0]
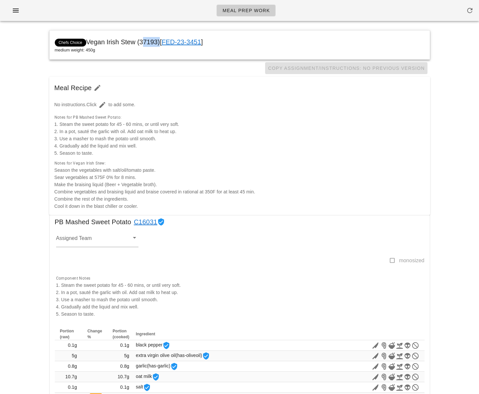
drag, startPoint x: 157, startPoint y: 42, endPoint x: 141, endPoint y: 44, distance: 16.8
click at [141, 44] on span "Chefs Choice Vegan Irish Stew (37193) [ FED-23-3451 ]" at bounding box center [129, 41] width 148 height 7
copy span "37193"
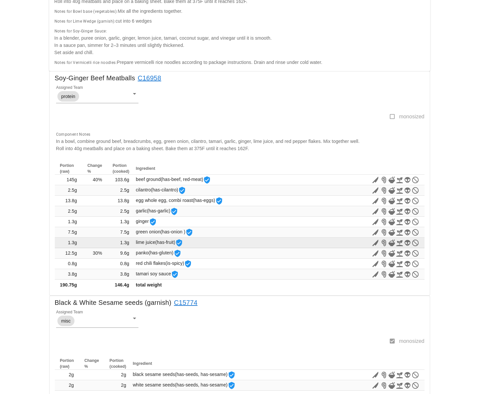
scroll to position [133, 0]
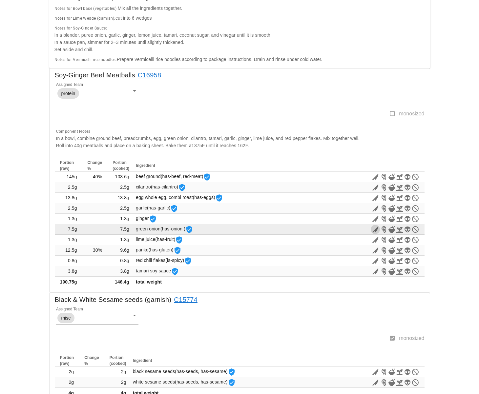
click at [373, 229] on icon "button" at bounding box center [375, 230] width 8 height 8
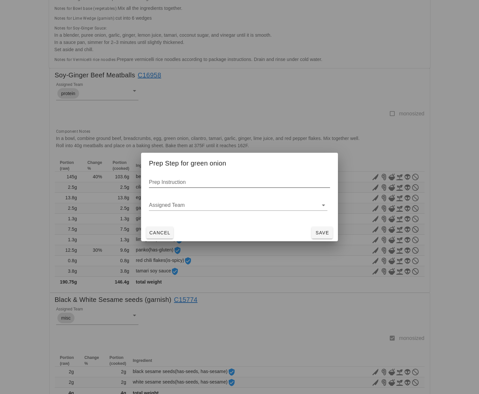
click at [197, 182] on input "Prep Instruction" at bounding box center [239, 182] width 181 height 10
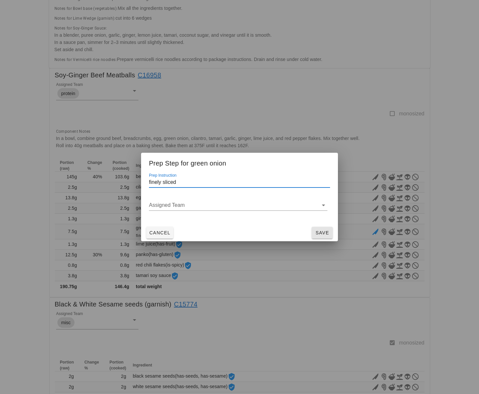
type input "finely sliced"
click at [320, 231] on span "Save" at bounding box center [322, 232] width 16 height 5
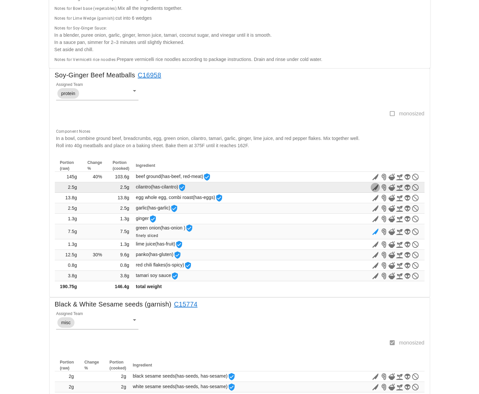
click at [374, 189] on icon "button" at bounding box center [375, 188] width 8 height 8
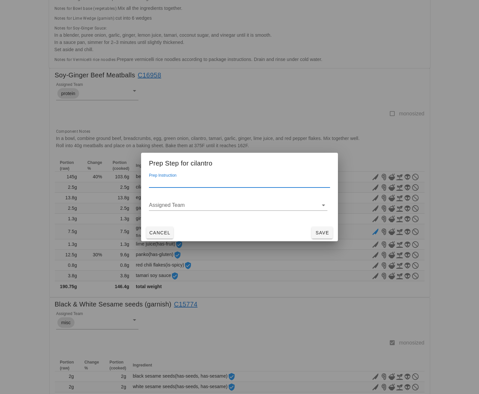
click at [199, 180] on input "Prep Instruction" at bounding box center [239, 182] width 181 height 10
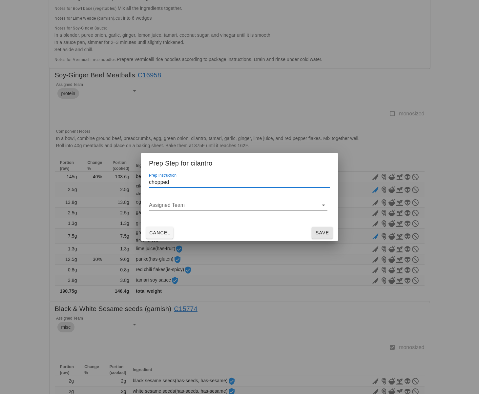
type input "chopped"
click at [316, 233] on span "Save" at bounding box center [322, 232] width 16 height 5
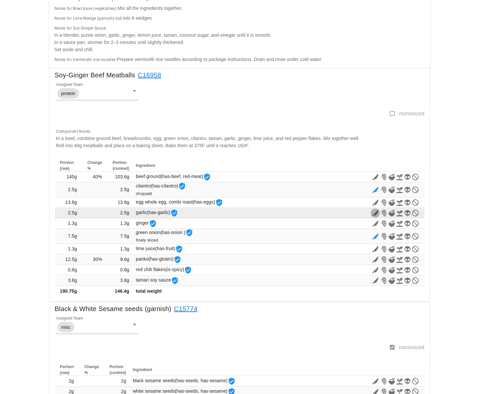
click at [374, 213] on icon "button" at bounding box center [375, 213] width 8 height 8
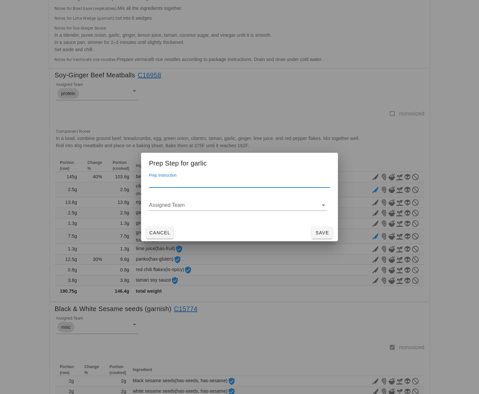
click at [182, 178] on input "Prep Instruction" at bounding box center [239, 182] width 181 height 10
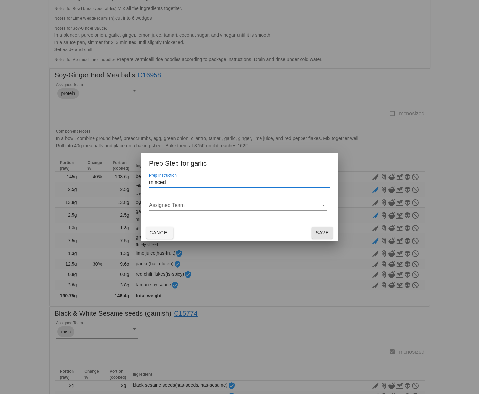
type input "minced"
click at [323, 232] on span "Save" at bounding box center [322, 232] width 16 height 5
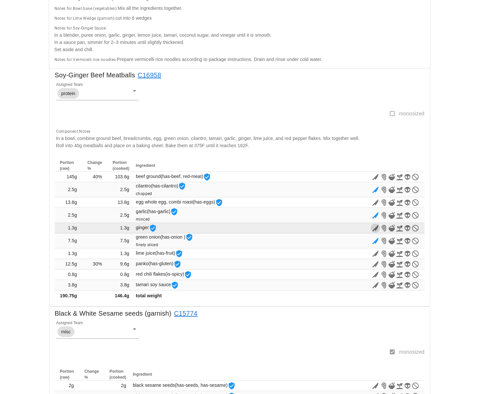
click at [374, 228] on icon "button" at bounding box center [375, 228] width 8 height 8
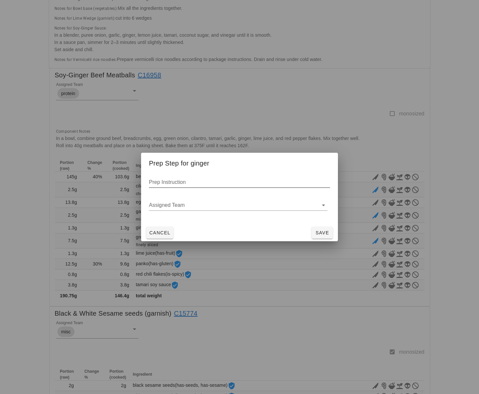
click at [202, 187] on div "Prep Instruction" at bounding box center [239, 182] width 181 height 10
type input "f"
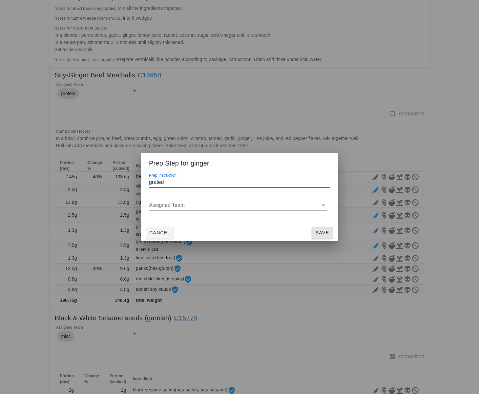
type input "grated"
click at [322, 231] on span "Save" at bounding box center [322, 232] width 16 height 5
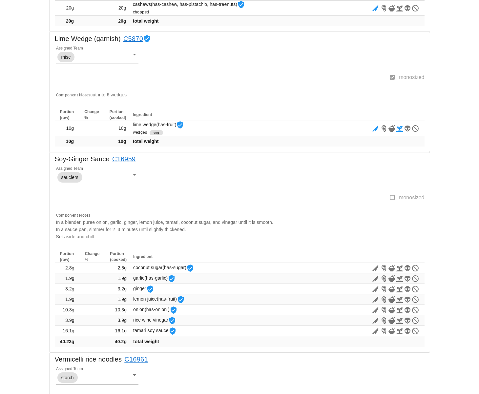
scroll to position [844, 0]
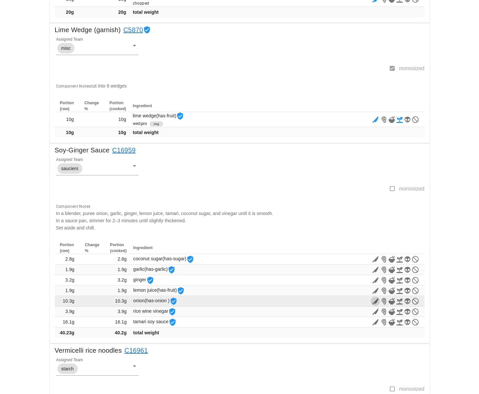
click at [378, 301] on icon "button" at bounding box center [375, 302] width 8 height 8
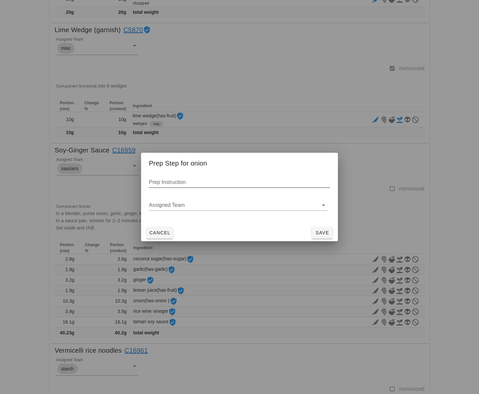
click at [196, 182] on input "Prep Instruction" at bounding box center [239, 182] width 181 height 10
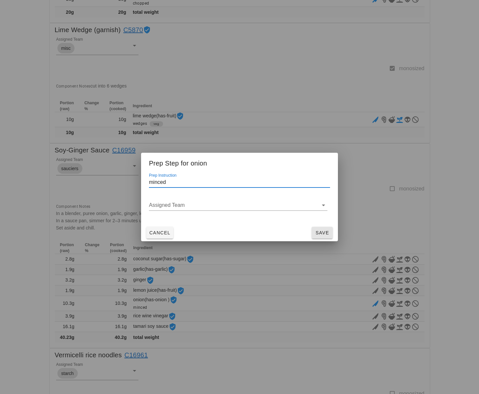
type input "minced"
click at [325, 232] on span "Save" at bounding box center [322, 232] width 16 height 5
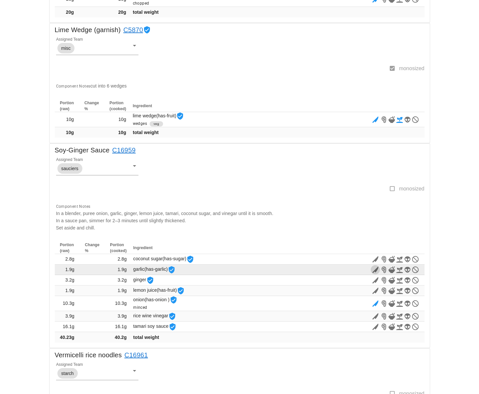
click at [374, 270] on icon "button" at bounding box center [375, 270] width 8 height 8
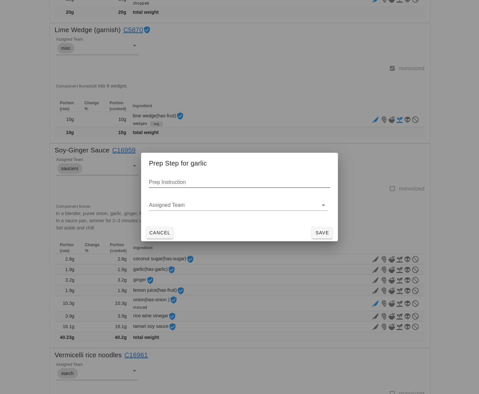
click at [193, 178] on input "Prep Instruction" at bounding box center [239, 182] width 181 height 10
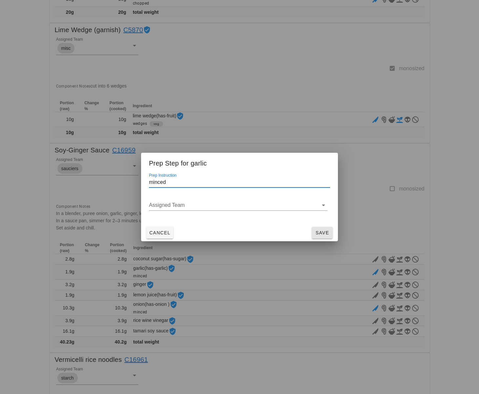
type input "minced"
click at [323, 235] on span "Save" at bounding box center [322, 232] width 16 height 5
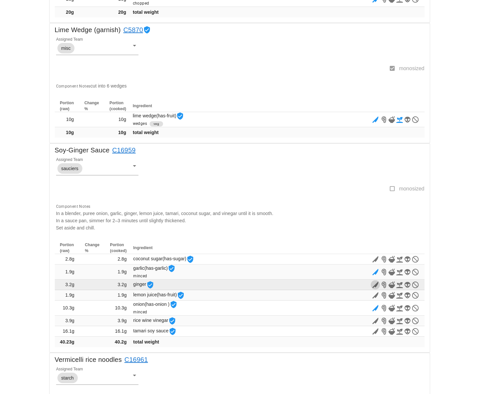
click at [373, 287] on icon "button" at bounding box center [375, 285] width 8 height 8
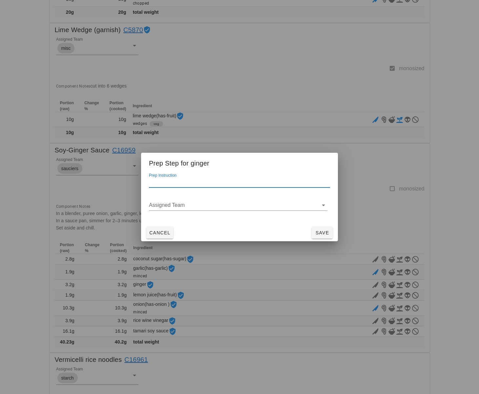
click at [195, 183] on input "Prep Instruction" at bounding box center [239, 182] width 181 height 10
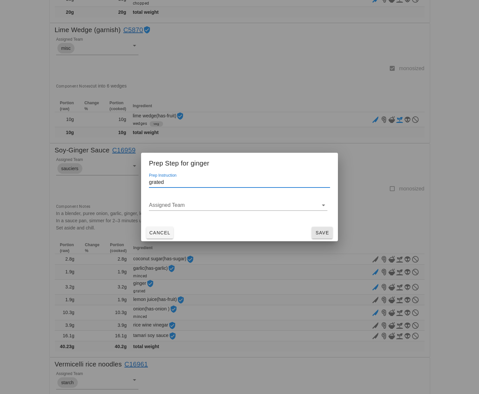
type input "grated"
click at [317, 234] on span "Save" at bounding box center [322, 232] width 16 height 5
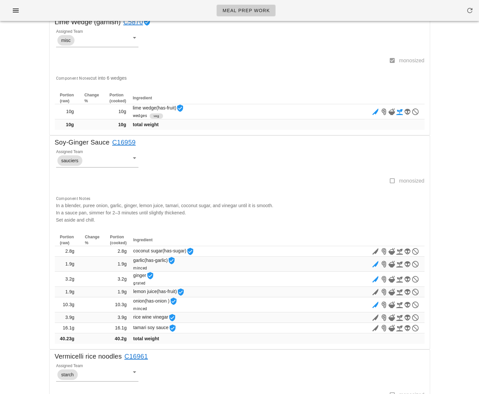
scroll to position [840, 0]
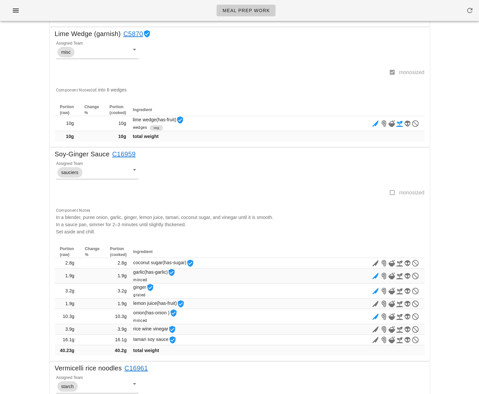
drag, startPoint x: 142, startPoint y: 154, endPoint x: 116, endPoint y: 155, distance: 25.9
click at [116, 155] on div "Soy-Ginger Sauce C16959" at bounding box center [240, 156] width 380 height 17
copy link "16959"
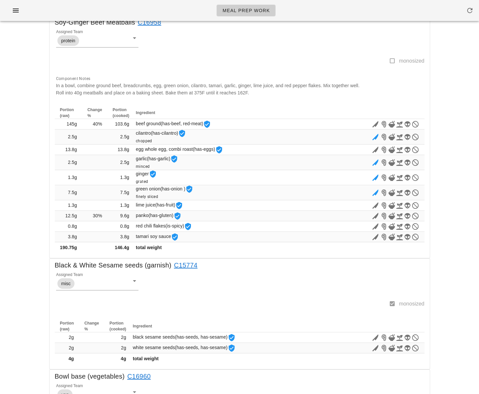
scroll to position [128, 0]
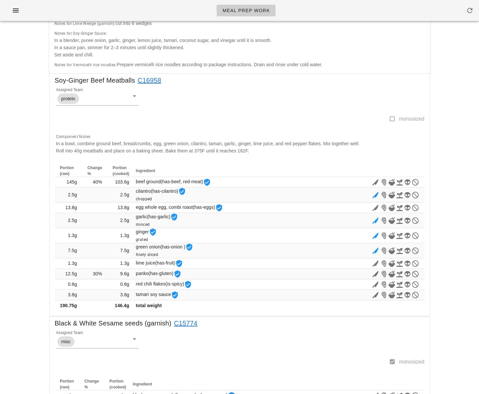
drag, startPoint x: 169, startPoint y: 80, endPoint x: 144, endPoint y: 81, distance: 24.6
click at [144, 81] on div "Soy-Ginger Beef Meatballs C16958" at bounding box center [240, 82] width 380 height 17
copy link "16958"
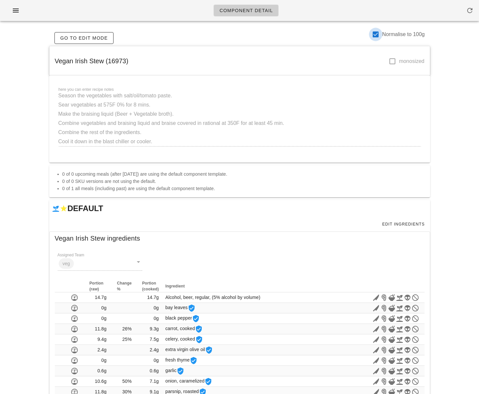
click at [373, 34] on div at bounding box center [375, 34] width 11 height 11
checkbox input "false"
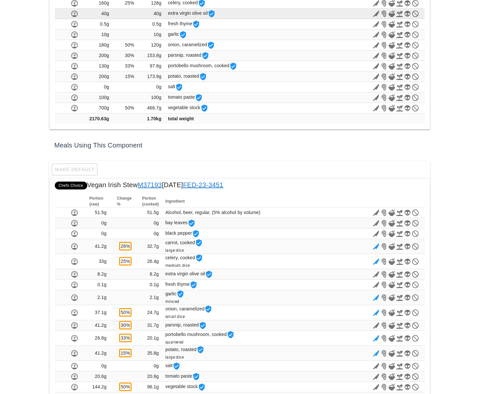
scroll to position [360, 0]
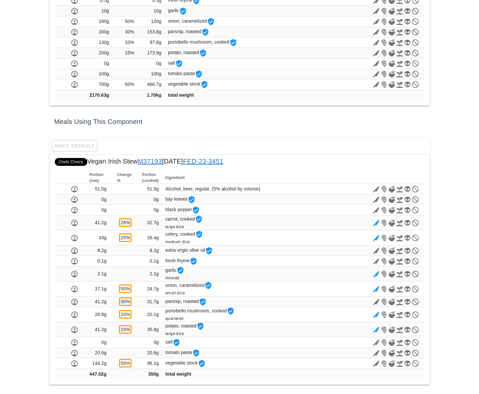
click at [35, 143] on div "Component Detail Go to Edit Mode Normalise to 100g Vegan Irish Stew (16973) mon…" at bounding box center [239, 17] width 479 height 754
click at [83, 146] on div "Make Default" at bounding box center [239, 145] width 381 height 17
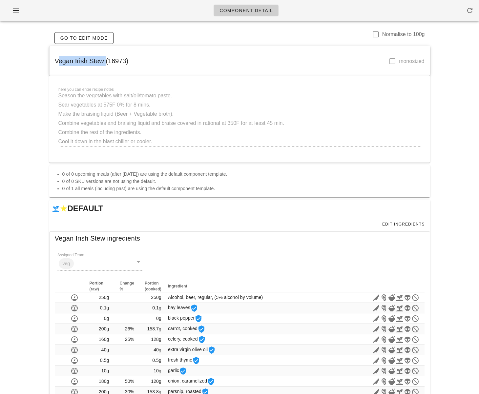
drag, startPoint x: 54, startPoint y: 62, endPoint x: 101, endPoint y: 60, distance: 47.0
click at [101, 60] on div "Vegan Irish Stew (16973) monosized" at bounding box center [240, 61] width 380 height 30
copy span "Vegan Irish Stew"
drag, startPoint x: 124, startPoint y: 62, endPoint x: 155, endPoint y: 32, distance: 43.6
click at [107, 62] on span "Vegan Irish Stew (16973)" at bounding box center [92, 60] width 74 height 7
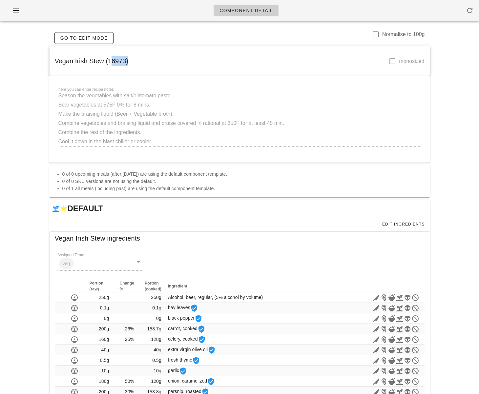
copy span "16973"
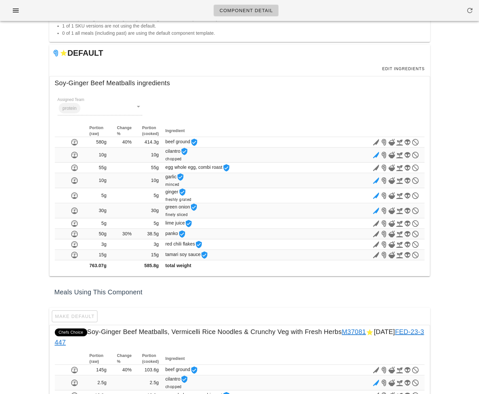
scroll to position [79, 0]
